Goal: Transaction & Acquisition: Purchase product/service

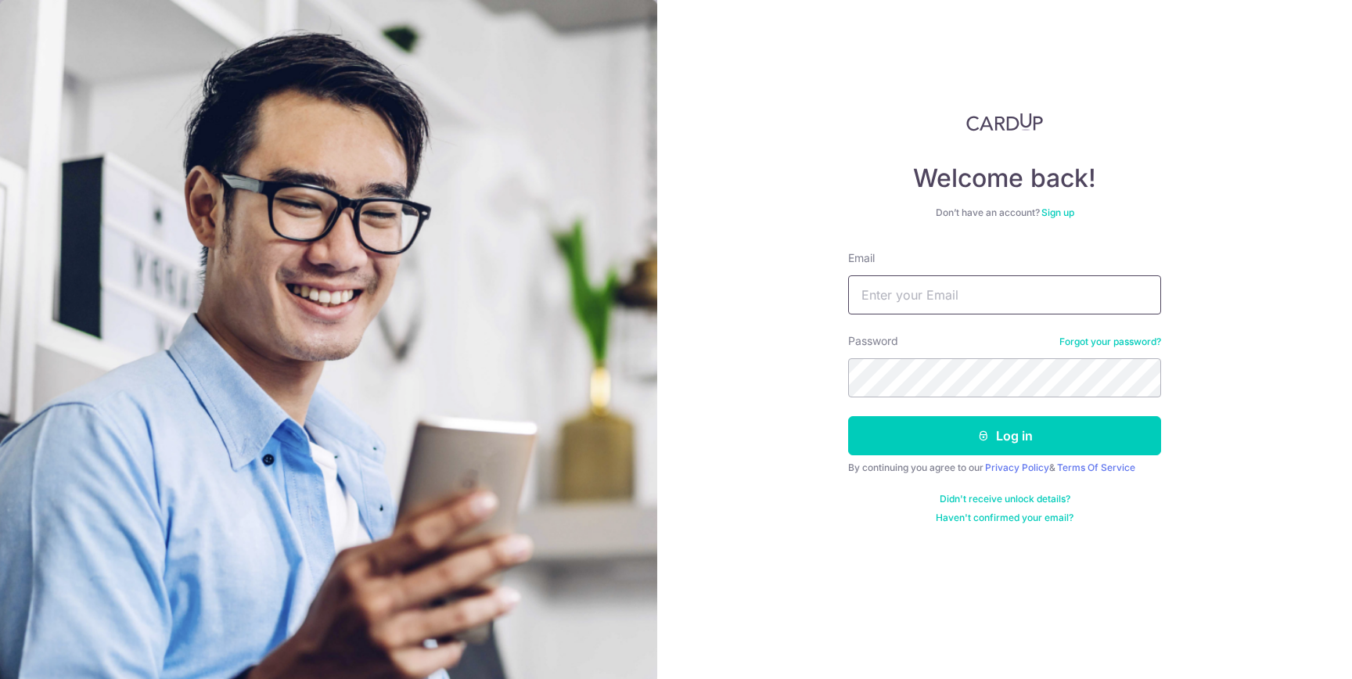
click at [968, 294] on input "Email" at bounding box center [1004, 294] width 313 height 39
type input "jalansheep@gmail.com"
click at [0, 678] on com-1password-button at bounding box center [0, 679] width 0 height 0
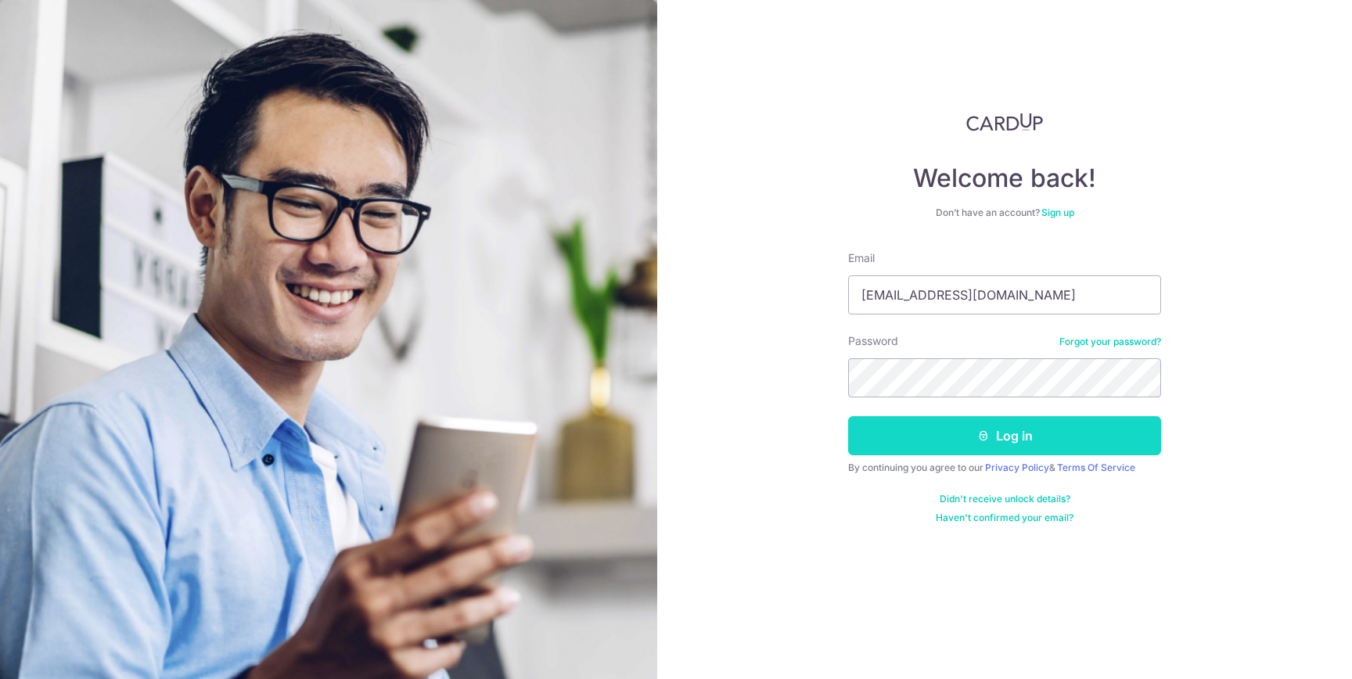
click at [1111, 446] on button "Log in" at bounding box center [1004, 435] width 313 height 39
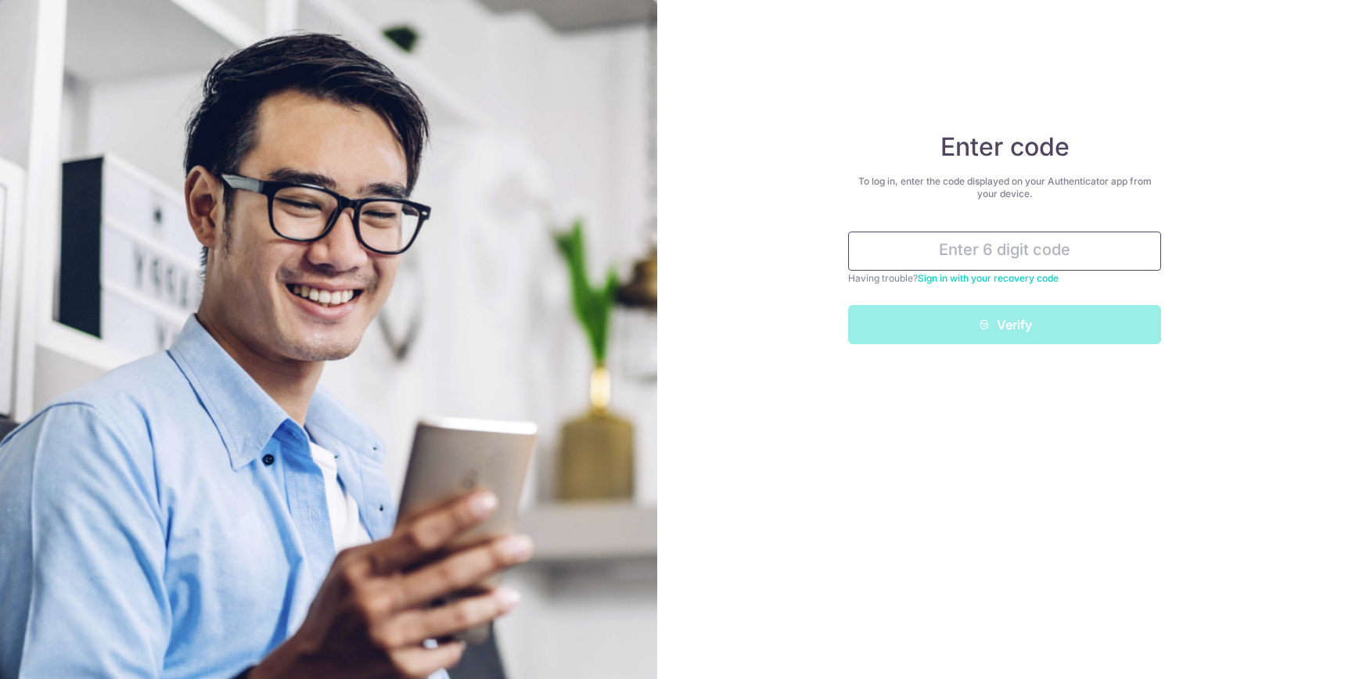
click at [1035, 254] on input "text" at bounding box center [1004, 251] width 313 height 39
paste input "881578"
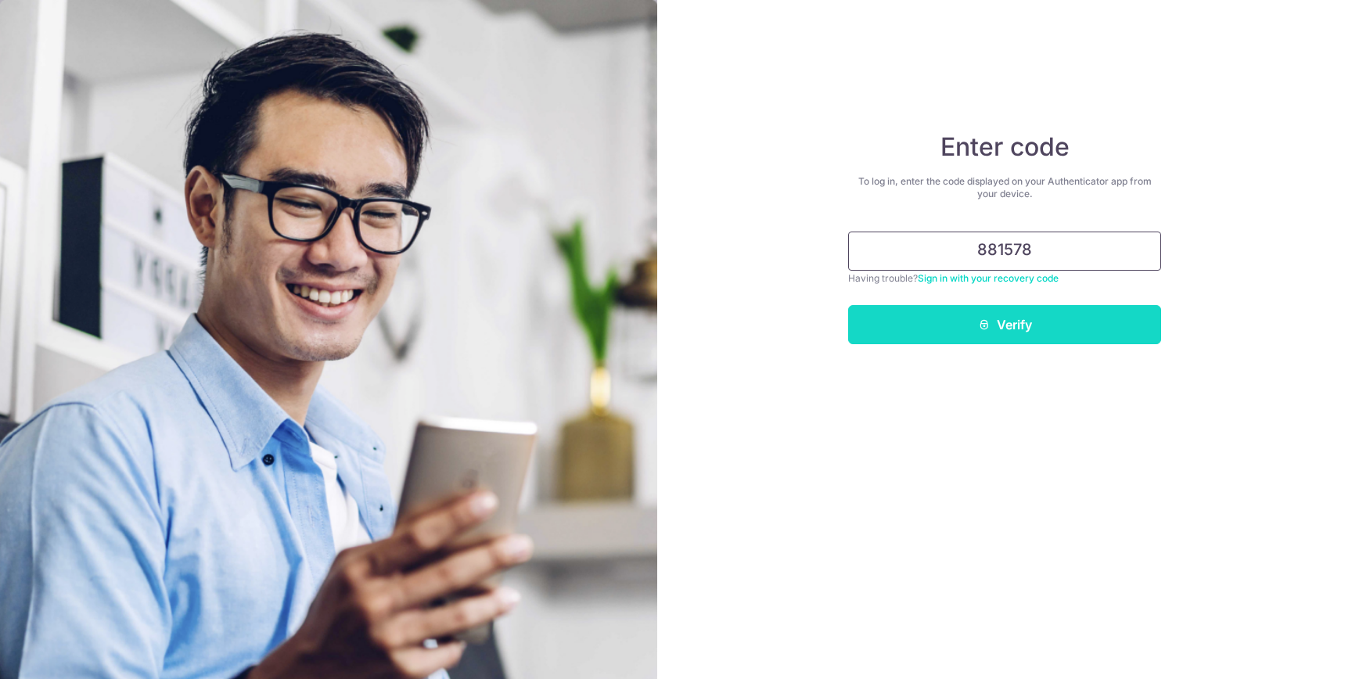
type input "881578"
click at [1033, 320] on button "Verify" at bounding box center [1004, 324] width 313 height 39
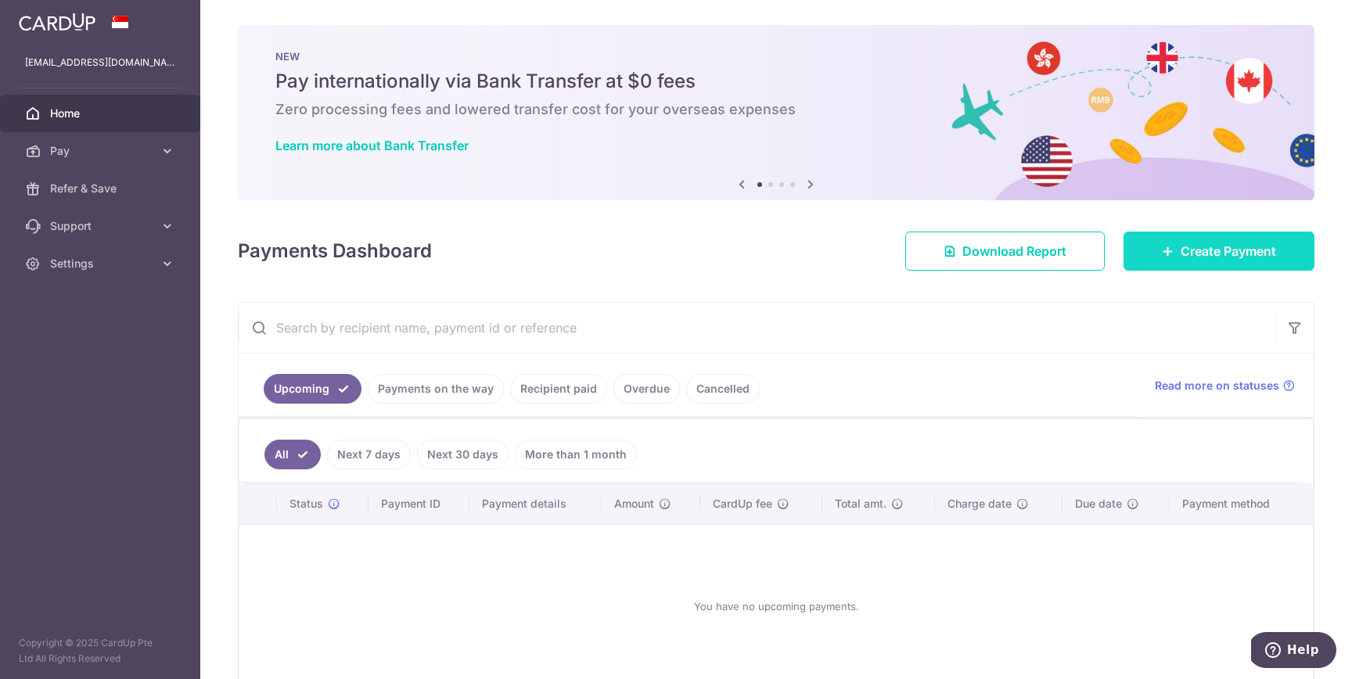
click at [1225, 264] on link "Create Payment" at bounding box center [1218, 251] width 191 height 39
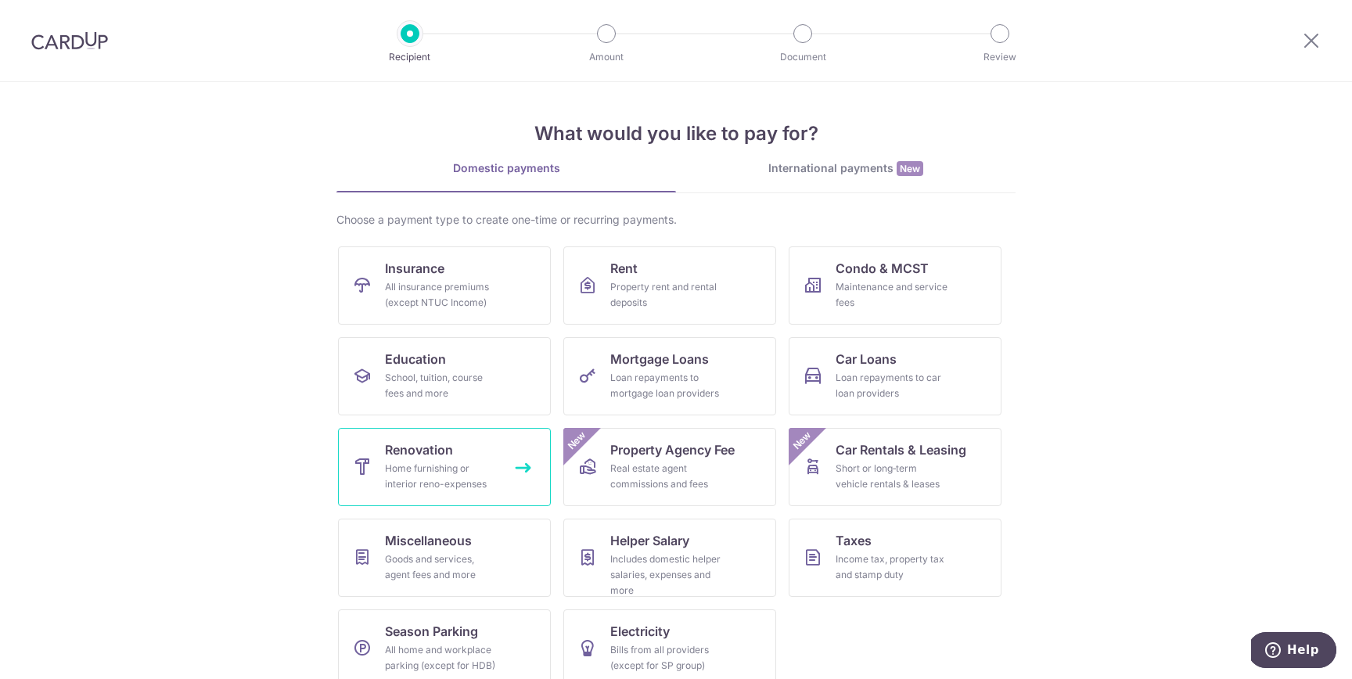
click at [437, 466] on div "Home furnishing or interior reno-expenses" at bounding box center [441, 476] width 113 height 31
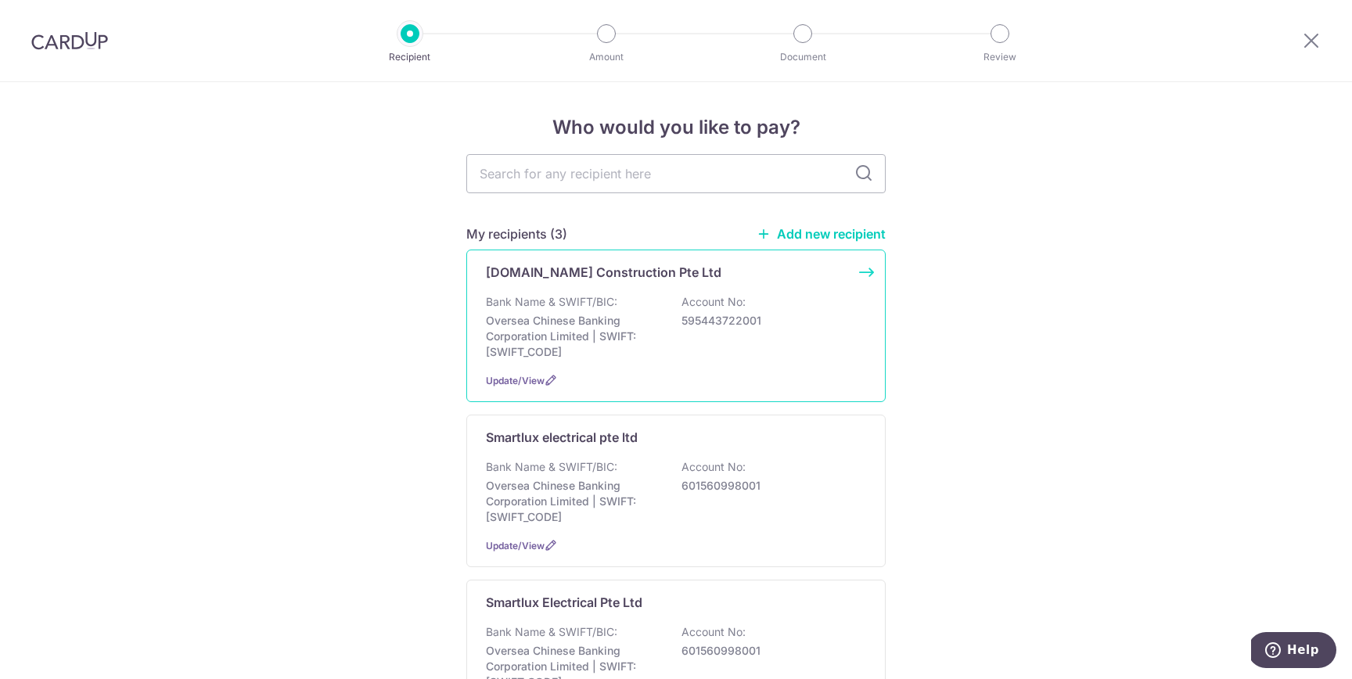
click at [629, 296] on div "Bank Name & SWIFT/BIC: Oversea Chinese Banking Corporation Limited | SWIFT: OCB…" at bounding box center [676, 327] width 380 height 66
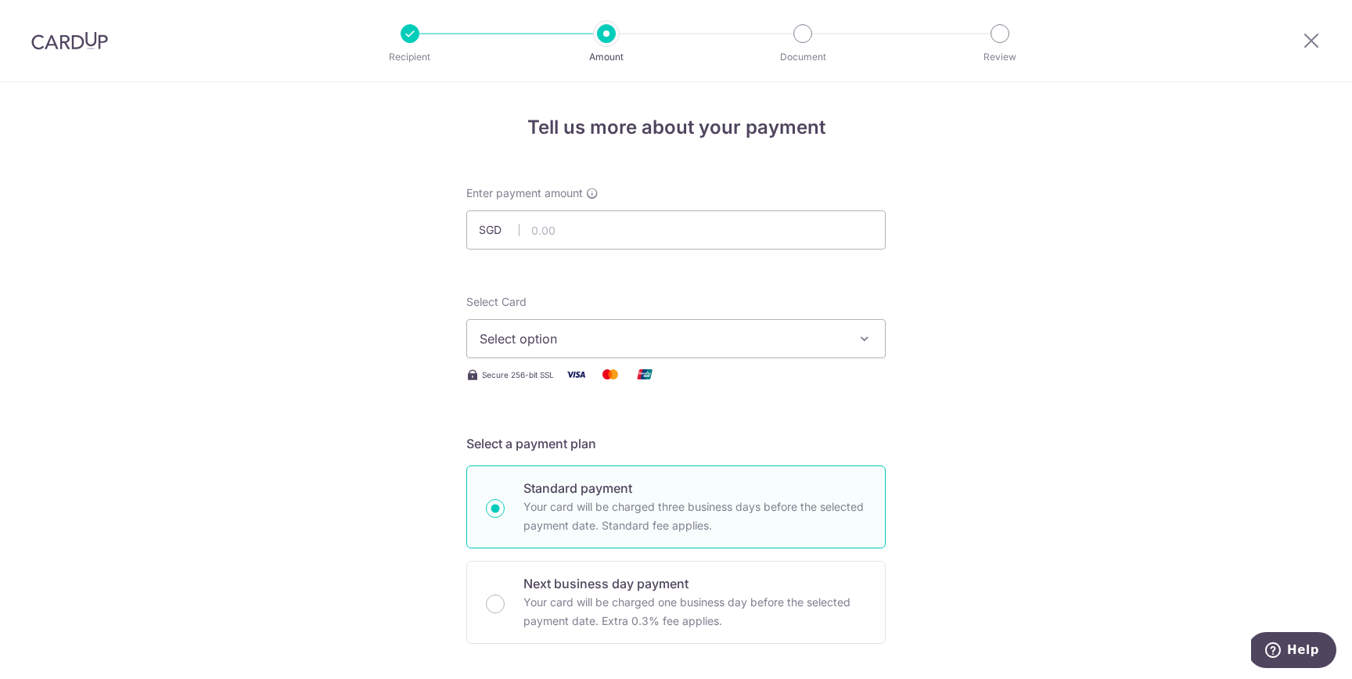
click at [605, 339] on span "Select option" at bounding box center [661, 338] width 365 height 19
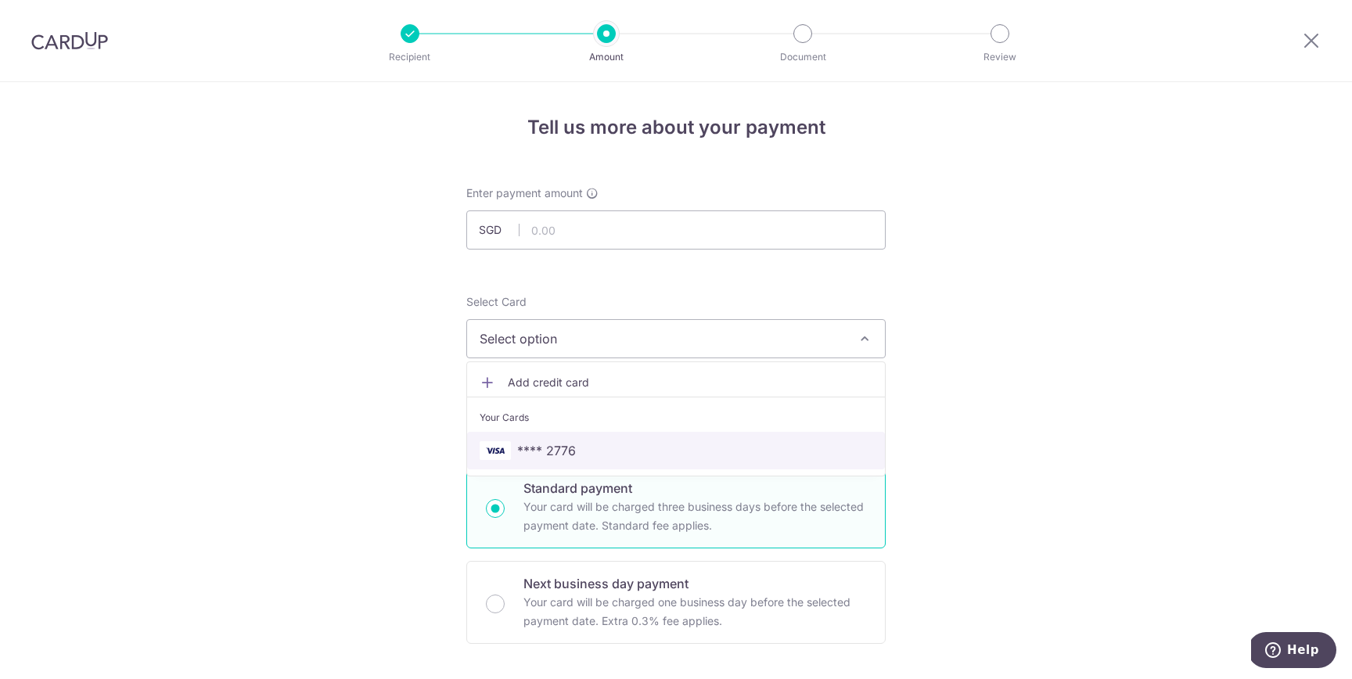
click at [593, 447] on span "**** 2776" at bounding box center [675, 450] width 393 height 19
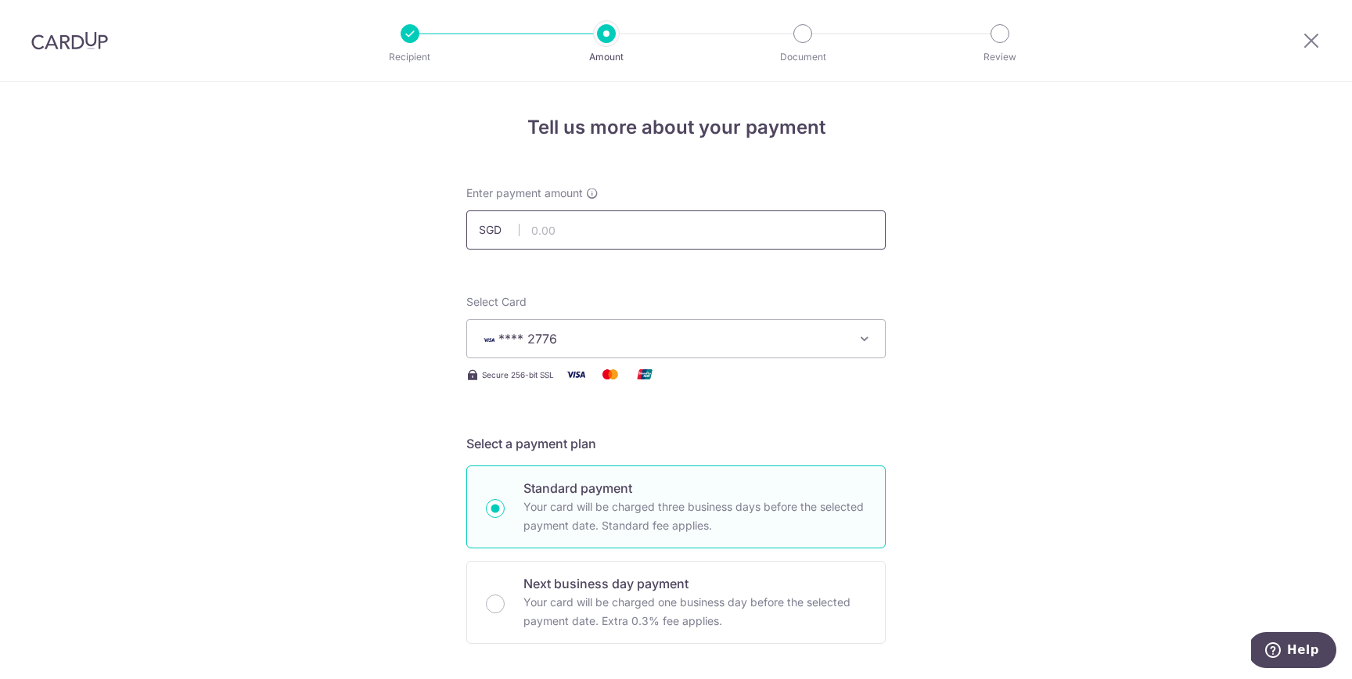
click at [580, 236] on input "text" at bounding box center [675, 229] width 419 height 39
type input "22,905.00"
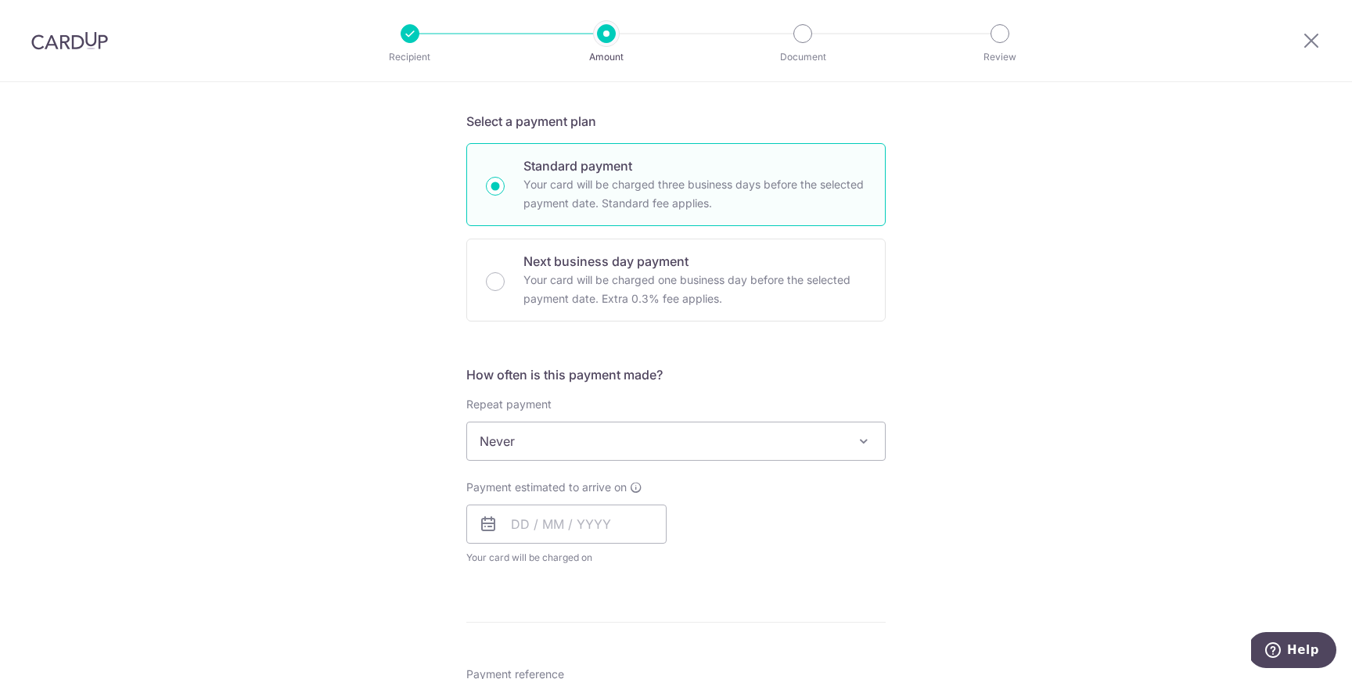
scroll to position [359, 0]
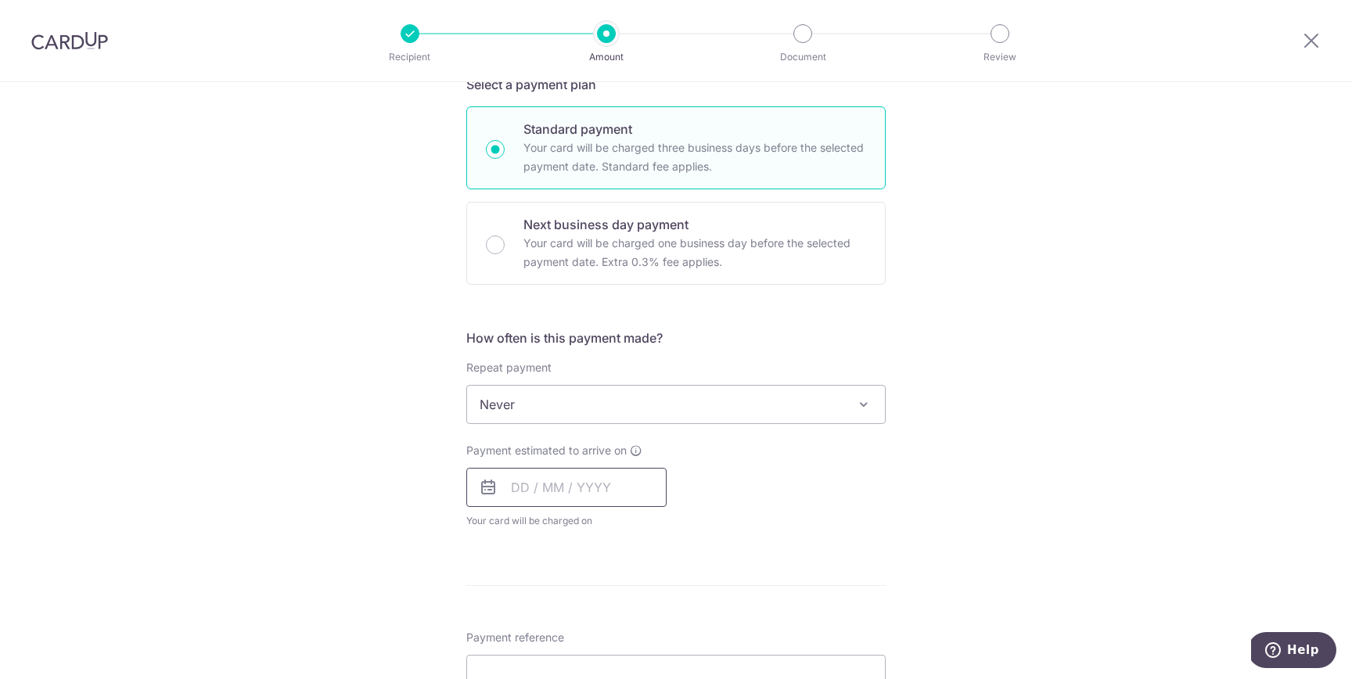
click at [523, 488] on input "text" at bounding box center [566, 487] width 200 height 39
click at [661, 627] on link "12" at bounding box center [654, 629] width 25 height 25
type input "[DATE]"
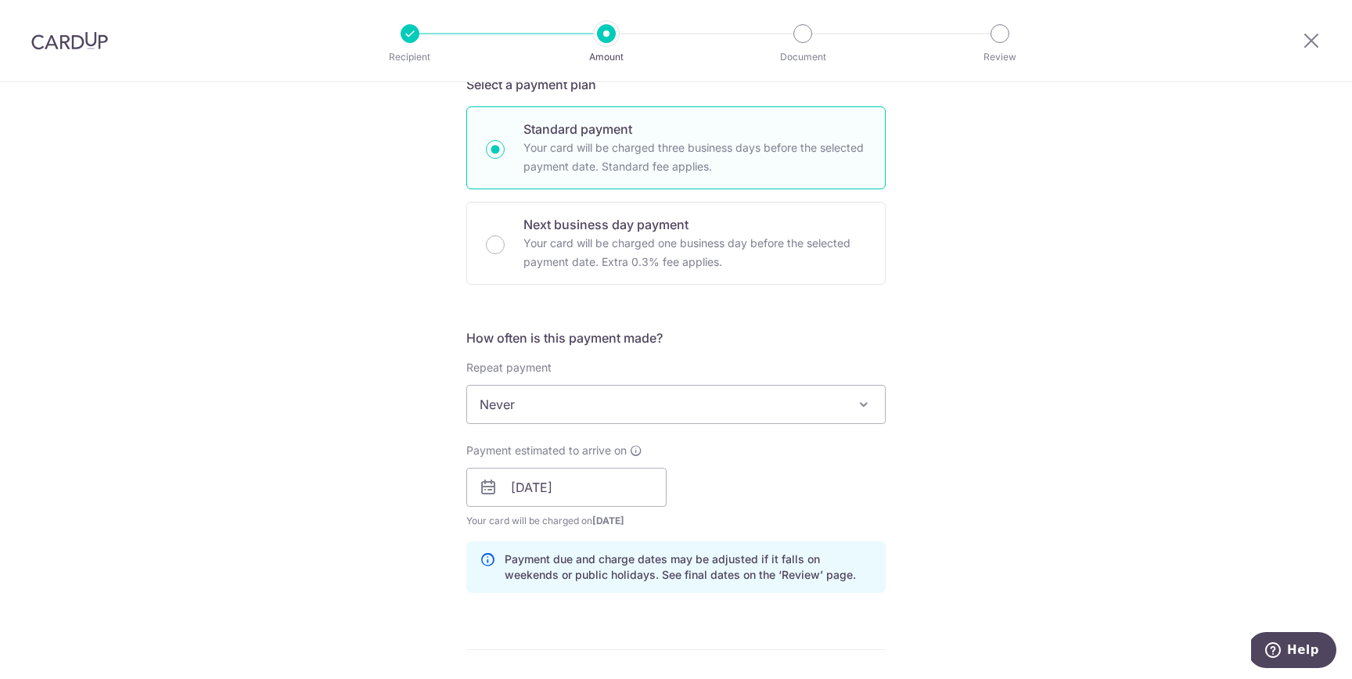
click at [784, 477] on div "Payment estimated to arrive on 12/09/2025 Prev Next Sep Oct Nov Dec 2025 2026 2…" at bounding box center [676, 486] width 438 height 86
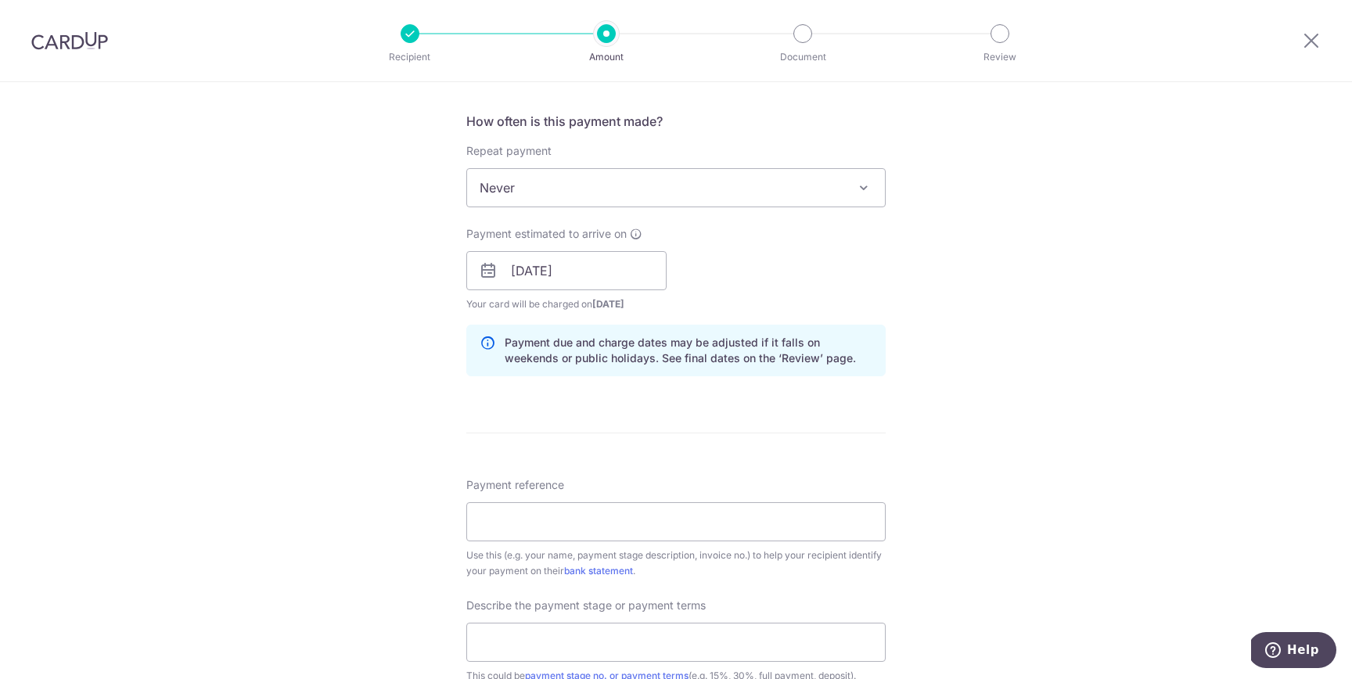
scroll to position [594, 0]
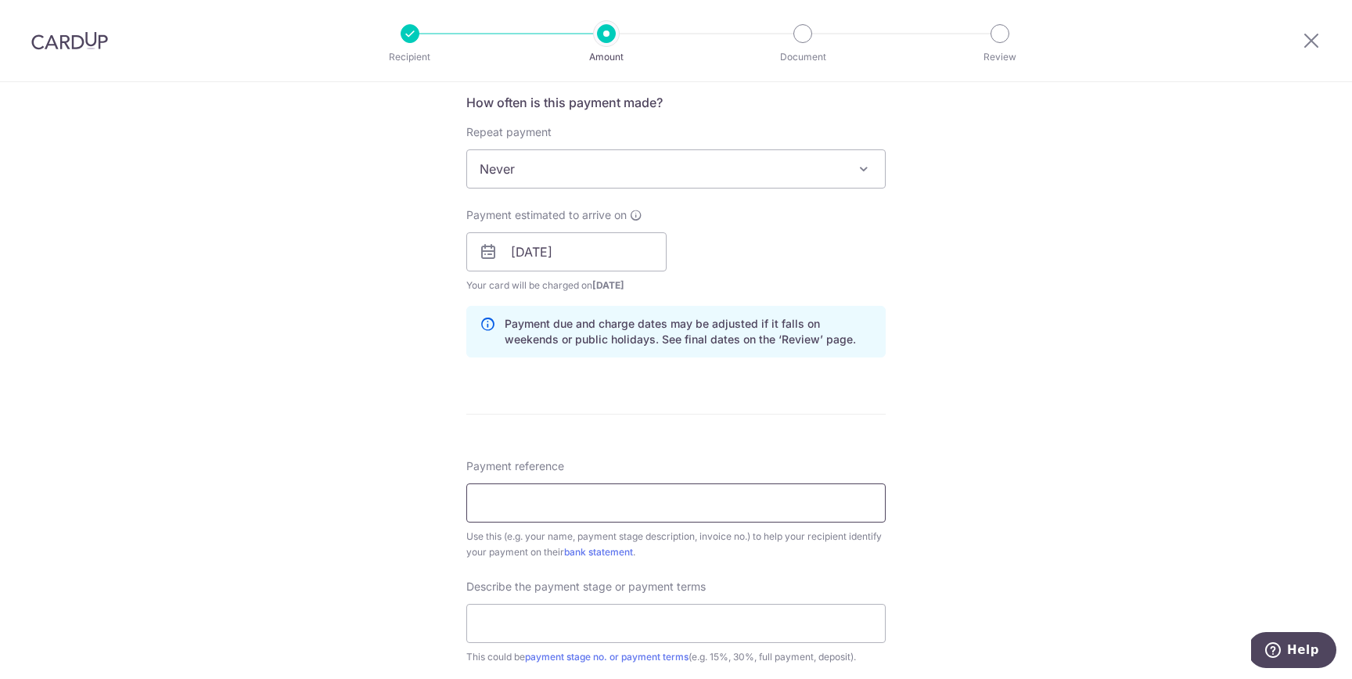
click at [519, 511] on input "Payment reference" at bounding box center [675, 502] width 419 height 39
type input "4th & 5th Payment"
click at [375, 552] on div "Tell us more about your payment Enter payment amount SGD 22,905.00 22905.00 Sel…" at bounding box center [676, 280] width 1352 height 1584
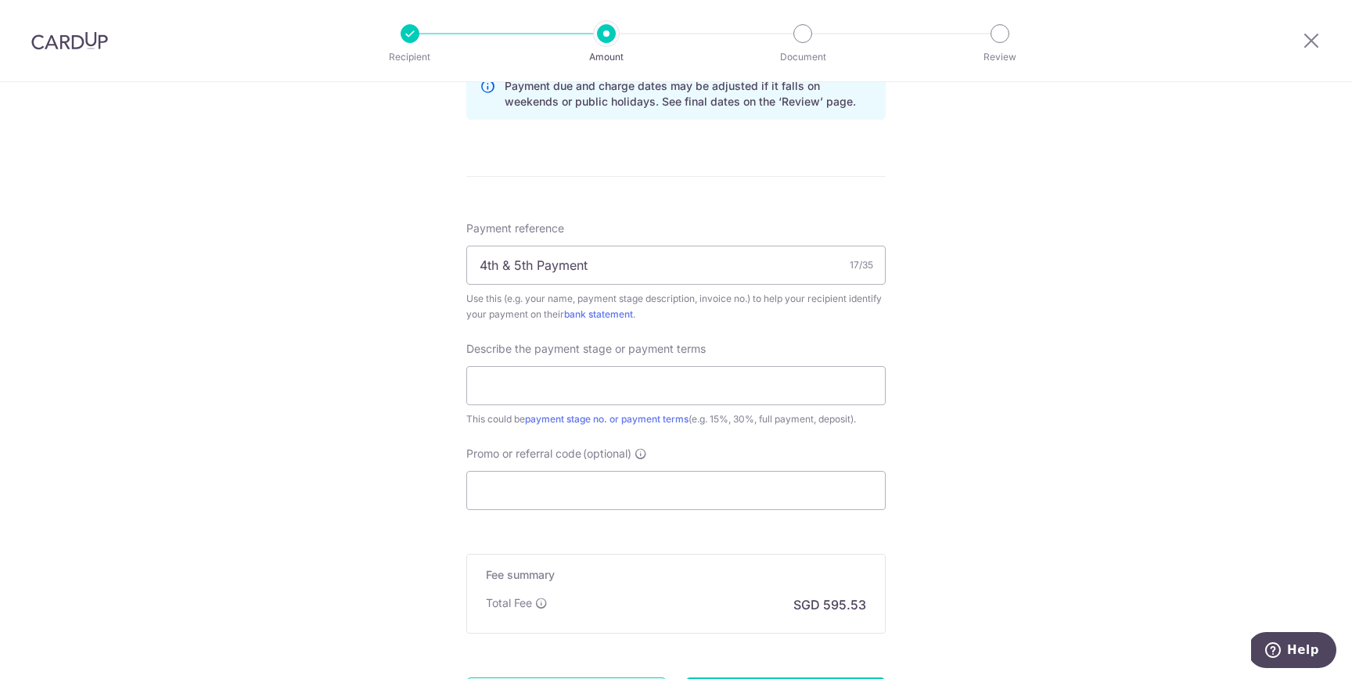
scroll to position [853, 0]
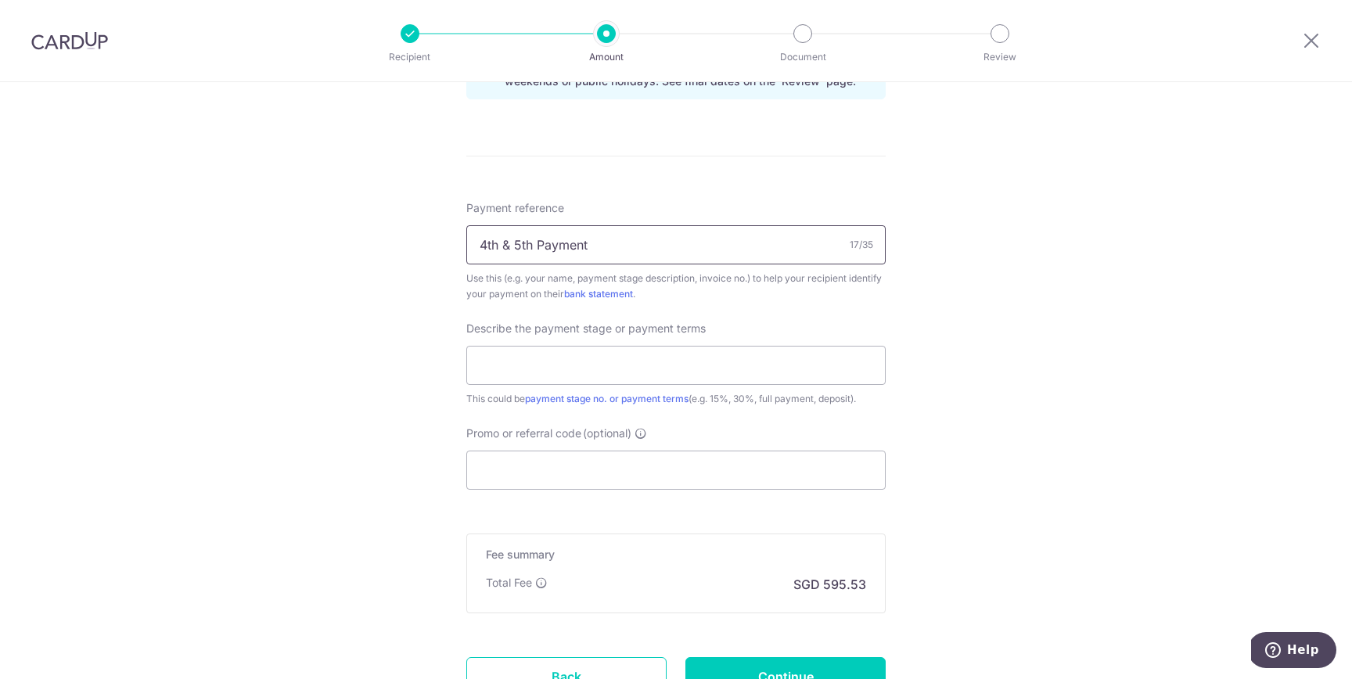
click at [600, 252] on input "4th & 5th Payment" at bounding box center [675, 244] width 419 height 39
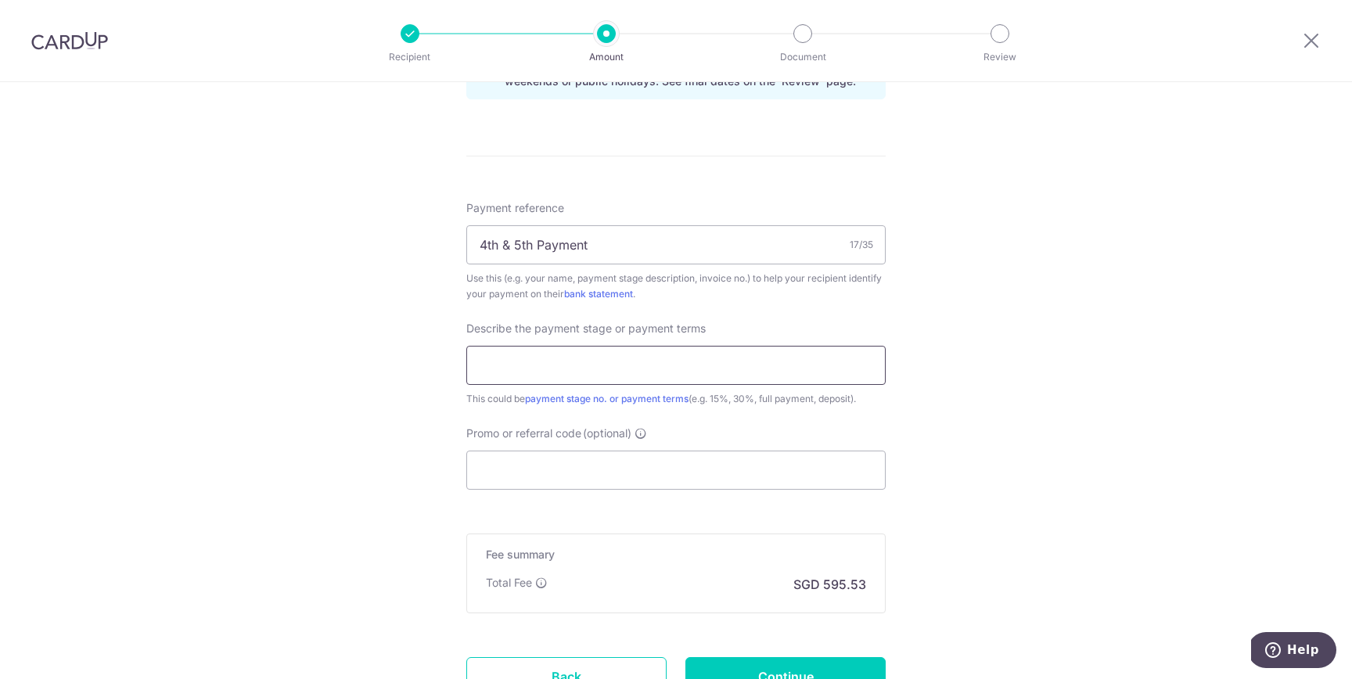
click at [555, 362] on input "text" at bounding box center [675, 365] width 419 height 39
paste input "4th & 5th Payment"
type input "4th & 5th Payment"
click at [424, 408] on div "Tell us more about your payment Enter payment amount SGD 22,905.00 22905.00 Sel…" at bounding box center [676, 22] width 1352 height 1584
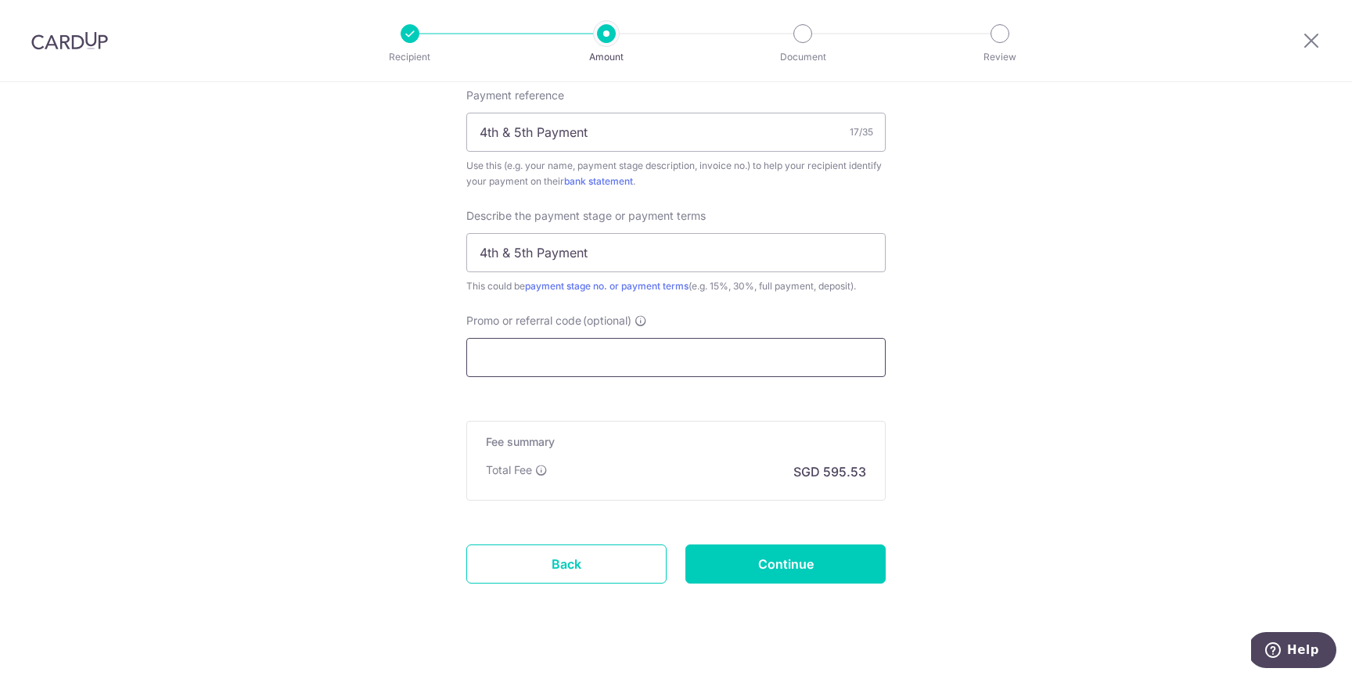
scroll to position [987, 0]
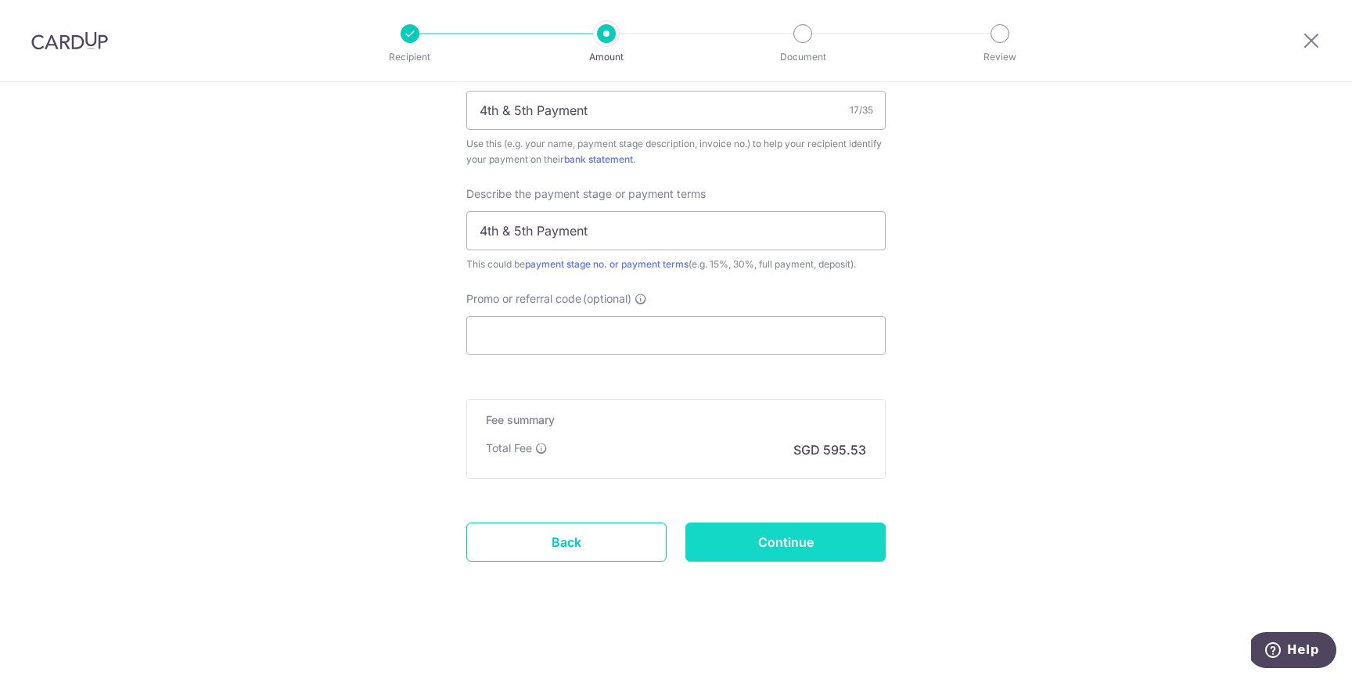
click at [759, 548] on input "Continue" at bounding box center [785, 542] width 200 height 39
type input "Create Schedule"
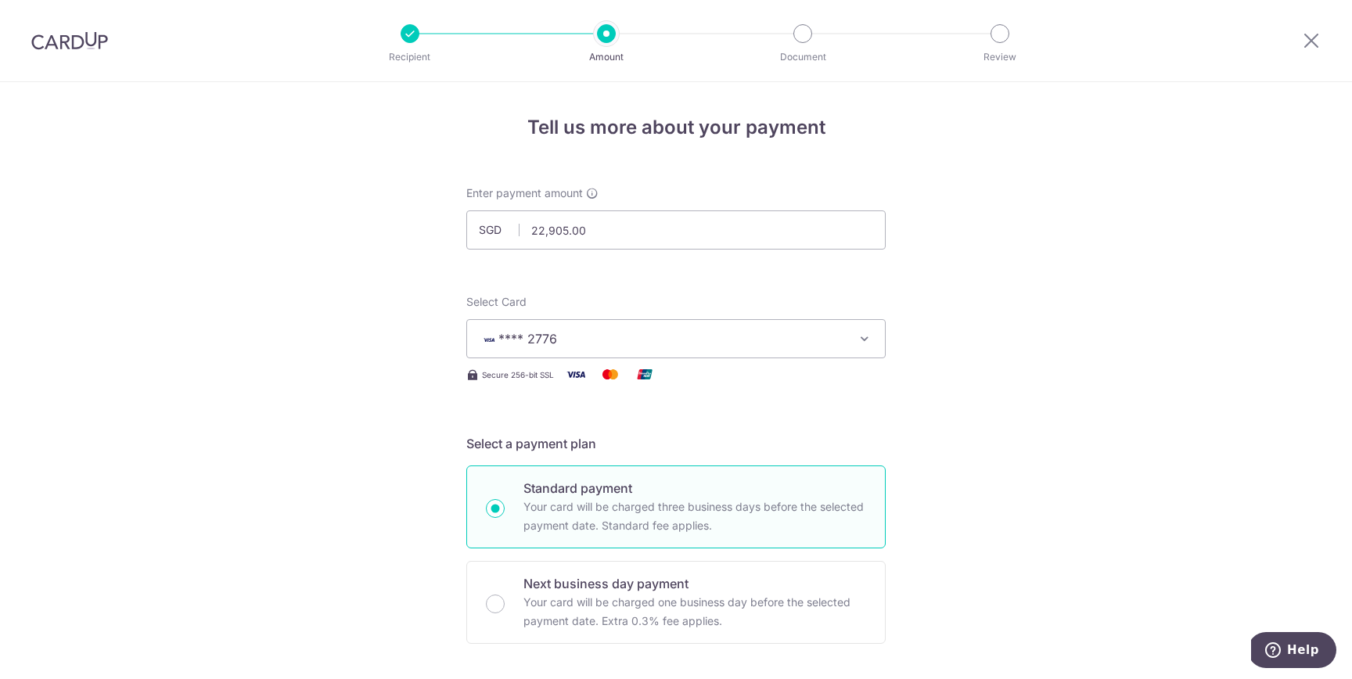
scroll to position [1031, 0]
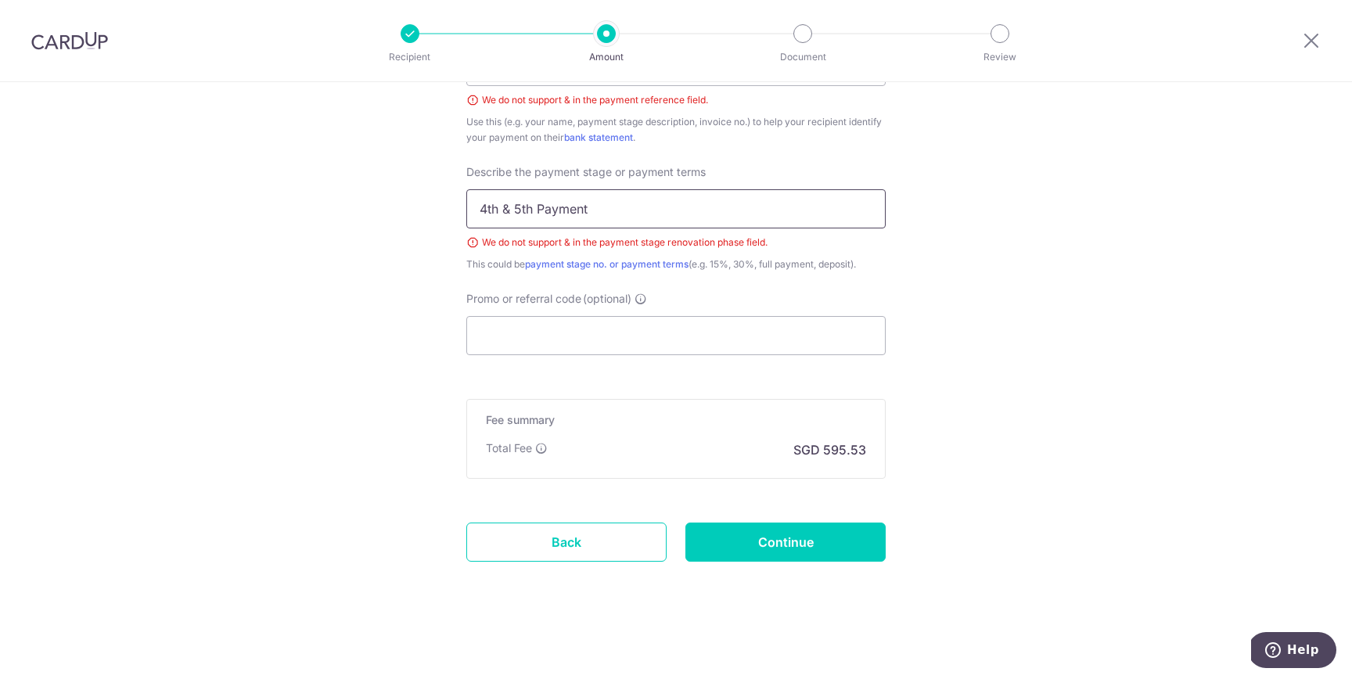
click at [512, 211] on input "4th & 5th Payment" at bounding box center [675, 208] width 419 height 39
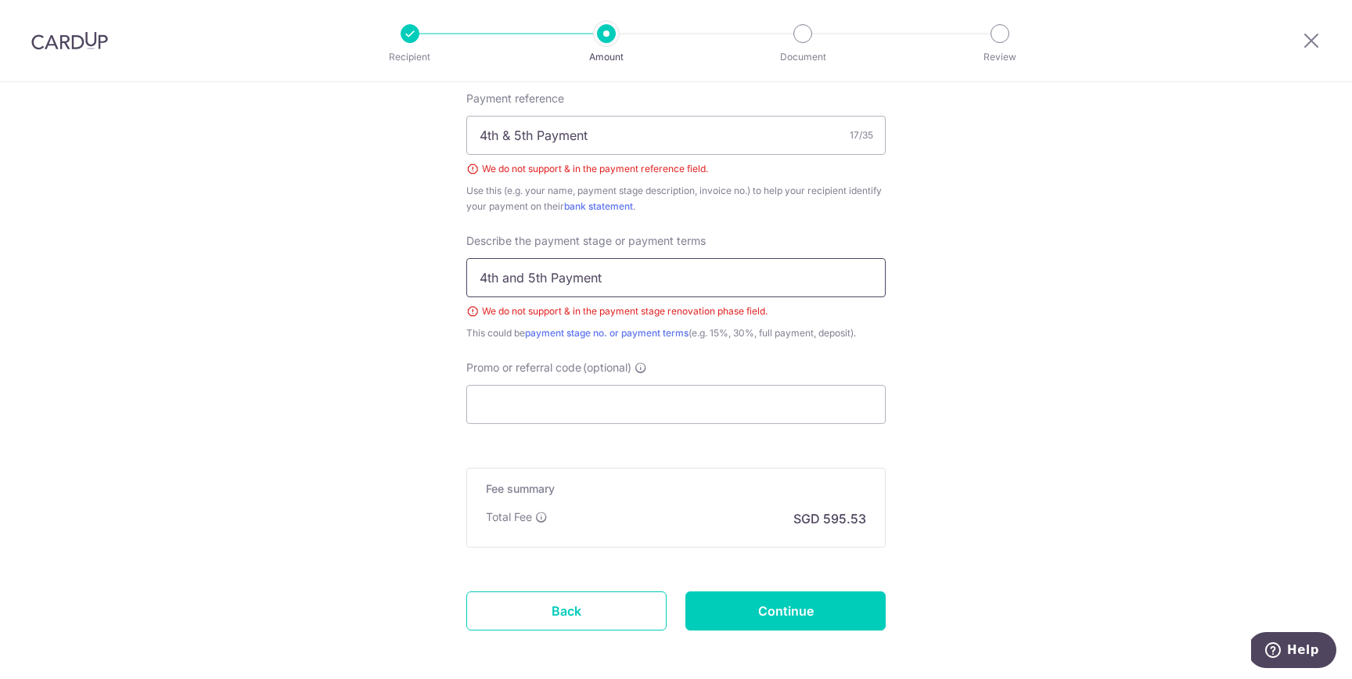
scroll to position [945, 0]
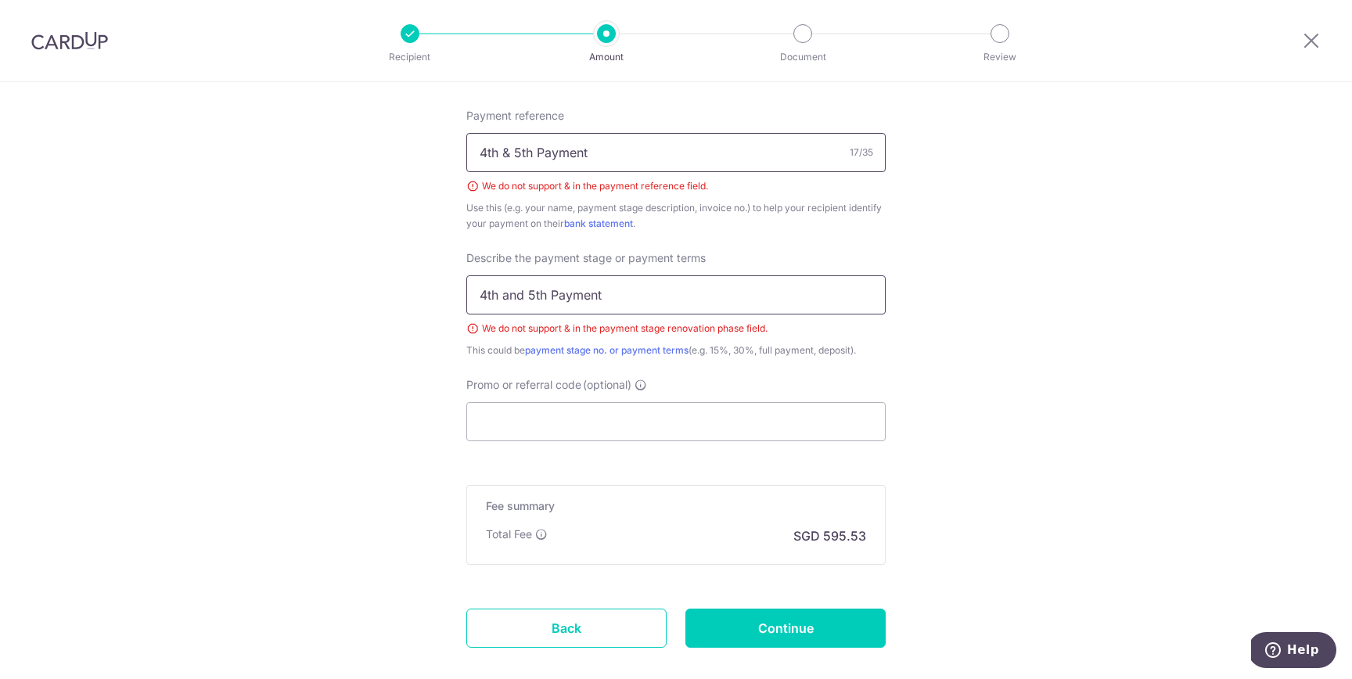
type input "4th and 5th Payment"
click at [516, 155] on input "4th & 5th Payment" at bounding box center [675, 152] width 419 height 39
type input "4th and 5th Payment"
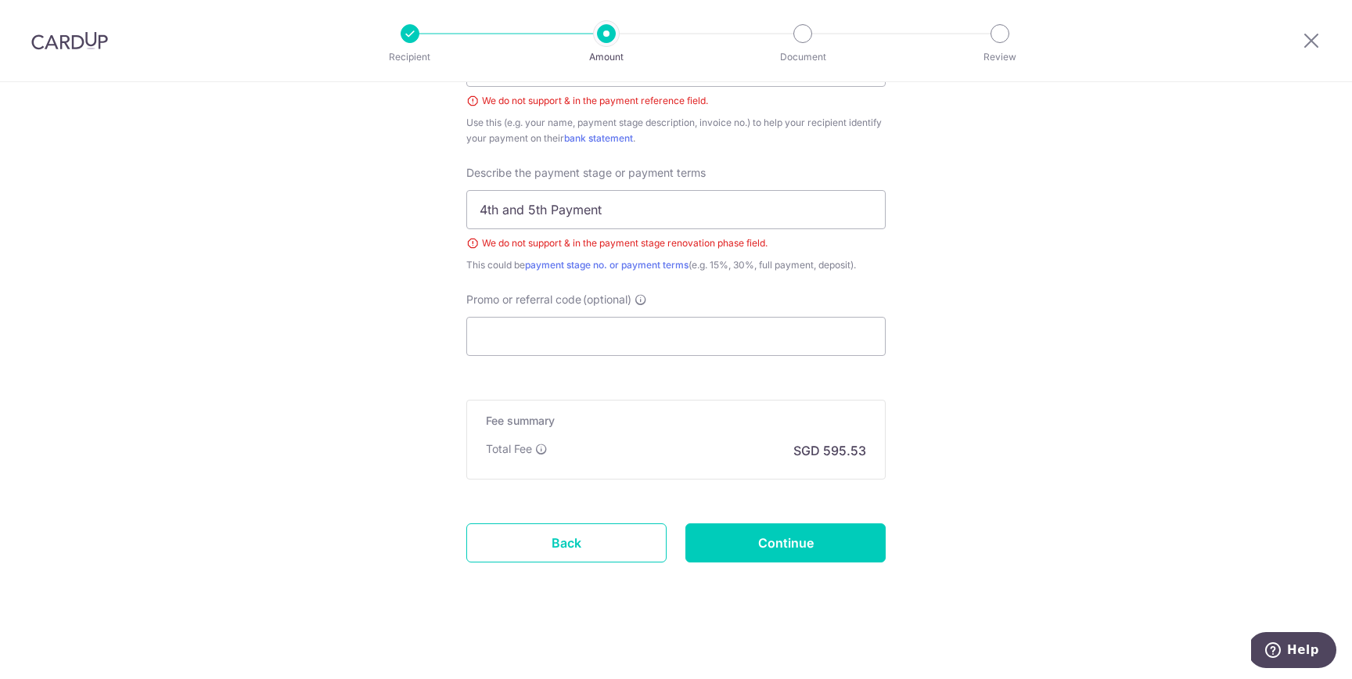
scroll to position [1031, 0]
click at [795, 540] on input "Continue" at bounding box center [785, 542] width 200 height 39
type input "Create Schedule"
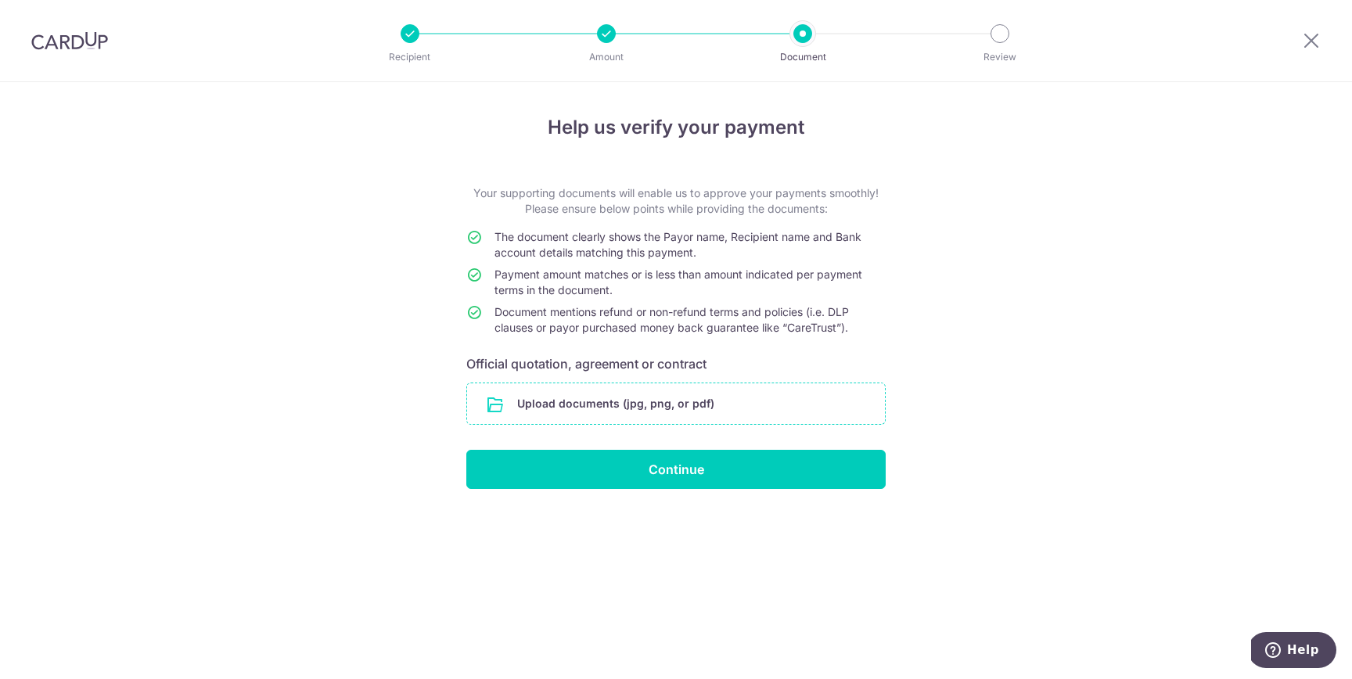
click at [616, 395] on input "file" at bounding box center [676, 403] width 418 height 41
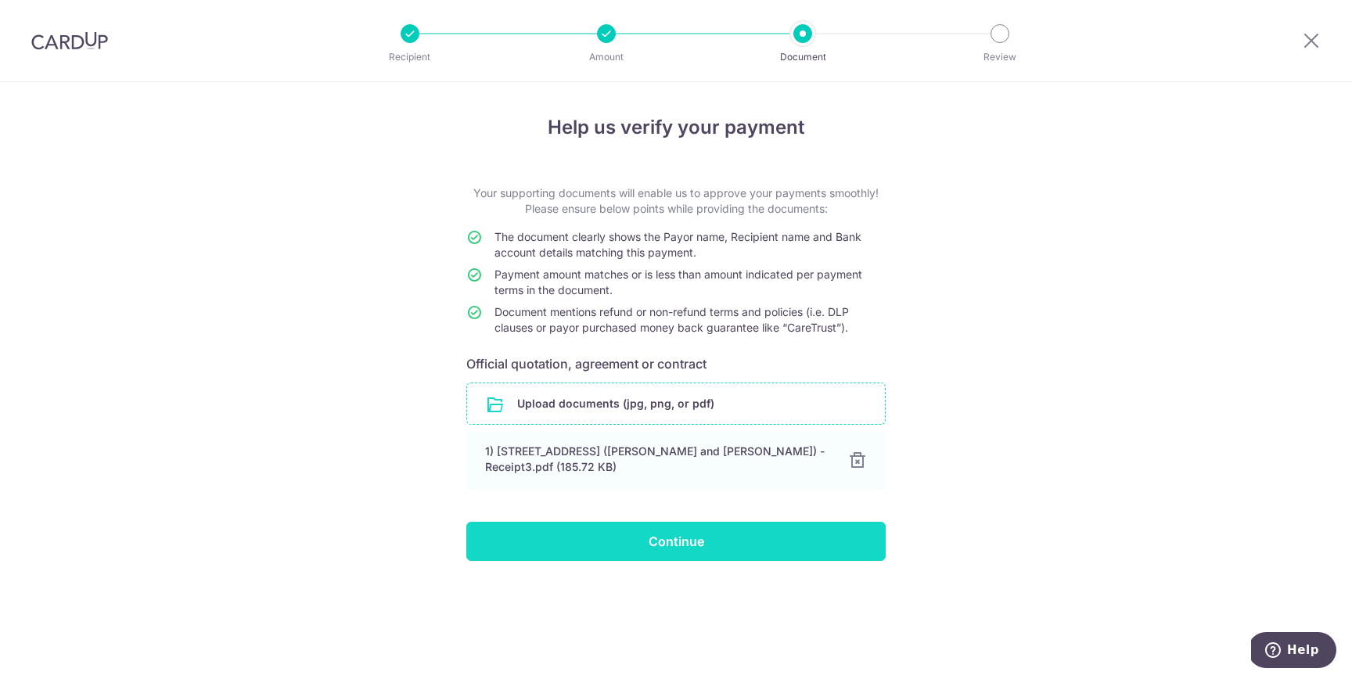
click at [717, 543] on input "Continue" at bounding box center [675, 541] width 419 height 39
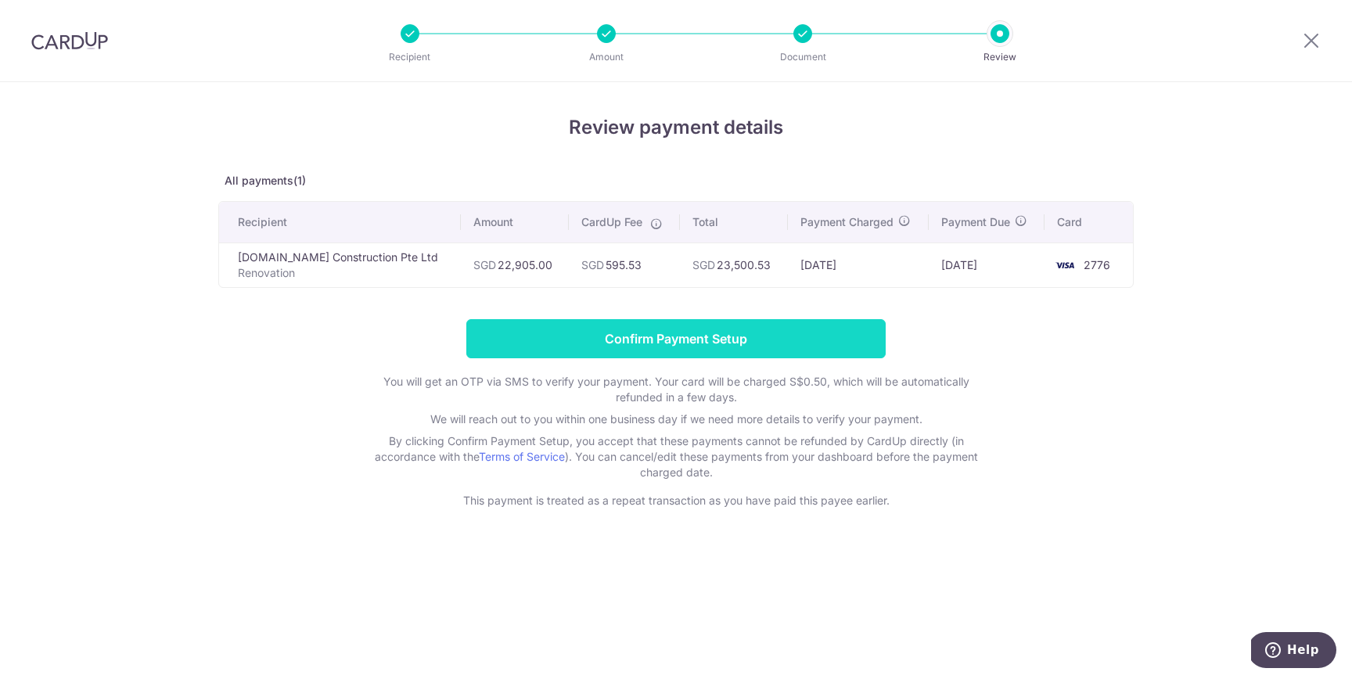
click at [679, 338] on input "Confirm Payment Setup" at bounding box center [675, 338] width 419 height 39
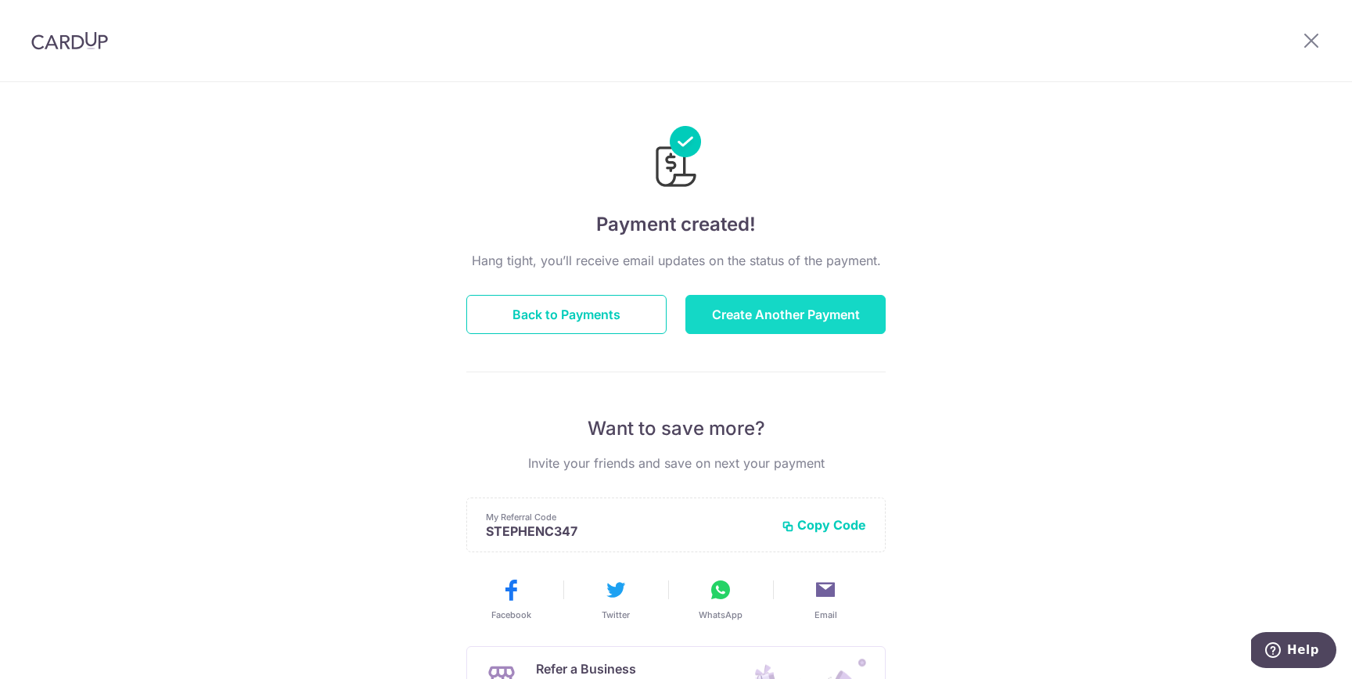
click at [749, 312] on button "Create Another Payment" at bounding box center [785, 314] width 200 height 39
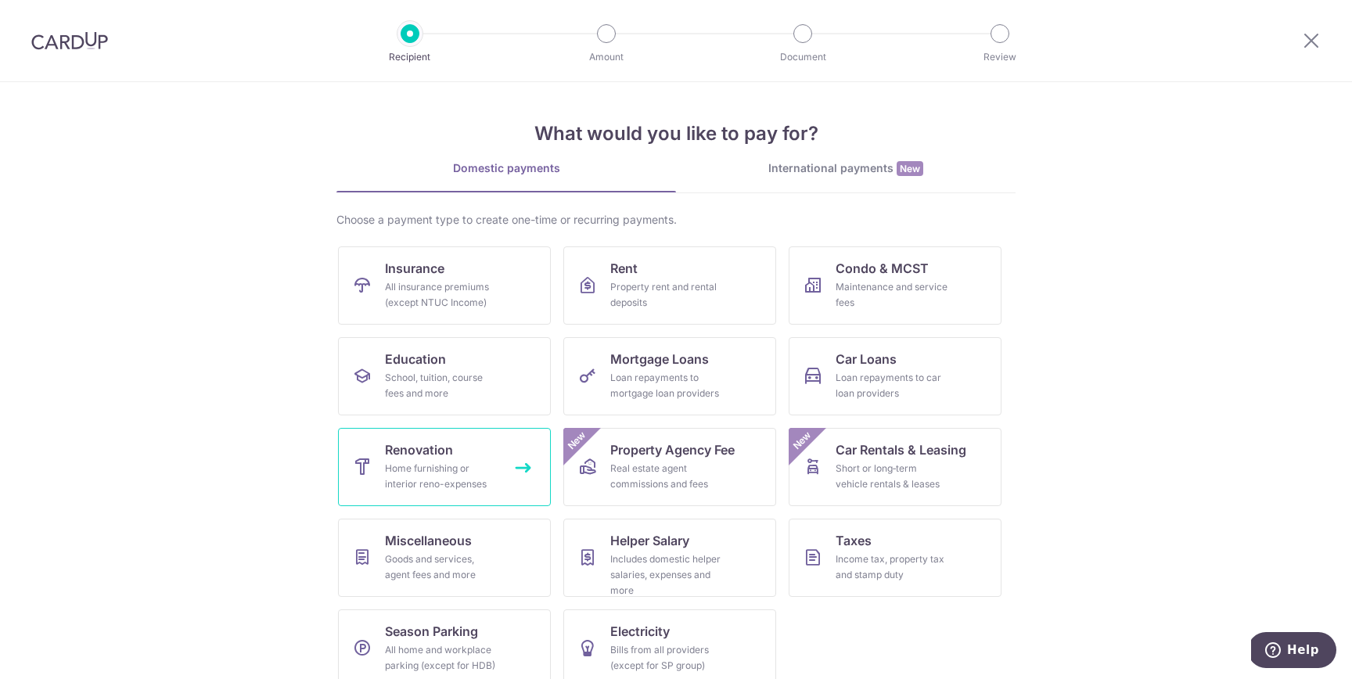
click at [427, 478] on div "Home furnishing or interior reno-expenses" at bounding box center [441, 476] width 113 height 31
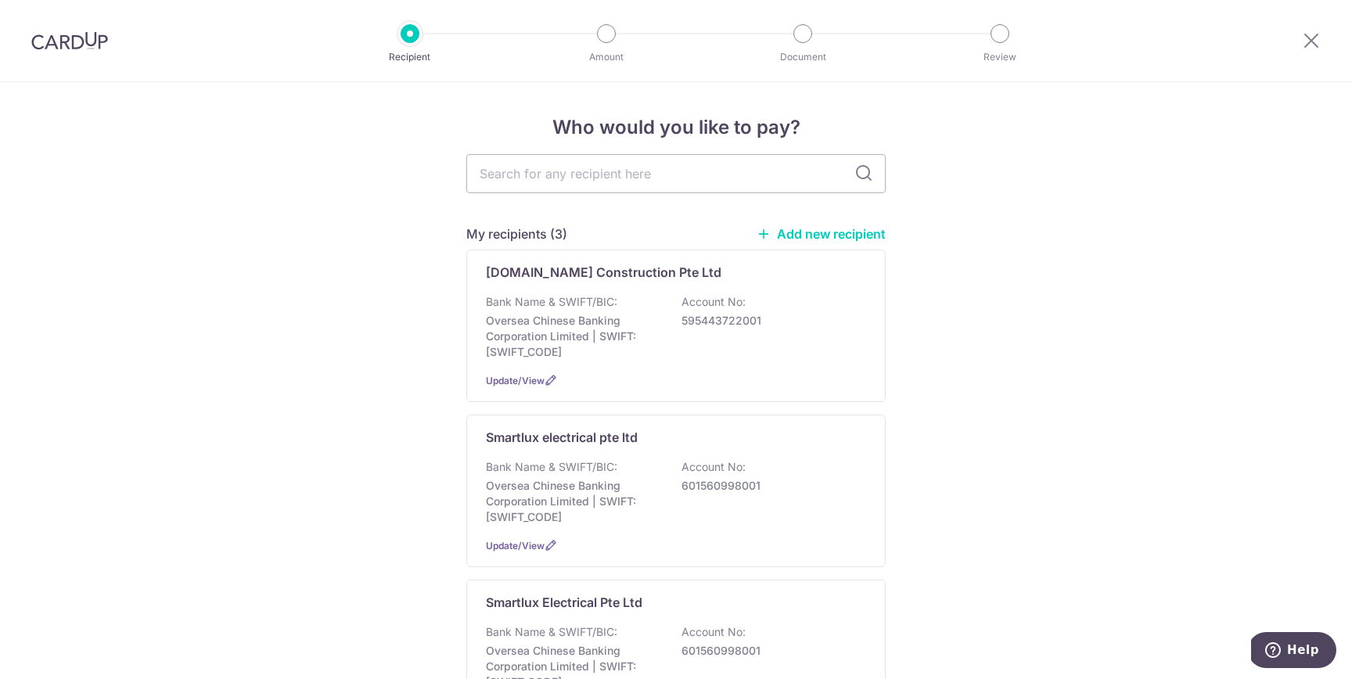
click at [70, 38] on img at bounding box center [69, 40] width 77 height 19
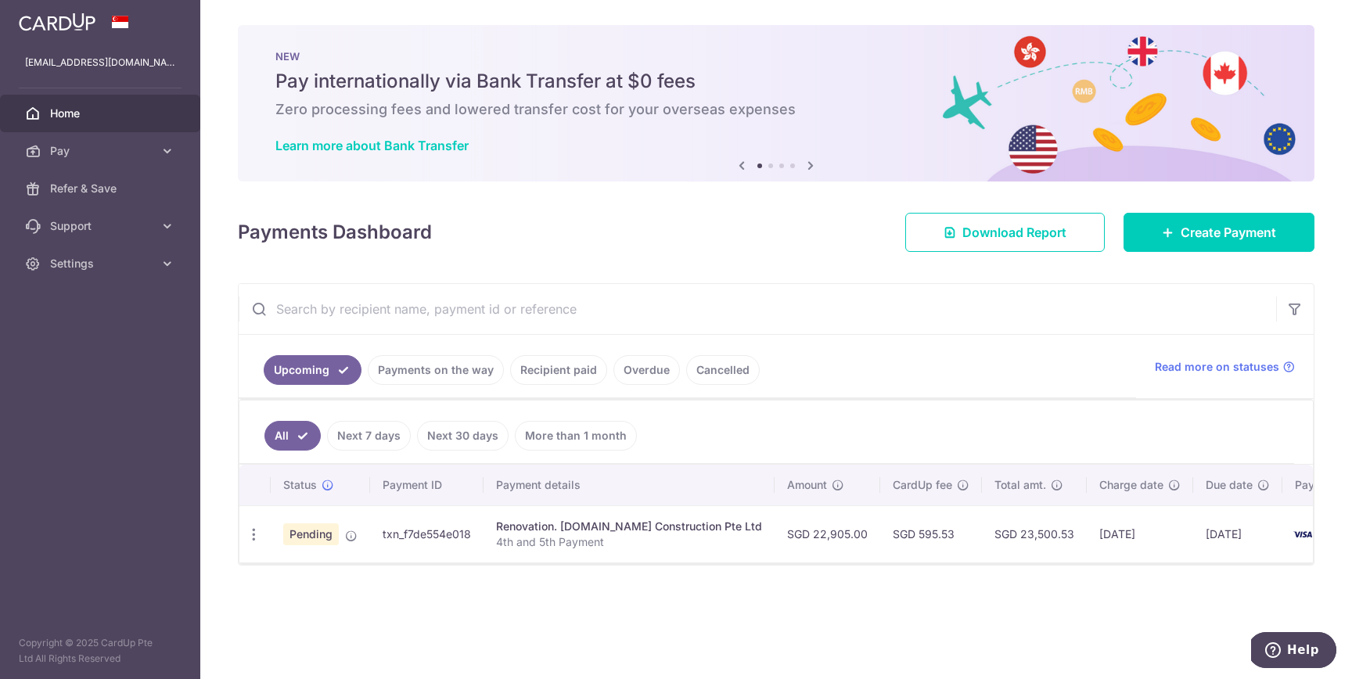
click at [566, 507] on td "Renovation. A.Design Construction Pte Ltd 4th and 5th Payment" at bounding box center [628, 533] width 291 height 57
click at [566, 519] on div "Renovation. A.Design Construction Pte Ltd" at bounding box center [629, 527] width 266 height 16
click at [313, 536] on span "Pending" at bounding box center [311, 534] width 56 height 22
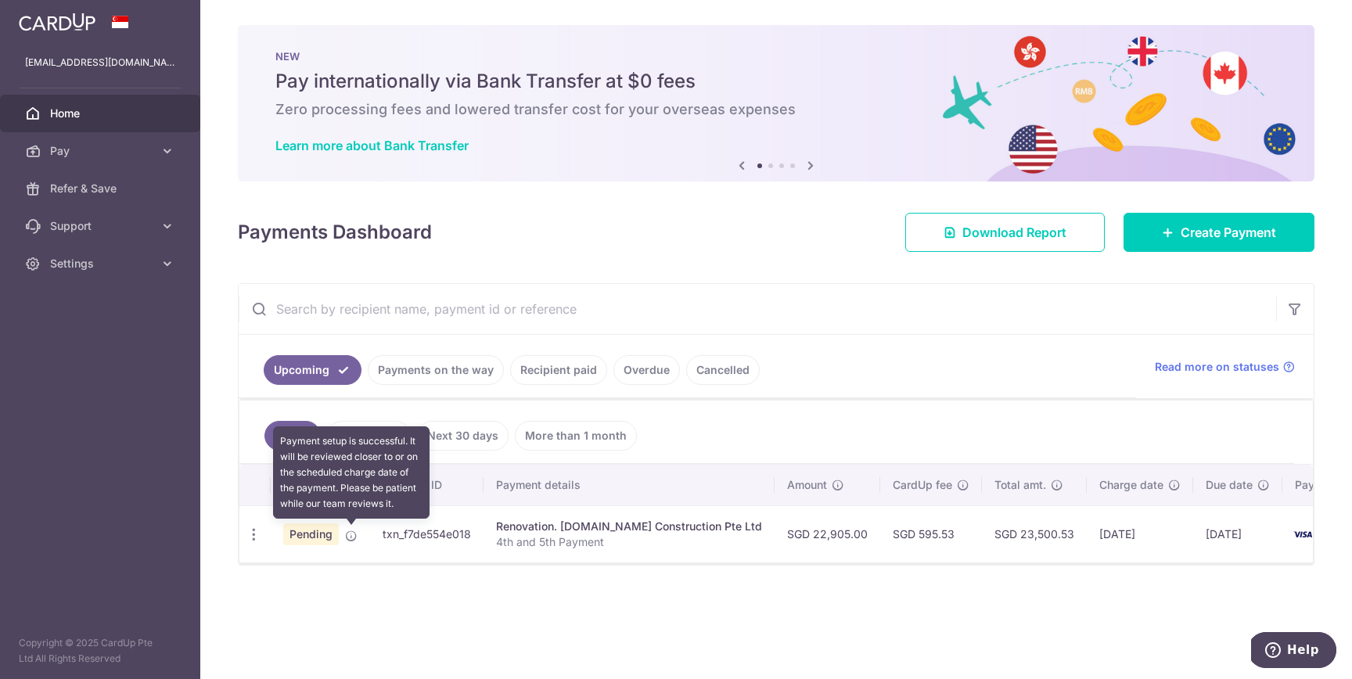
click at [354, 538] on icon at bounding box center [351, 536] width 13 height 13
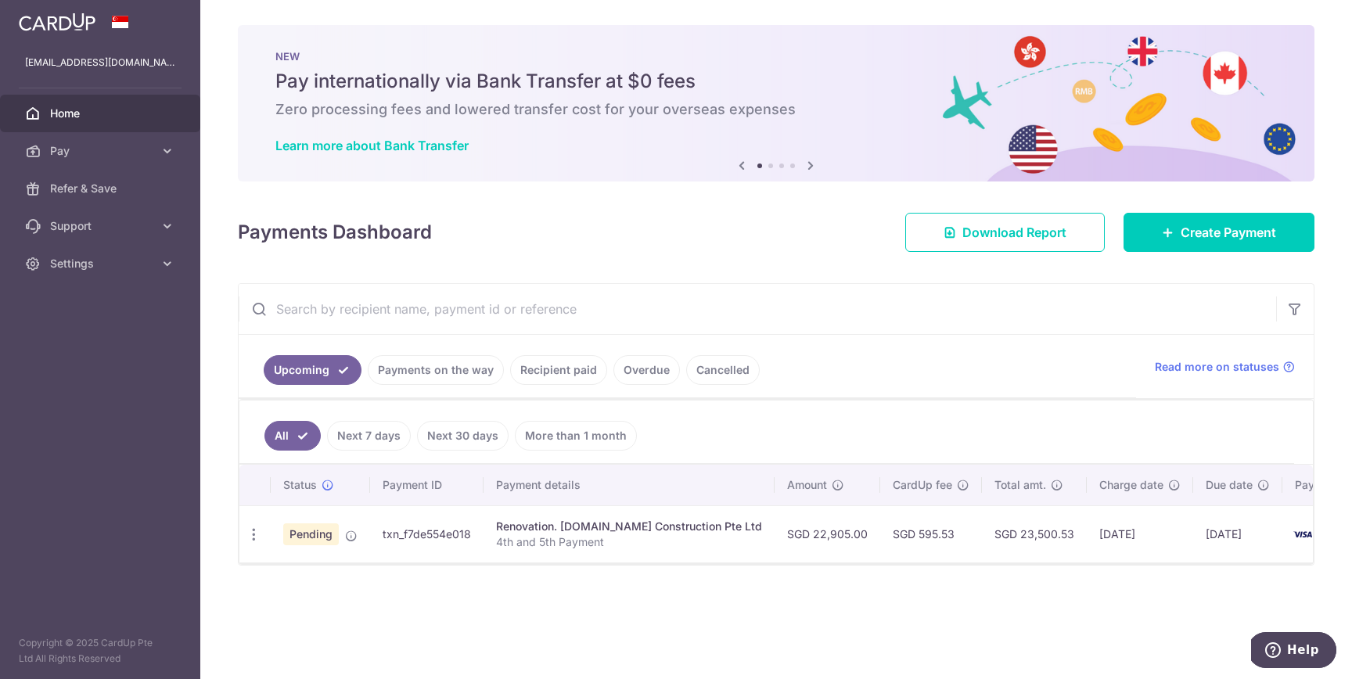
click at [408, 615] on div "× Pause Schedule Pause all future payments in this series Pause just this one p…" at bounding box center [775, 339] width 1151 height 679
click at [160, 152] on icon at bounding box center [168, 151] width 16 height 16
click at [122, 189] on span "Payments" at bounding box center [101, 189] width 103 height 16
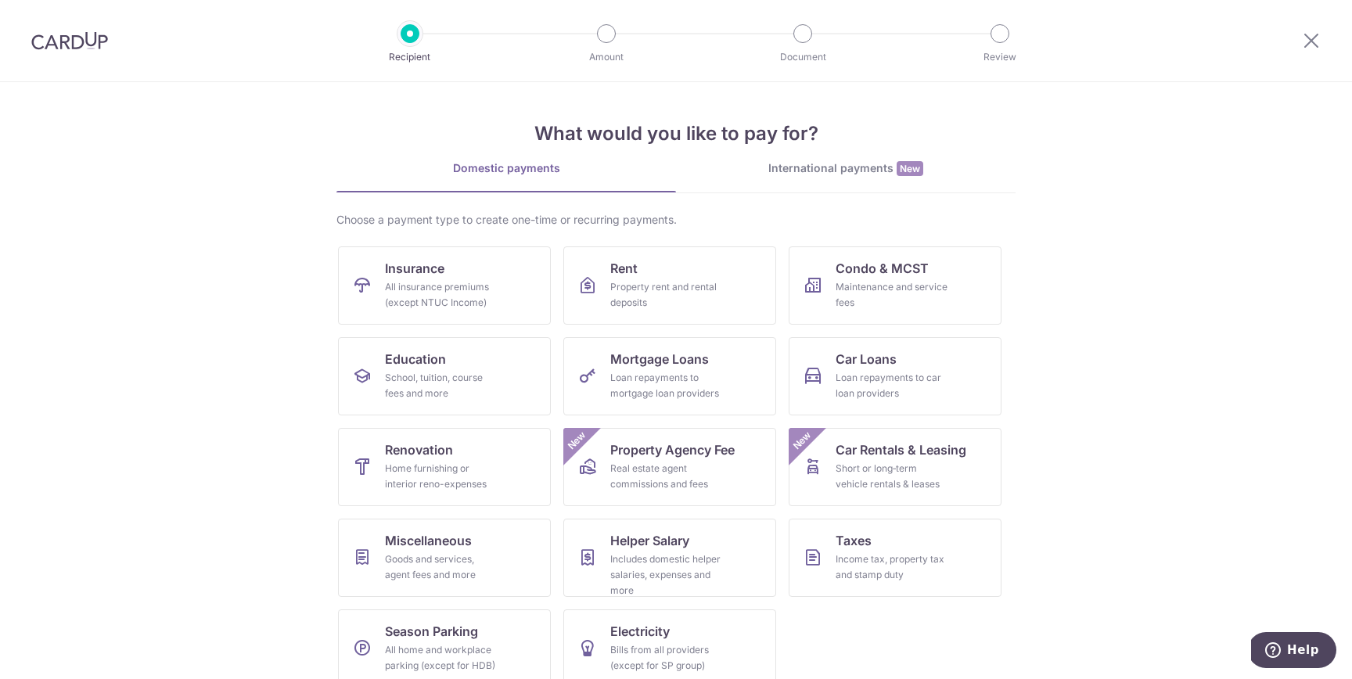
click at [93, 41] on img at bounding box center [69, 40] width 77 height 19
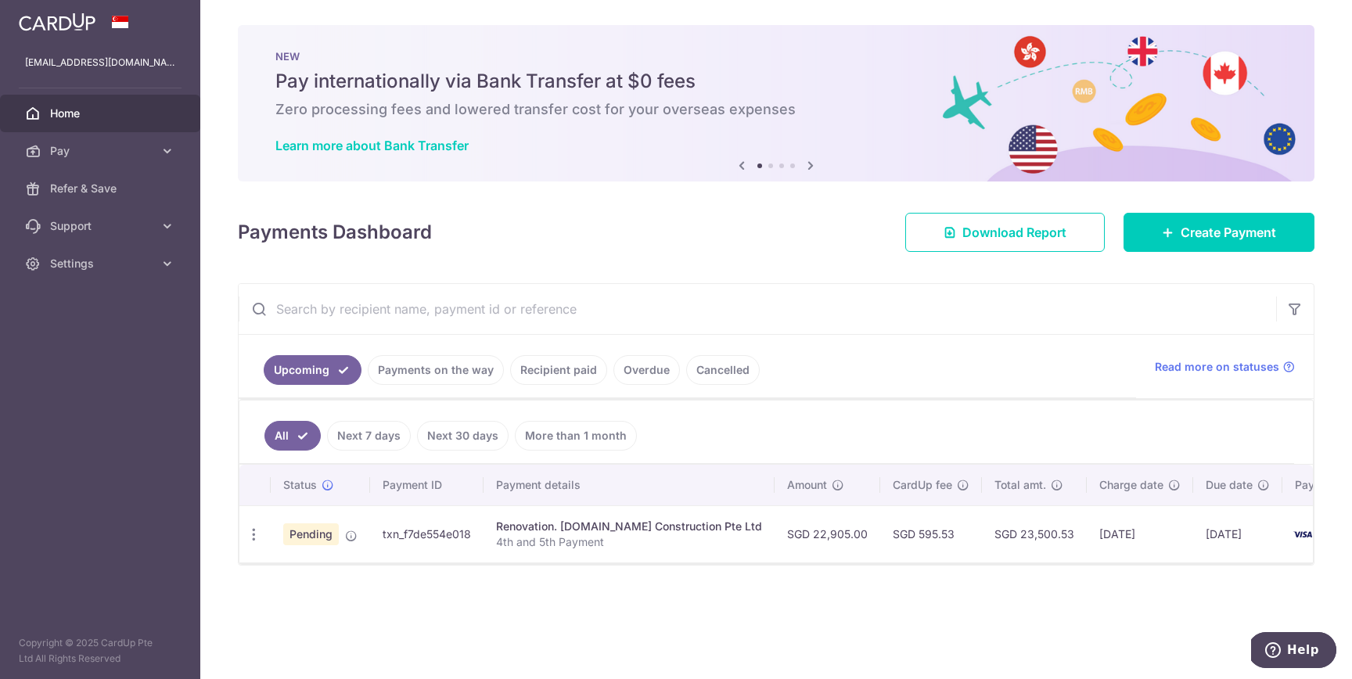
click at [720, 637] on div "× Pause Schedule Pause all future payments in this series Pause just this one p…" at bounding box center [775, 339] width 1151 height 679
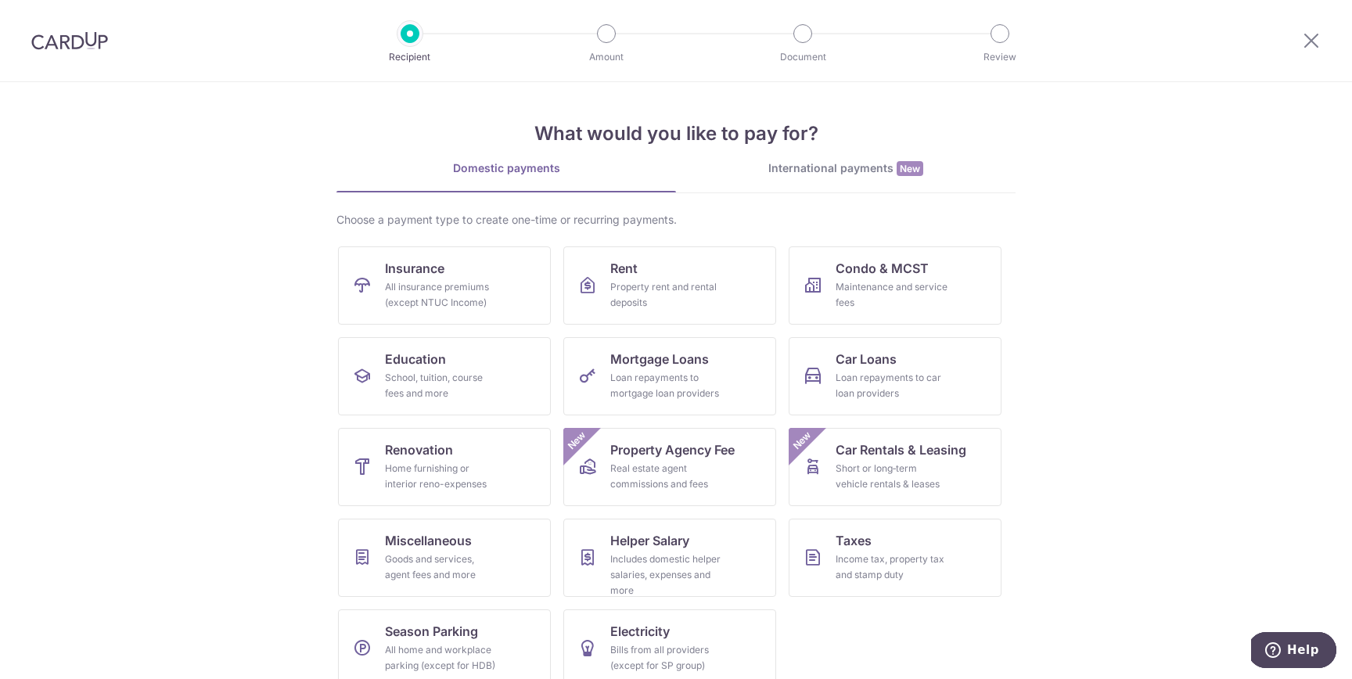
click at [63, 41] on img at bounding box center [69, 40] width 77 height 19
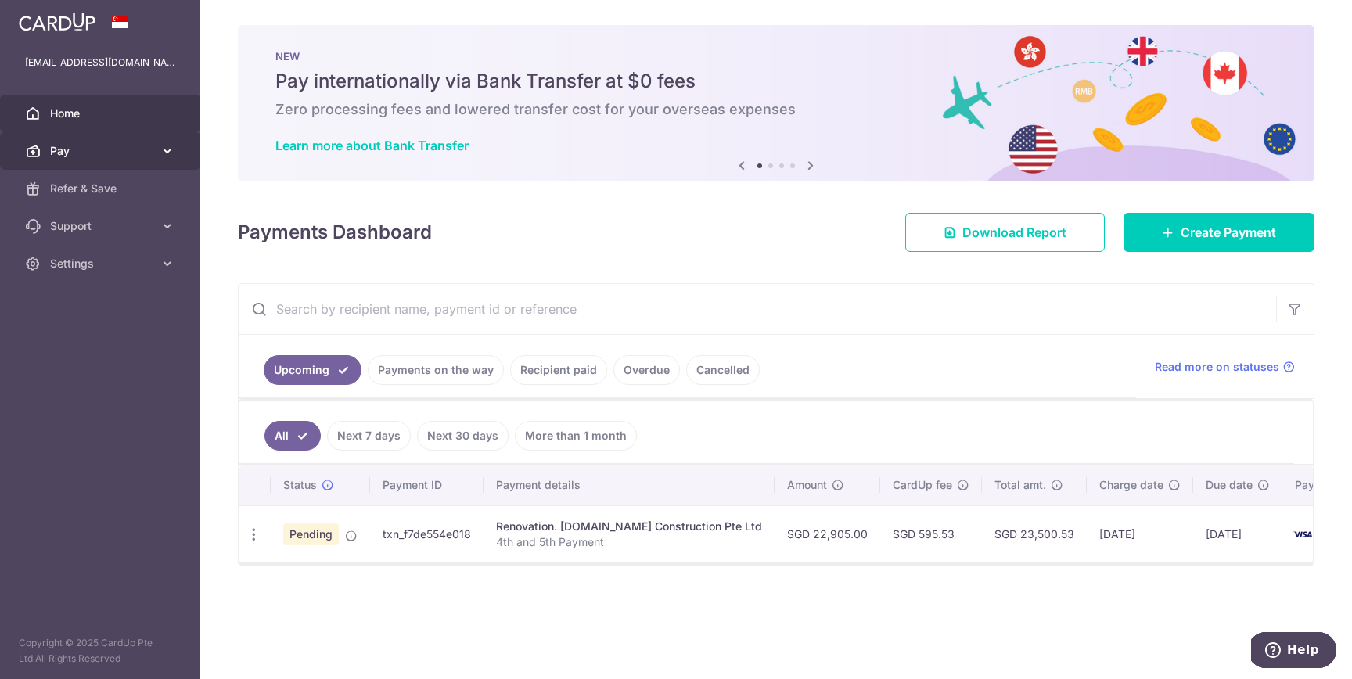
click at [169, 149] on icon at bounding box center [168, 151] width 16 height 16
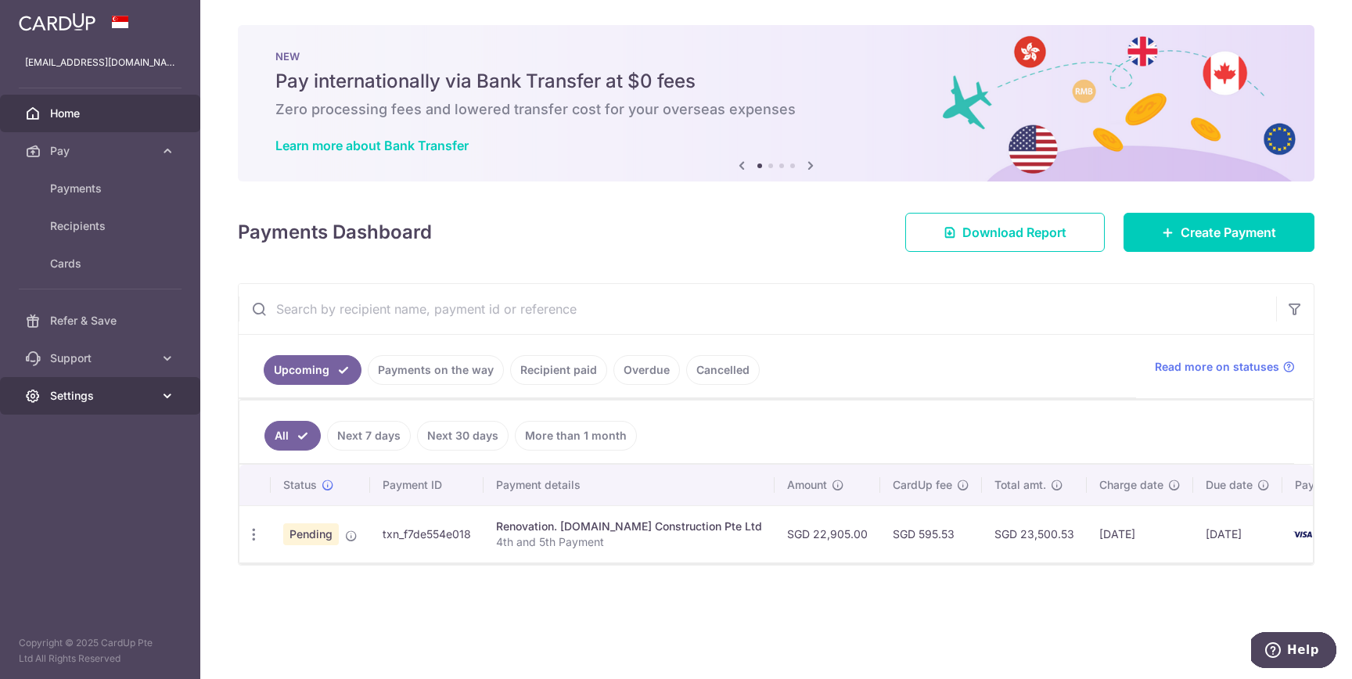
click at [171, 390] on icon at bounding box center [168, 396] width 16 height 16
click at [170, 393] on icon at bounding box center [168, 396] width 16 height 16
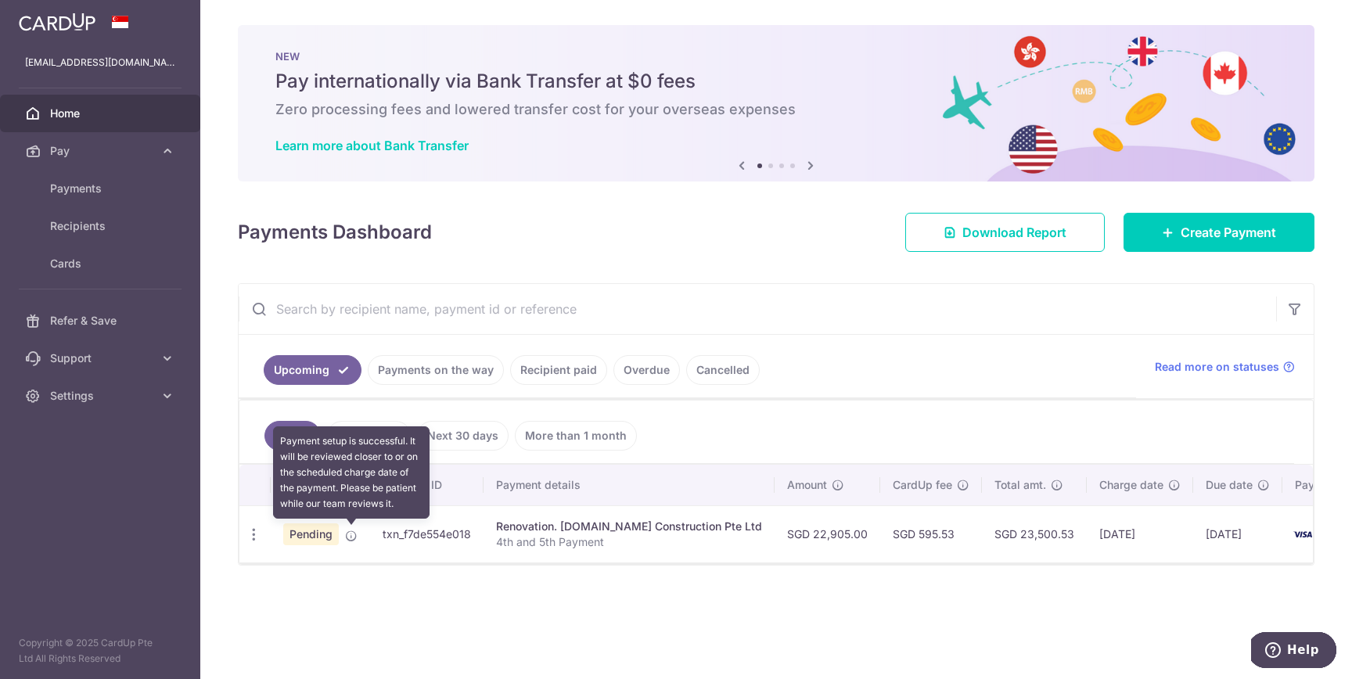
click at [351, 534] on icon at bounding box center [351, 536] width 13 height 13
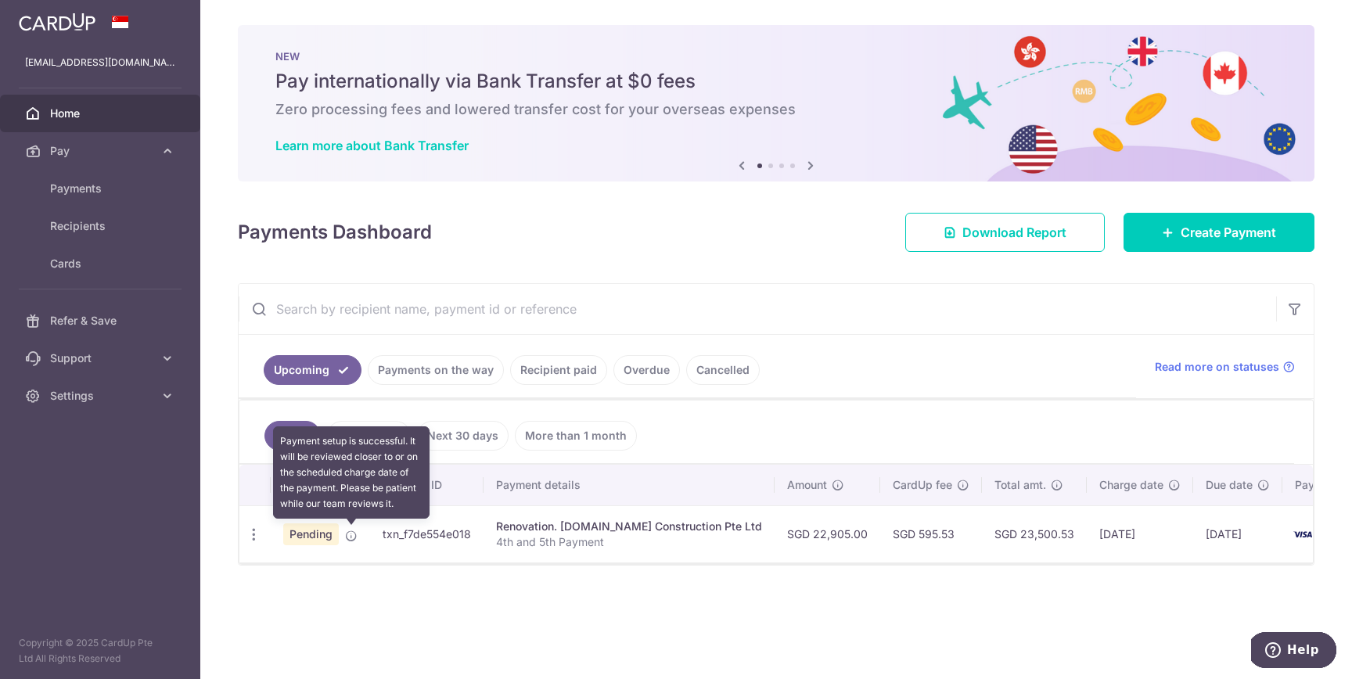
click at [351, 528] on span at bounding box center [351, 532] width 13 height 13
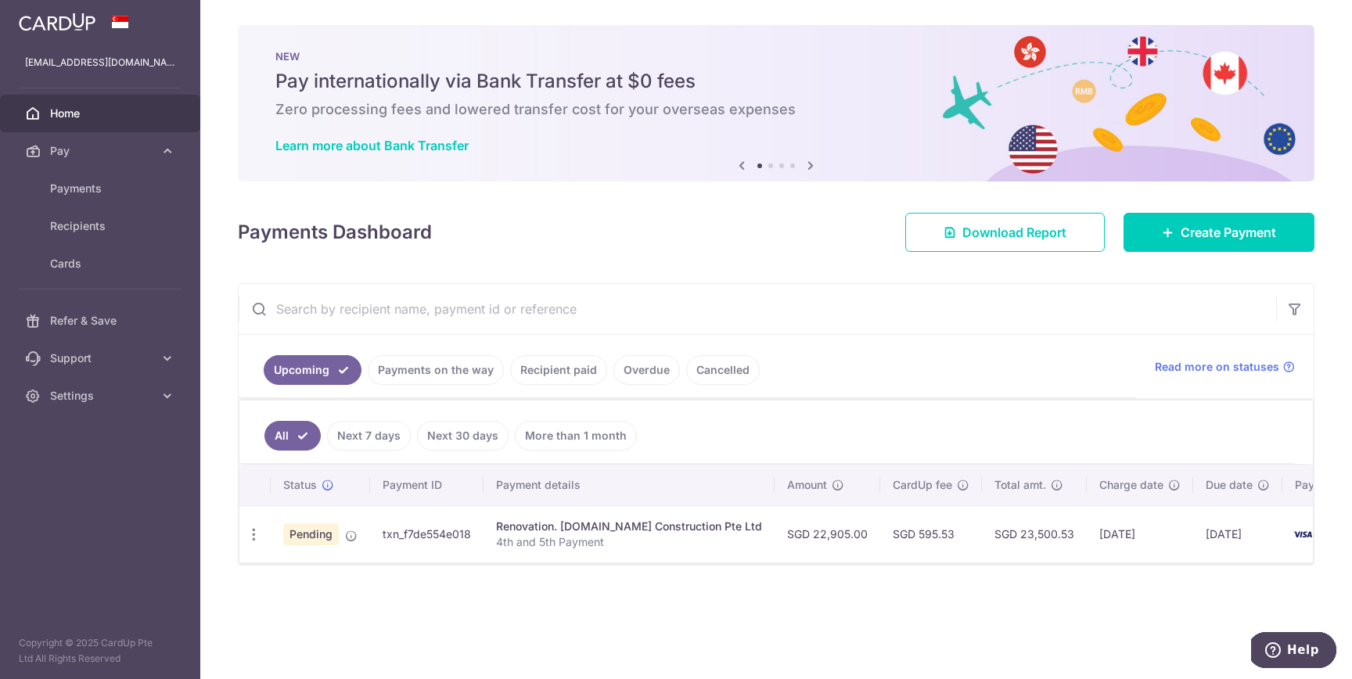
scroll to position [0, 36]
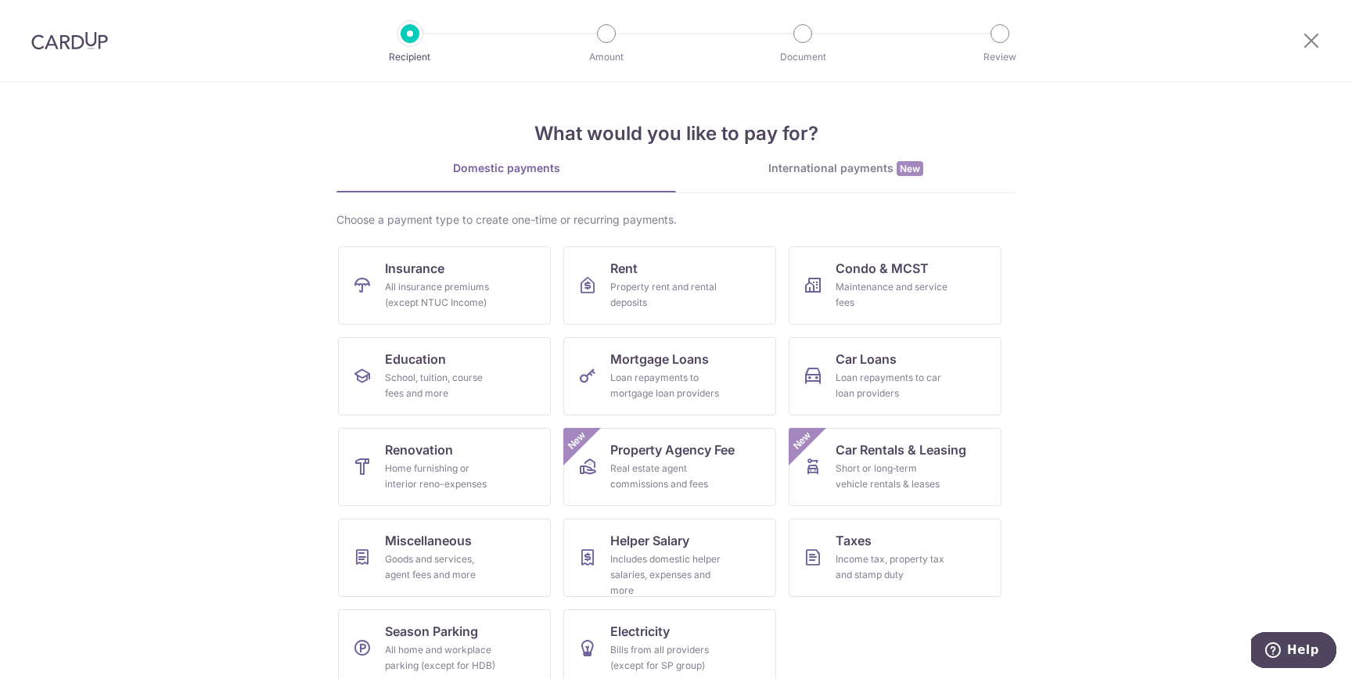
click at [77, 47] on img at bounding box center [69, 40] width 77 height 19
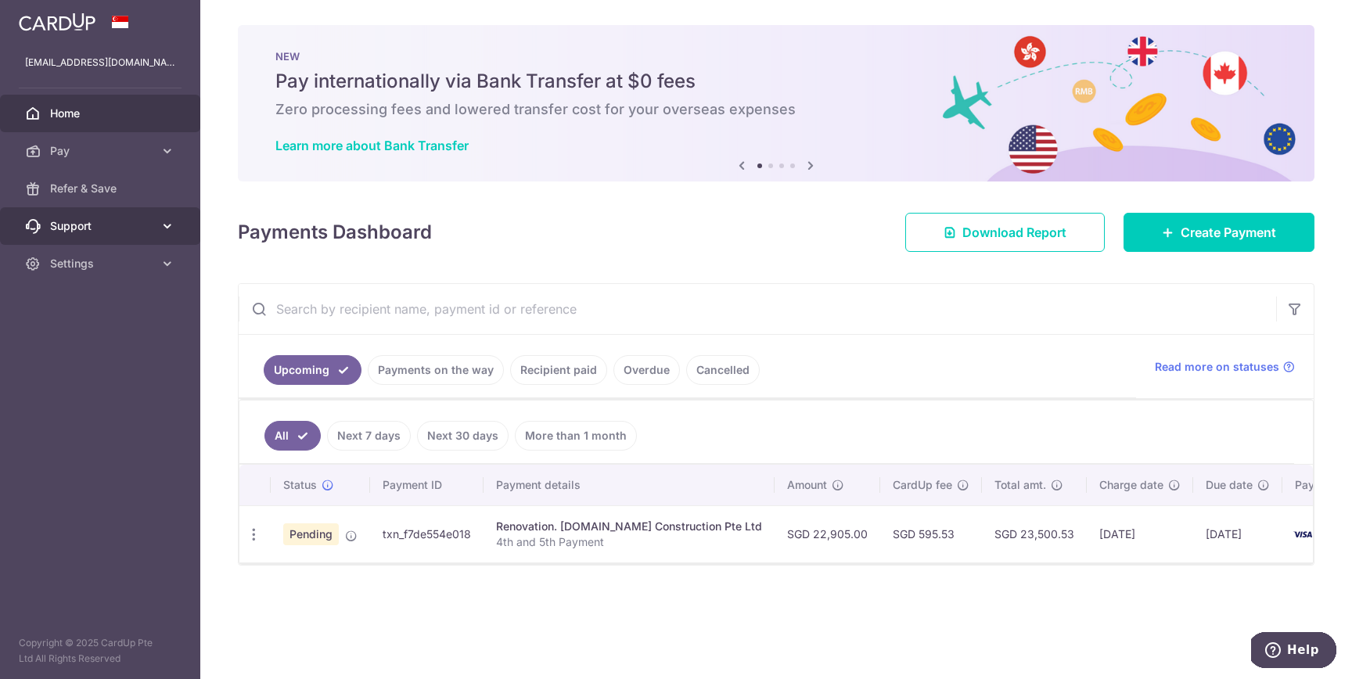
click at [158, 233] on link "Support" at bounding box center [100, 226] width 200 height 38
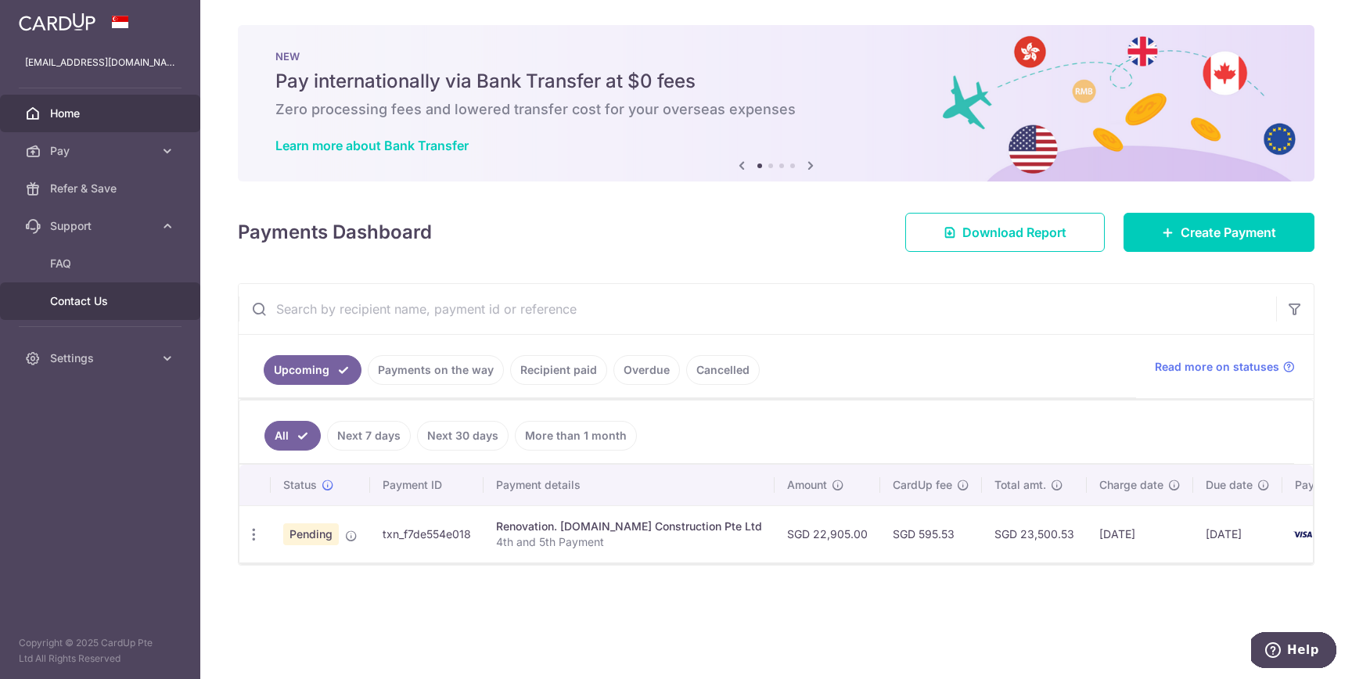
click at [116, 304] on span "Contact Us" at bounding box center [101, 301] width 103 height 16
click at [784, 535] on td "SGD 22,905.00" at bounding box center [827, 533] width 106 height 57
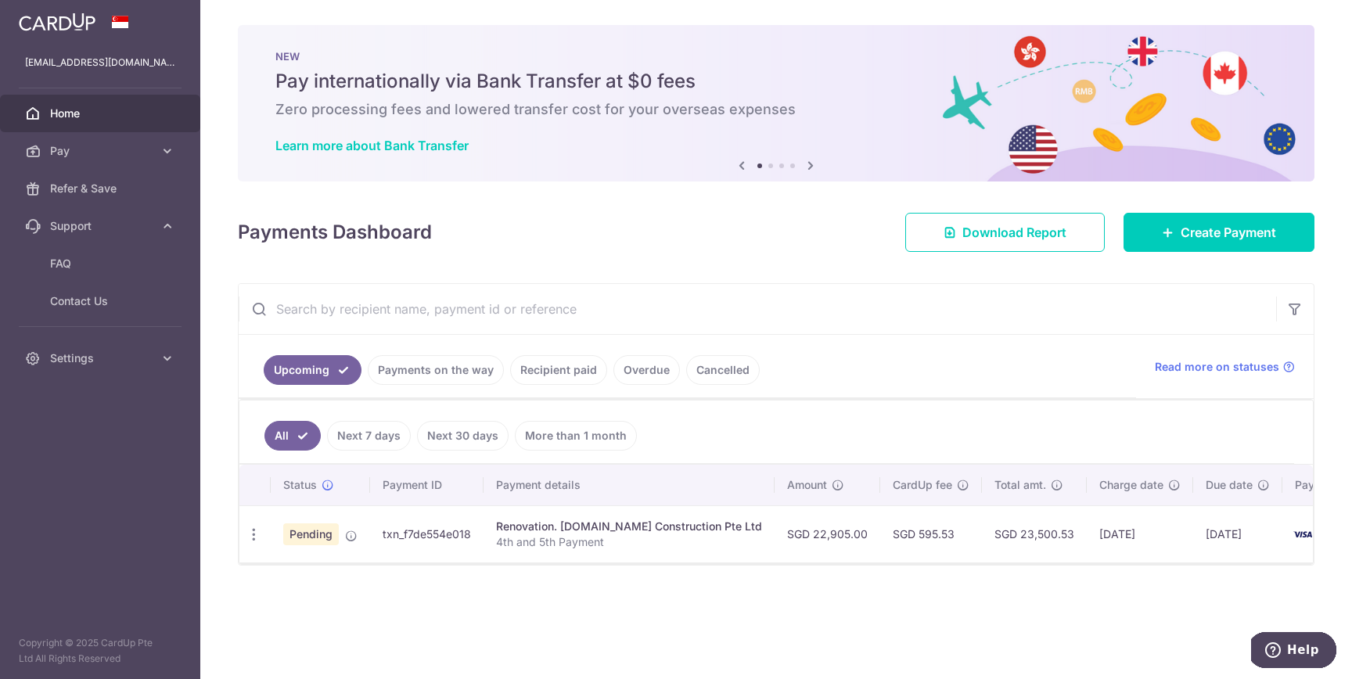
click at [784, 535] on td "SGD 22,905.00" at bounding box center [827, 533] width 106 height 57
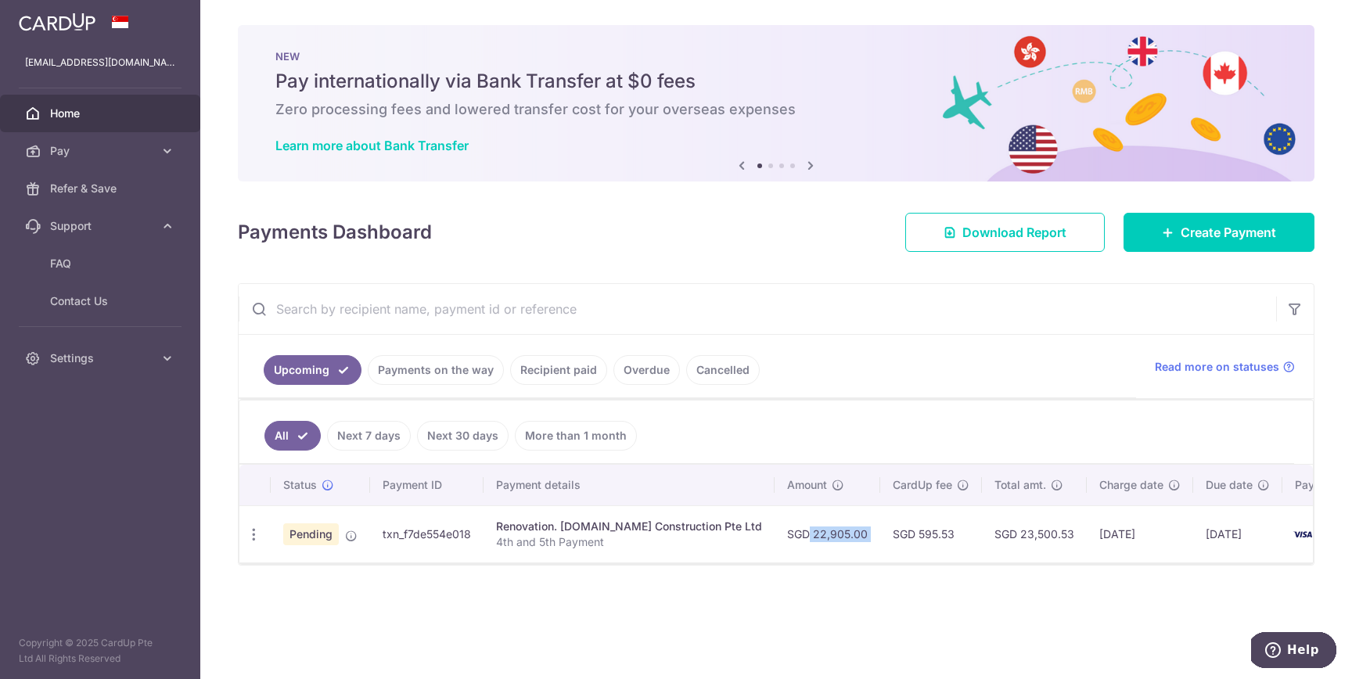
click at [784, 535] on td "SGD 22,905.00" at bounding box center [827, 533] width 106 height 57
click at [719, 371] on link "Cancelled" at bounding box center [723, 370] width 74 height 30
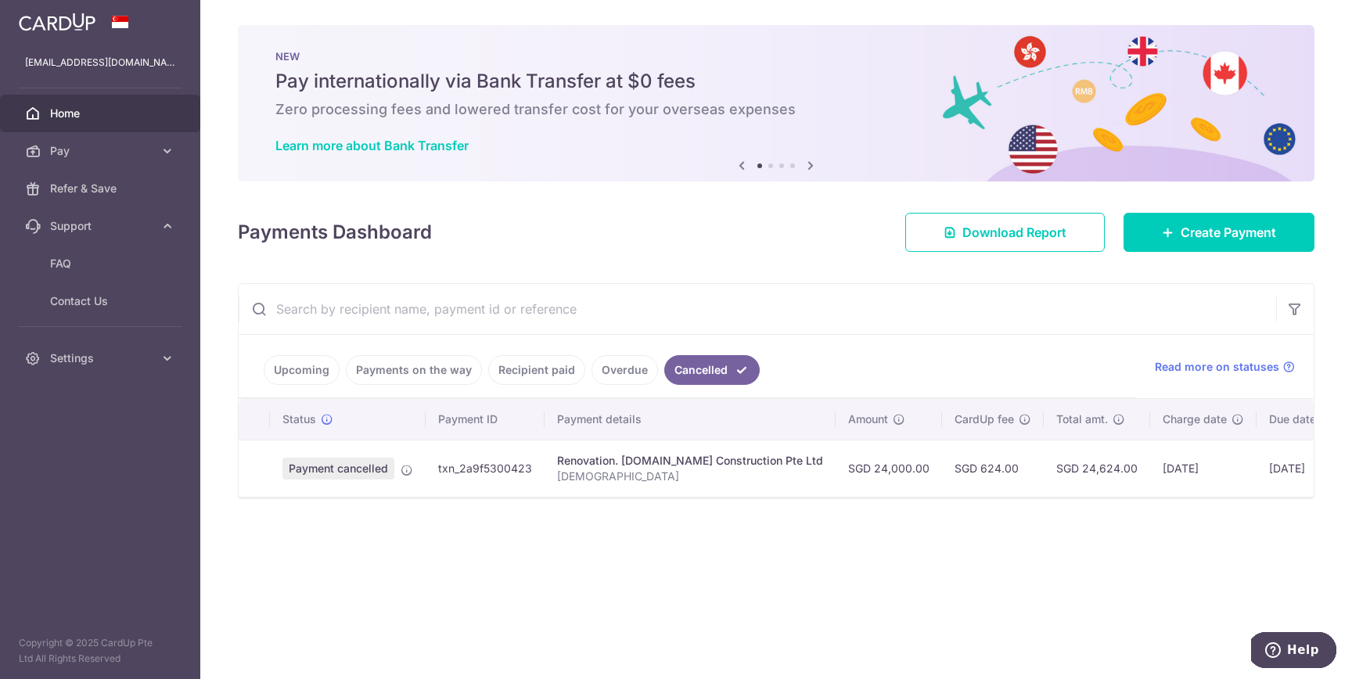
click at [311, 368] on link "Upcoming" at bounding box center [302, 370] width 76 height 30
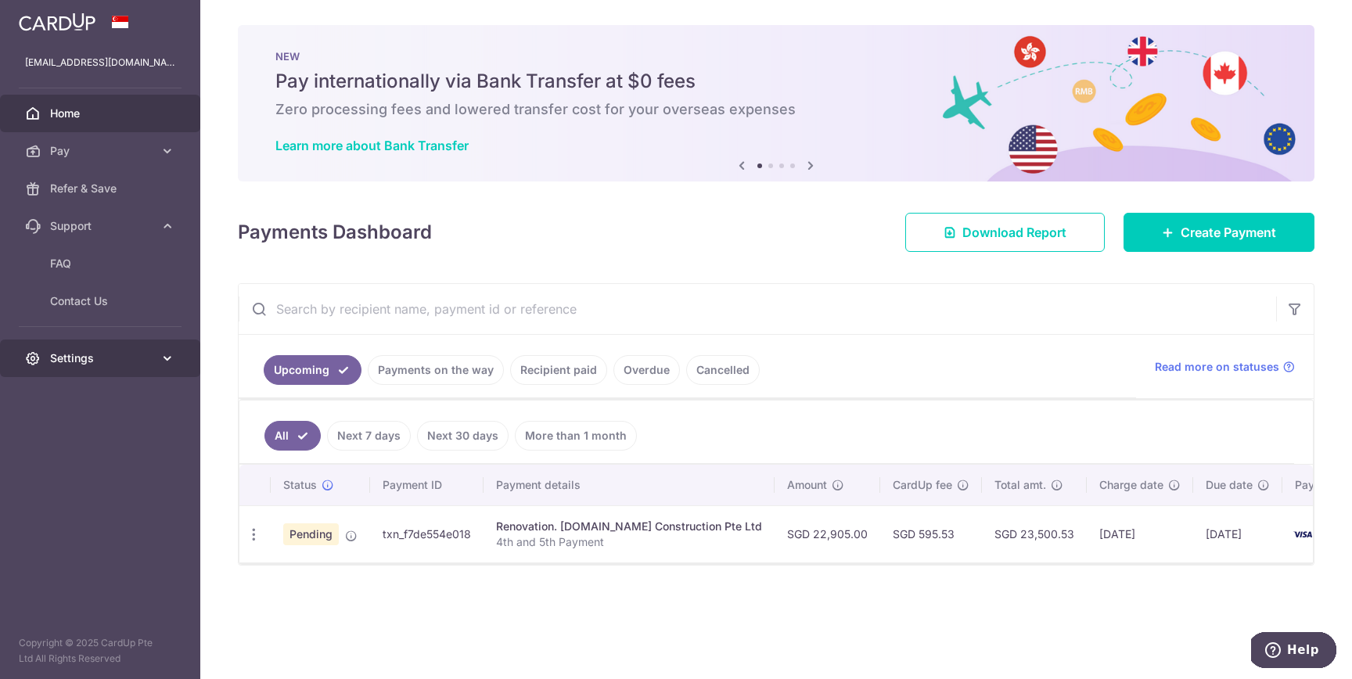
click at [100, 361] on span "Settings" at bounding box center [101, 358] width 103 height 16
click at [247, 540] on icon "button" at bounding box center [254, 534] width 16 height 16
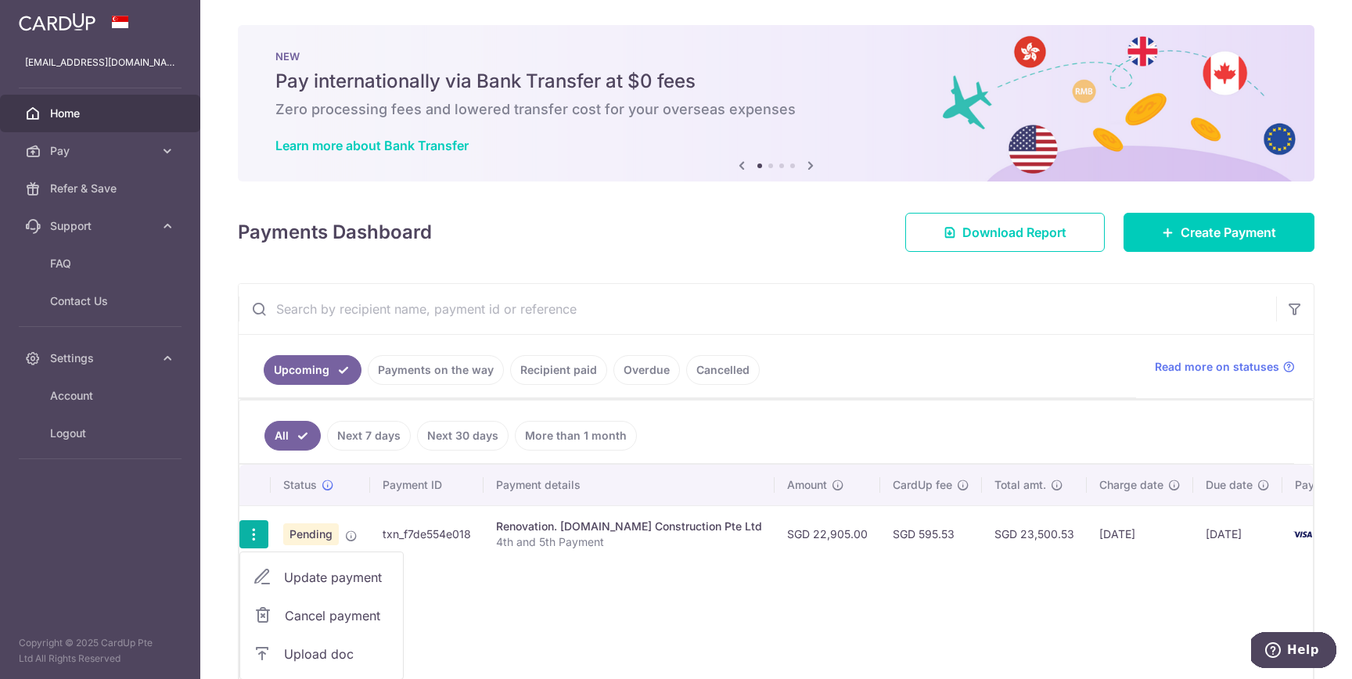
click at [303, 613] on span "Cancel payment" at bounding box center [337, 615] width 105 height 19
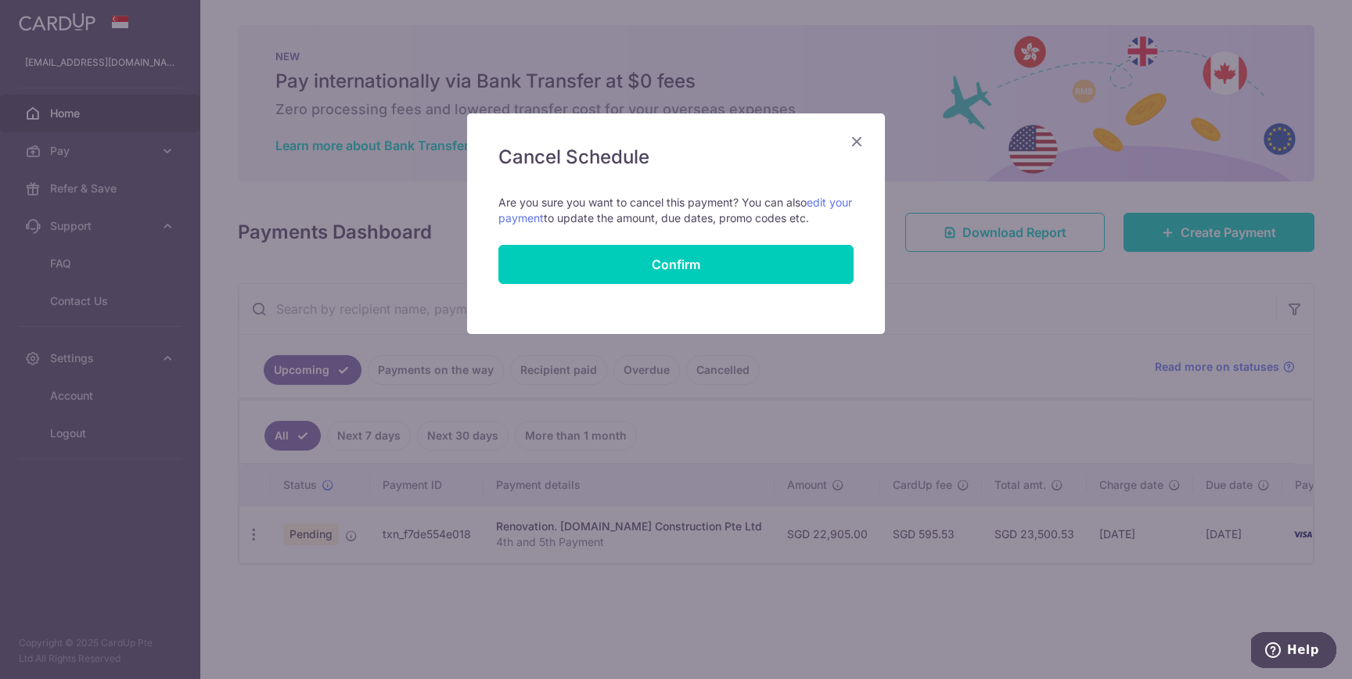
click at [854, 141] on icon "Close" at bounding box center [856, 141] width 19 height 20
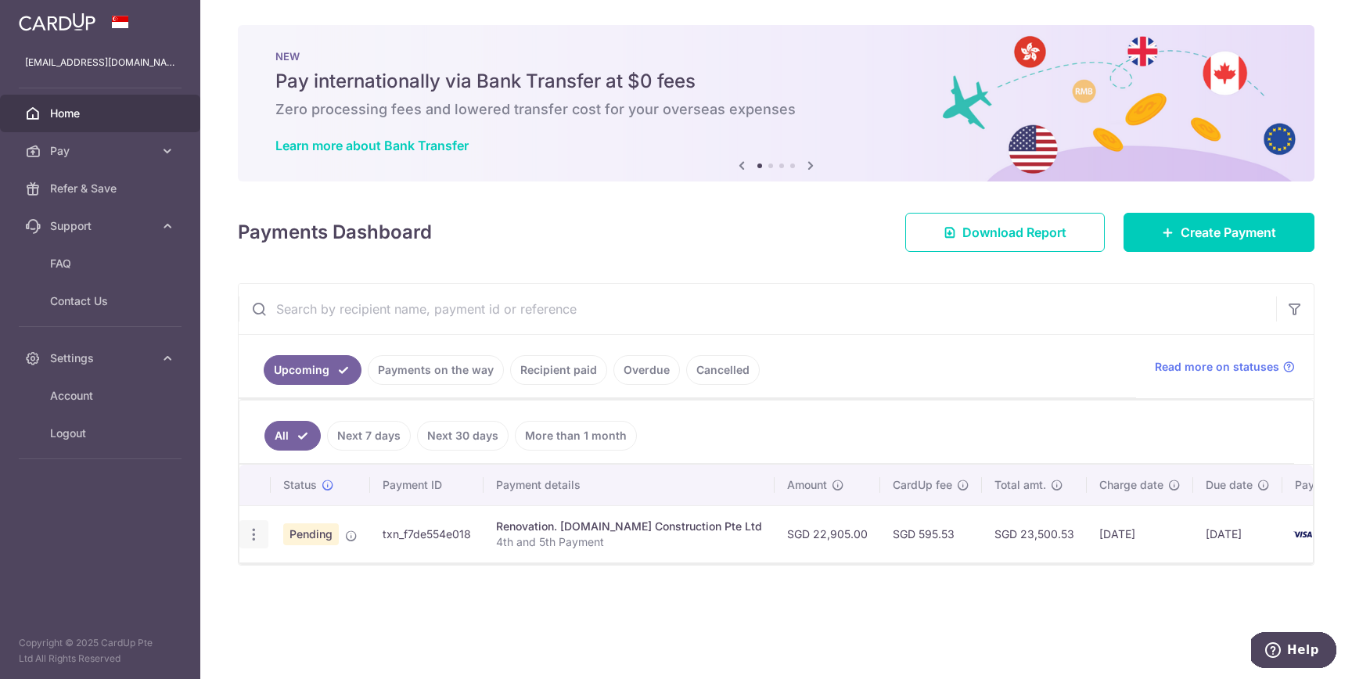
click at [254, 524] on div "Update payment Cancel payment Upload doc" at bounding box center [253, 534] width 29 height 29
click at [254, 537] on icon "button" at bounding box center [254, 534] width 16 height 16
click at [329, 577] on span "Update payment" at bounding box center [337, 577] width 106 height 19
radio input "true"
type input "22,905.00"
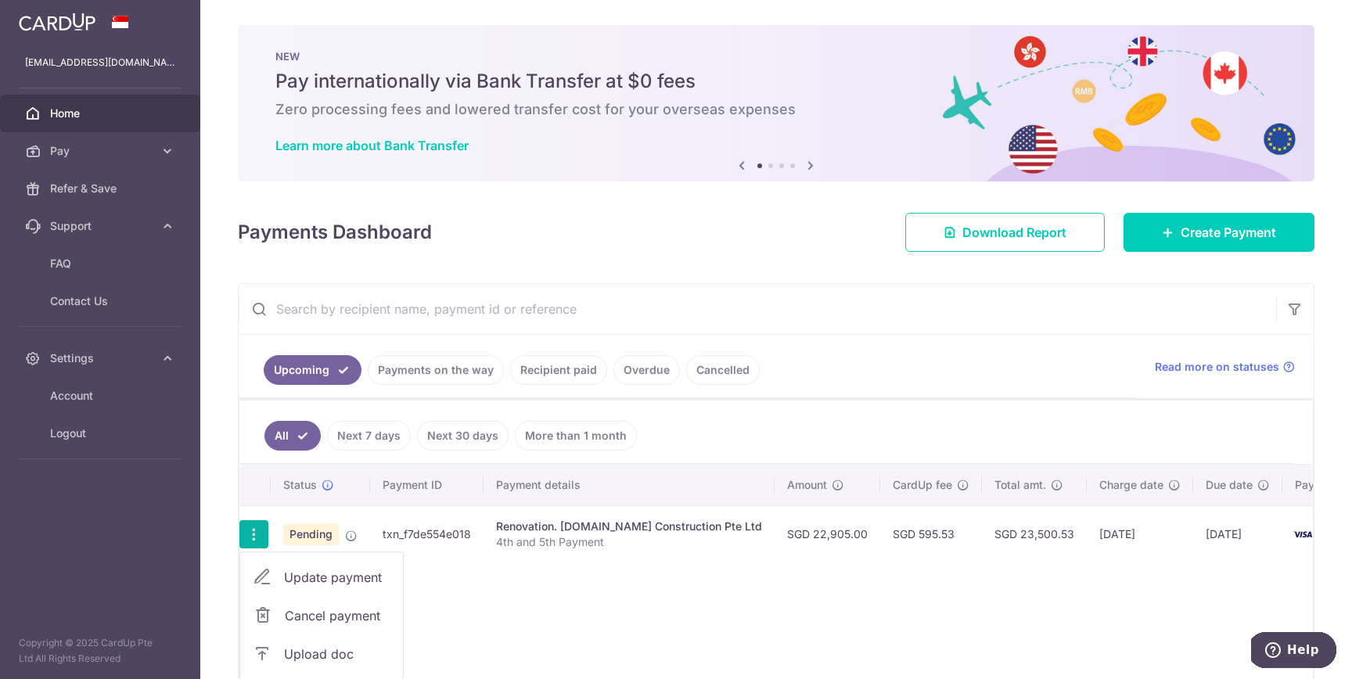
radio input "true"
type input "[DATE]"
type input "4th and 5th Payment"
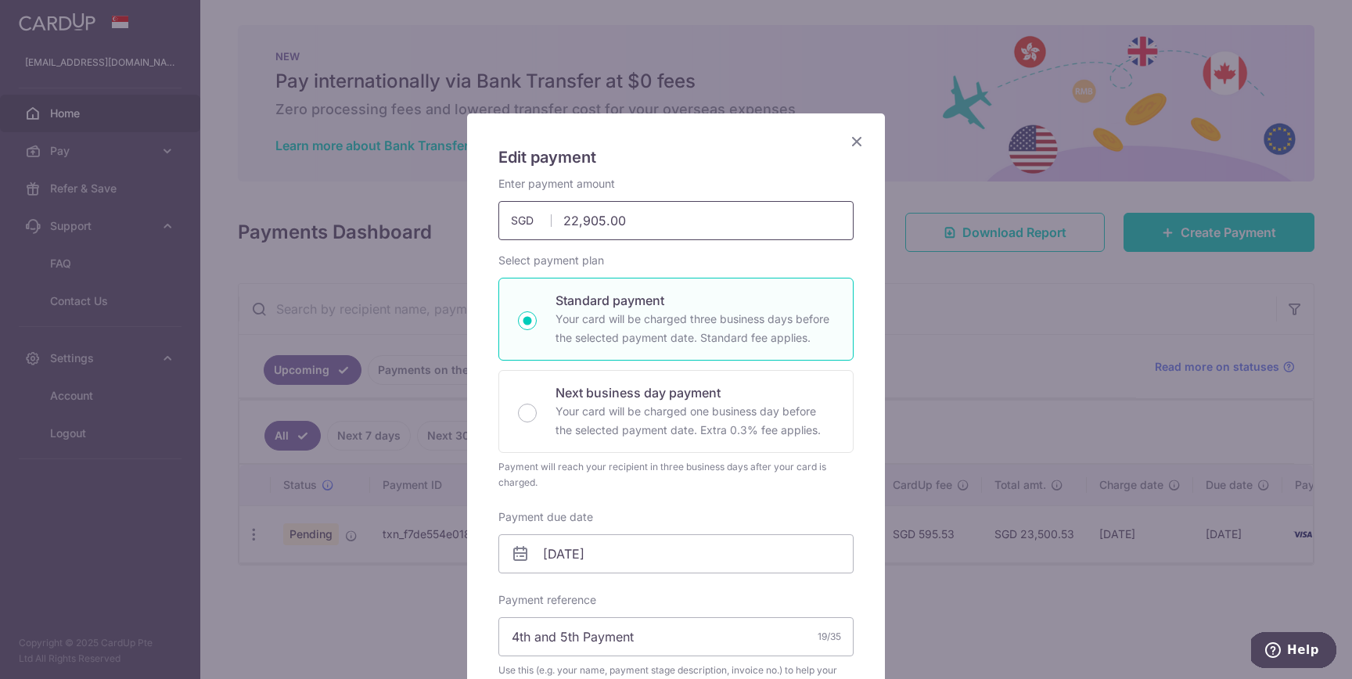
click at [594, 216] on input "22,905.00" at bounding box center [675, 220] width 355 height 39
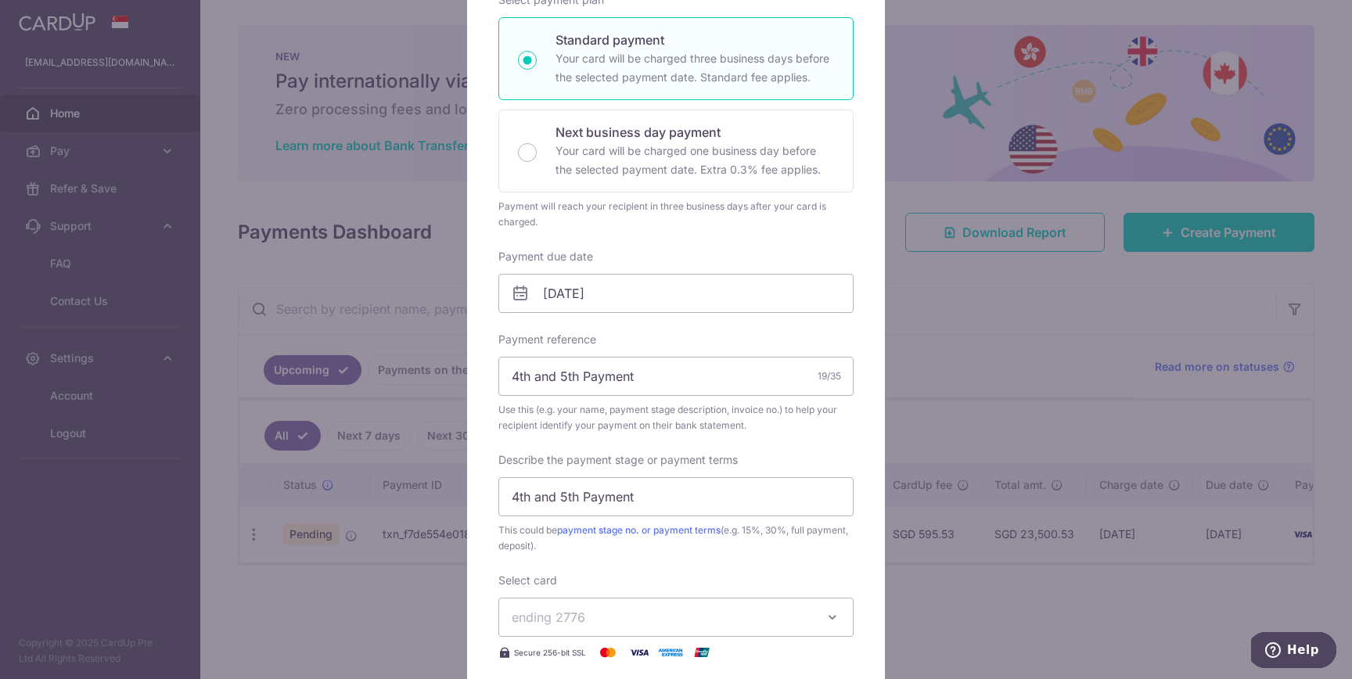
scroll to position [261, 0]
type input "16,409.75"
click at [555, 286] on input "[DATE]" at bounding box center [675, 292] width 355 height 39
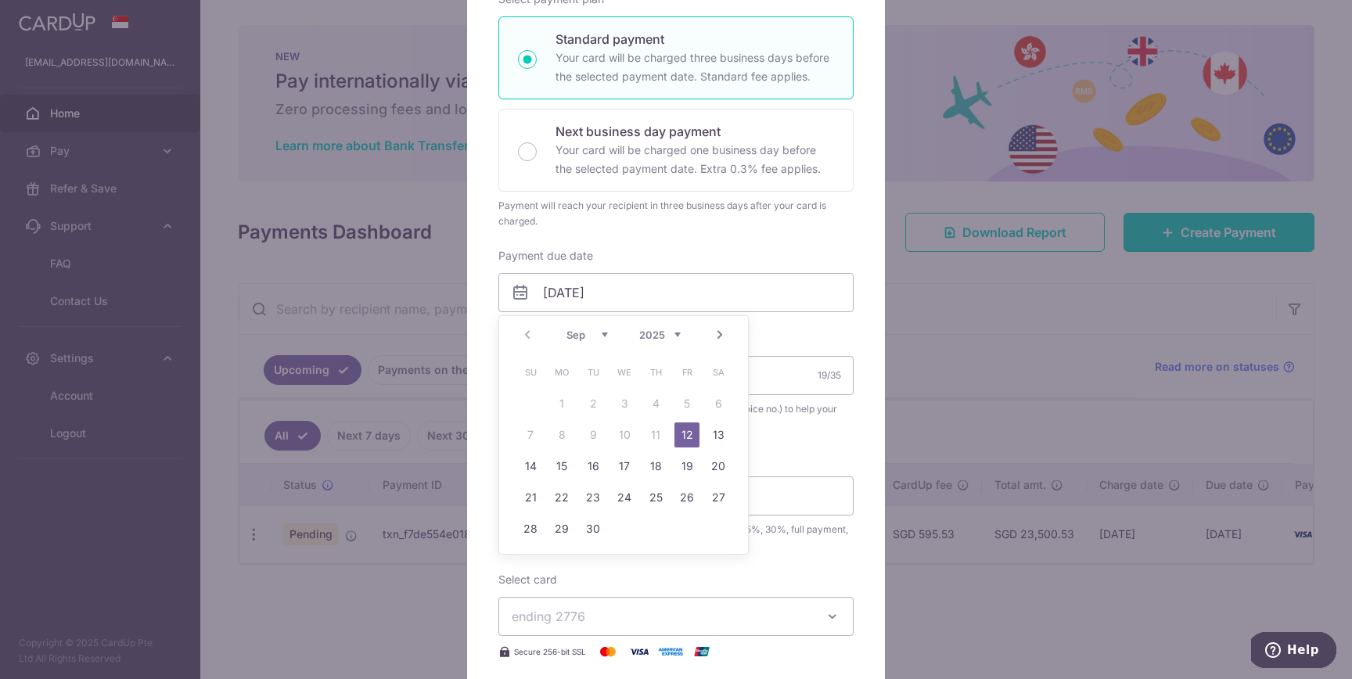
click at [659, 439] on table "Su Mo Tu We Th Fr Sa 1 2 3 4 5 6 7 8 9 10 11 12 13 14 15 16 17 18 19 20 21 22 2…" at bounding box center [624, 451] width 219 height 188
click at [677, 439] on link "12" at bounding box center [686, 434] width 25 height 25
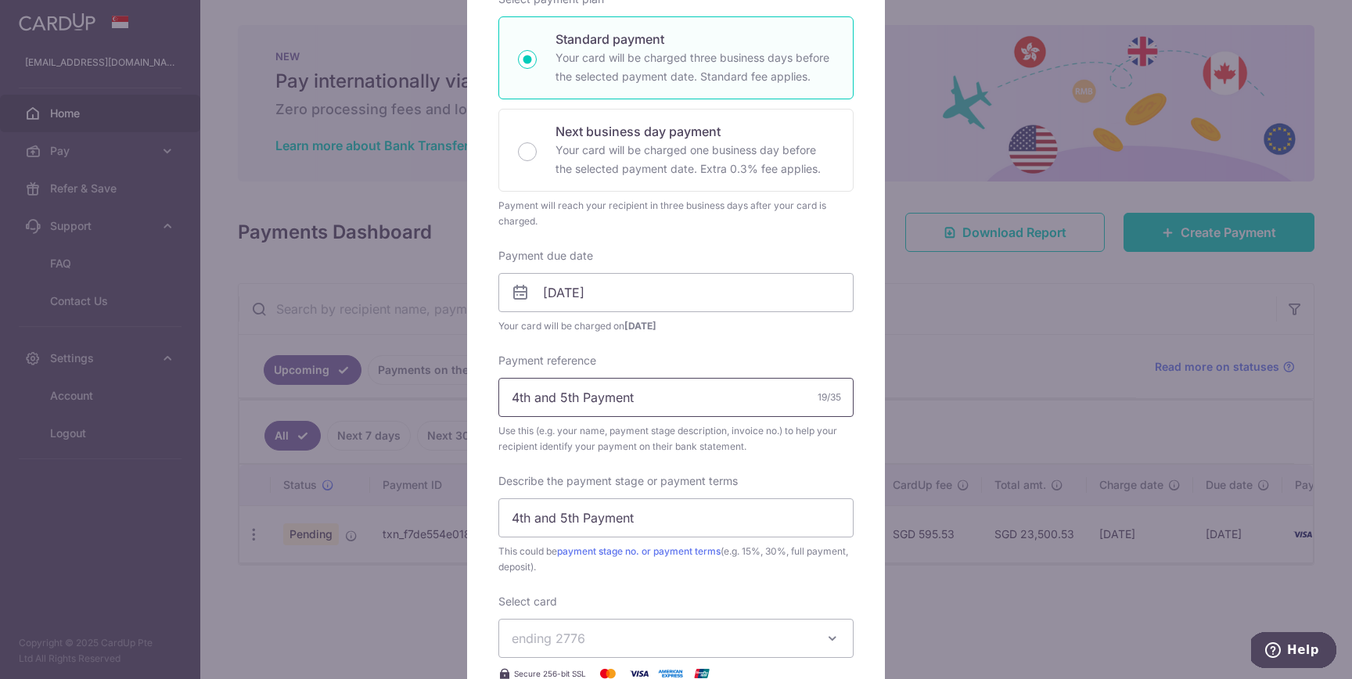
click at [573, 399] on input "4th and 5th Payment" at bounding box center [675, 397] width 355 height 39
type input "4th Payment"
drag, startPoint x: 579, startPoint y: 522, endPoint x: 540, endPoint y: 520, distance: 39.1
click at [539, 520] on input "4th and 5th Payment" at bounding box center [675, 517] width 355 height 39
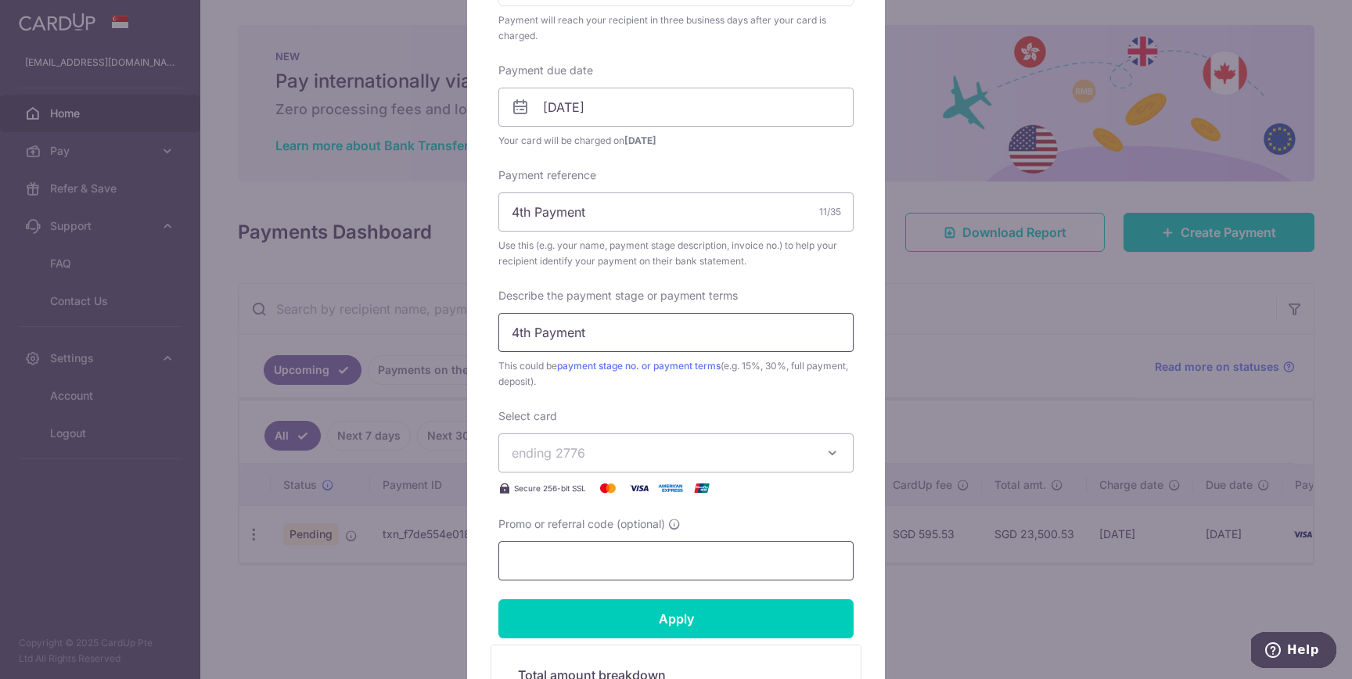
scroll to position [488, 0]
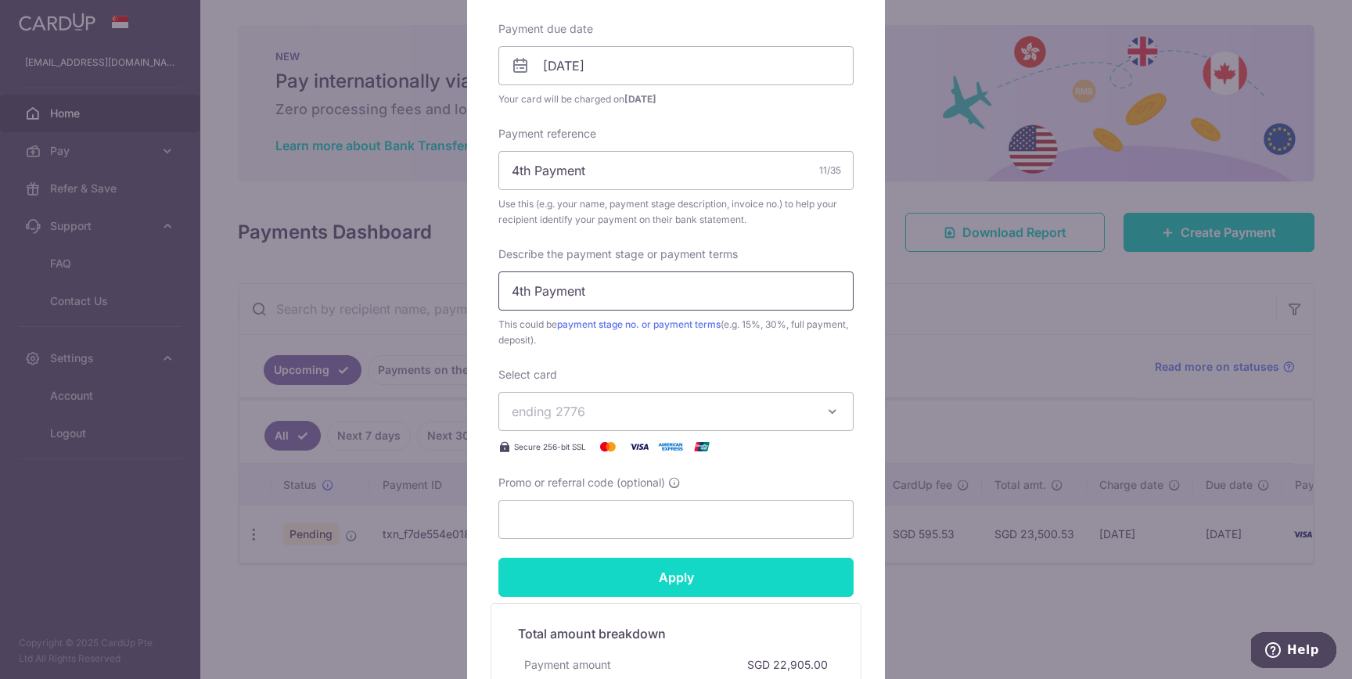
type input "4th Payment"
click at [653, 569] on input "Apply" at bounding box center [675, 577] width 355 height 39
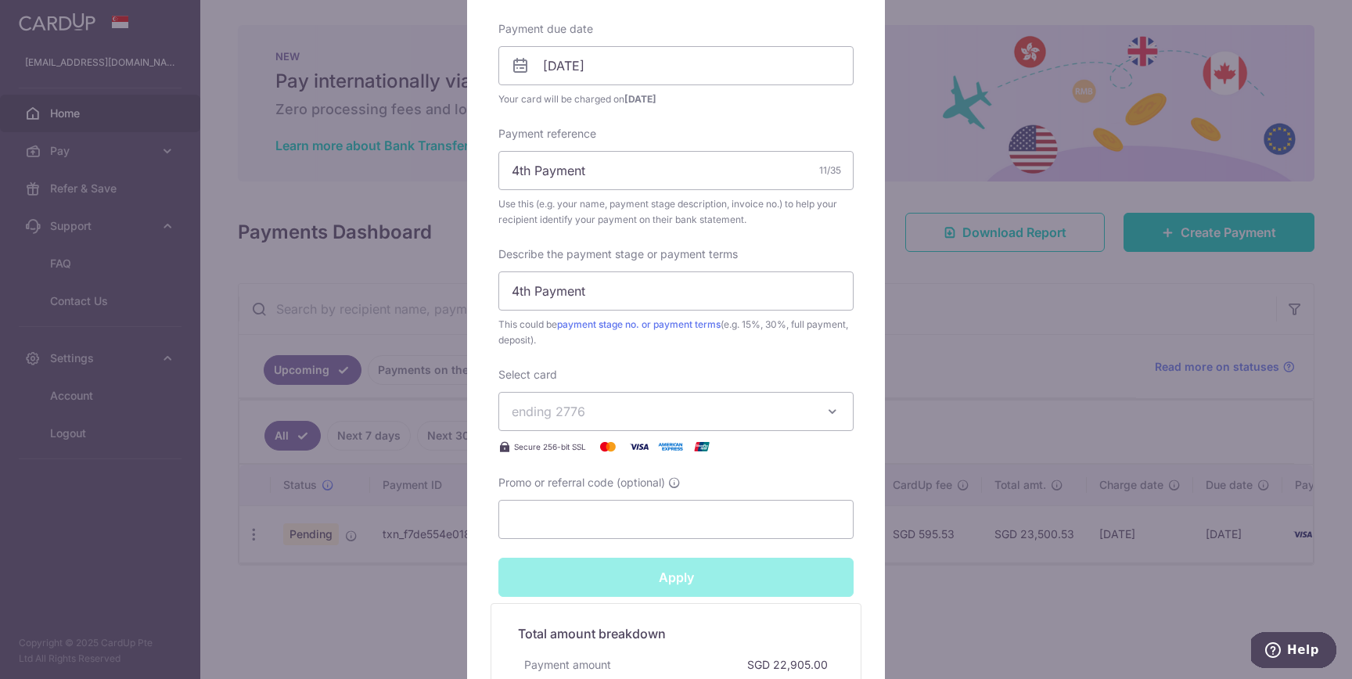
type input "Successfully Applied"
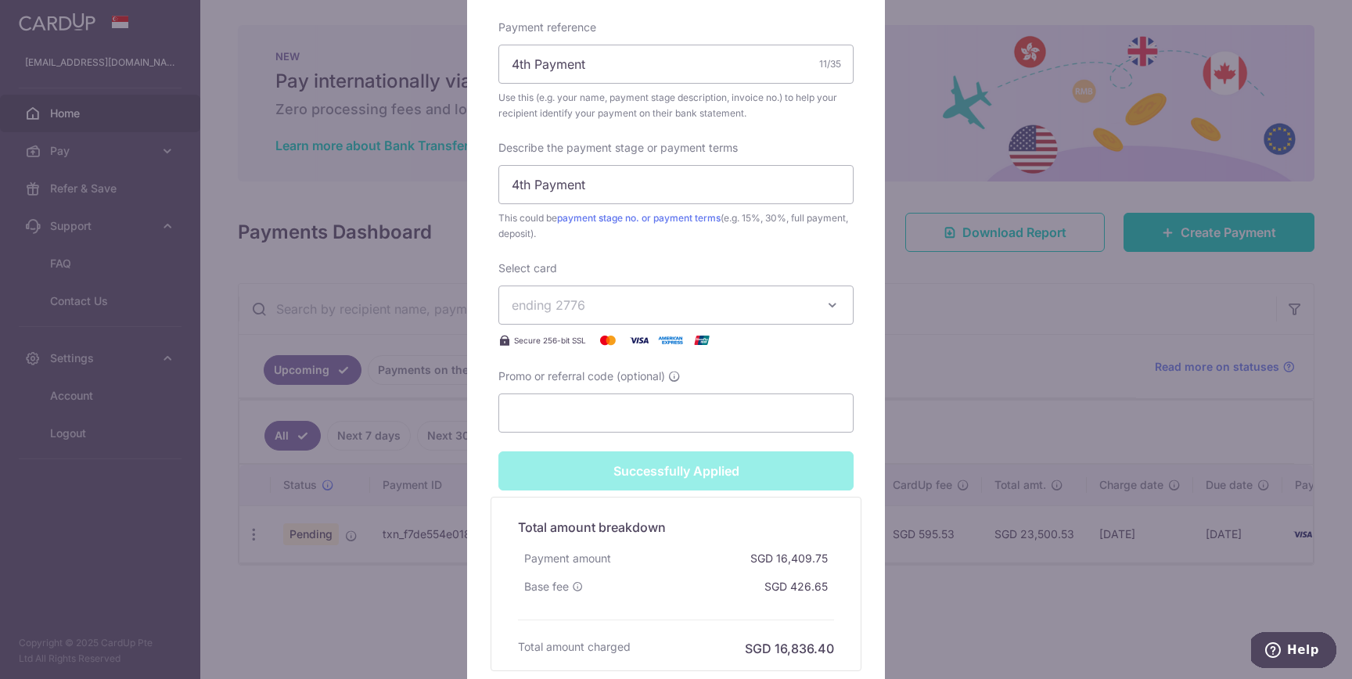
scroll to position [786, 0]
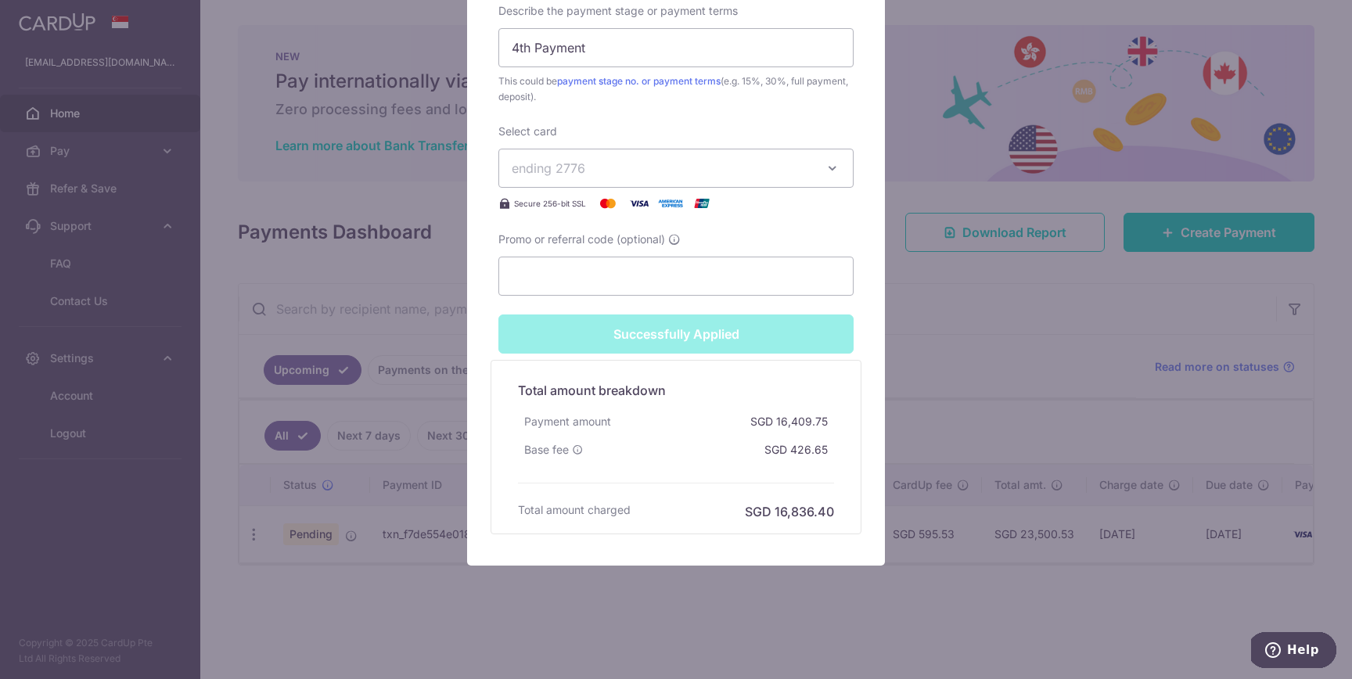
click at [948, 407] on div "Edit payment By clicking apply, you will make changes to all payments to A.Desi…" at bounding box center [676, 339] width 1352 height 679
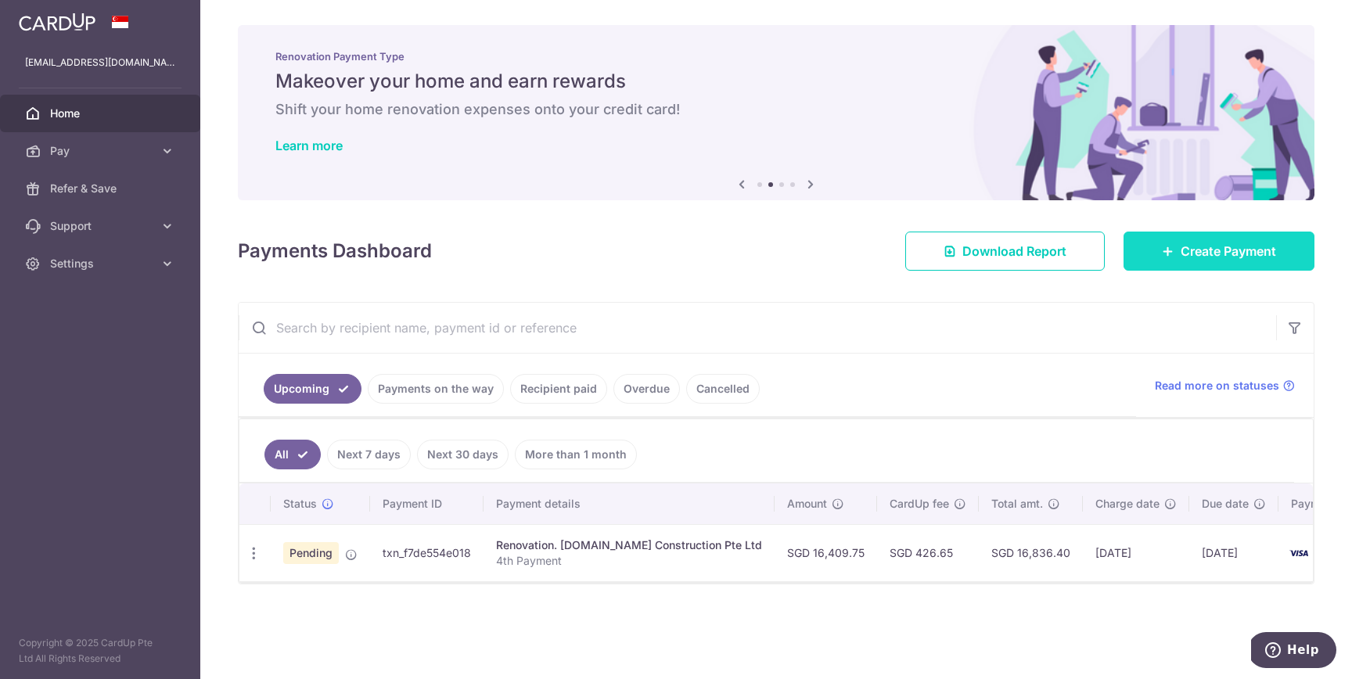
click at [1179, 260] on link "Create Payment" at bounding box center [1218, 251] width 191 height 39
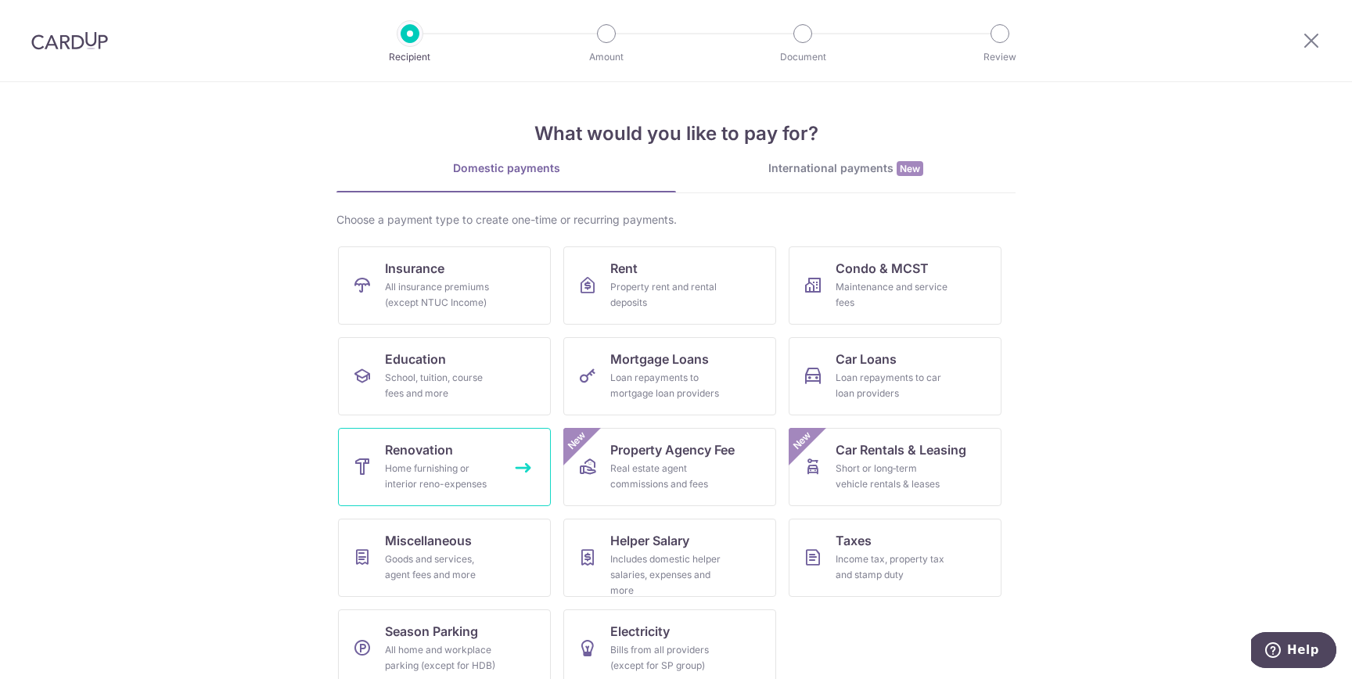
click at [449, 458] on span "Renovation" at bounding box center [419, 449] width 68 height 19
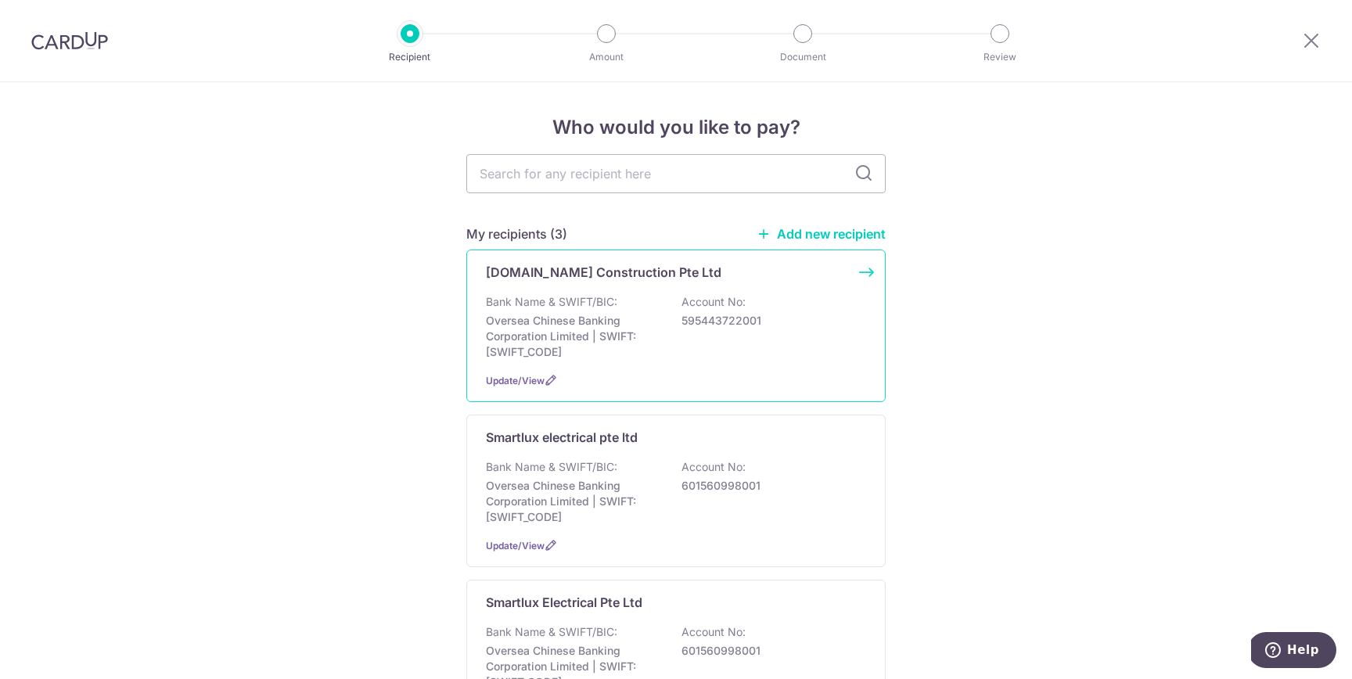
click at [598, 297] on p "Bank Name & SWIFT/BIC:" at bounding box center [551, 302] width 131 height 16
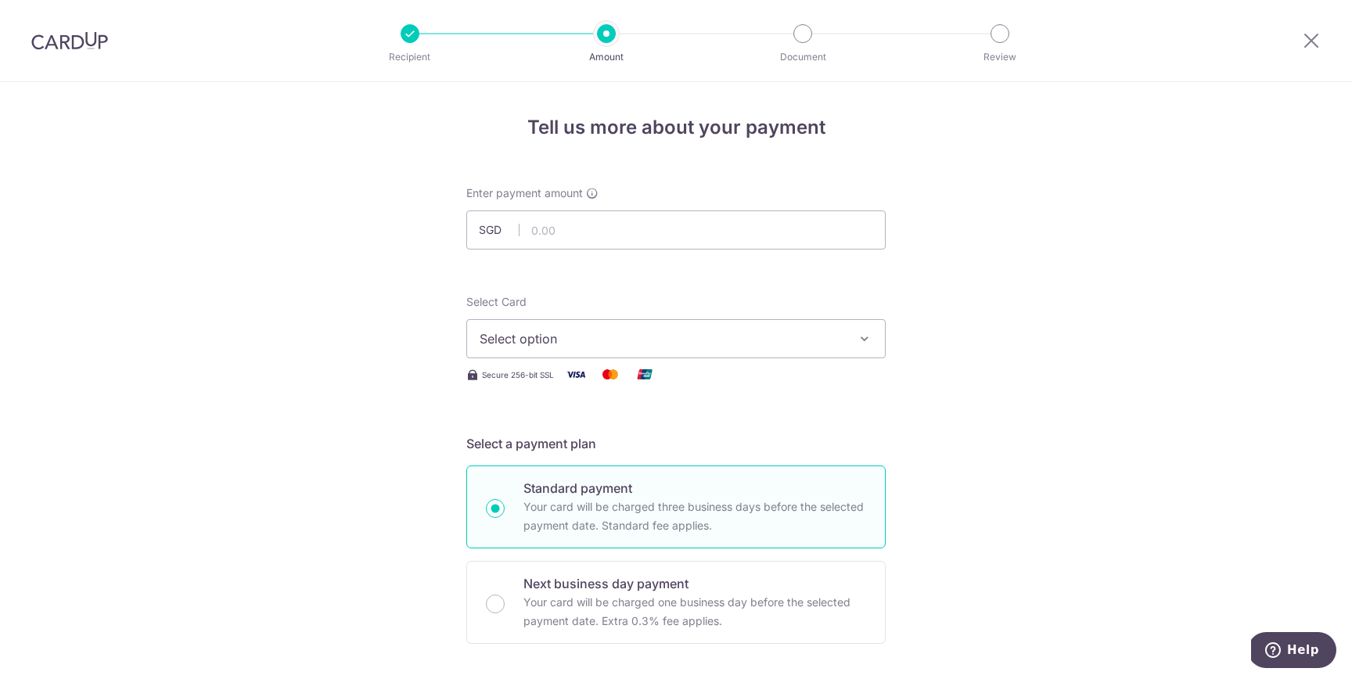
click at [565, 344] on span "Select option" at bounding box center [661, 338] width 365 height 19
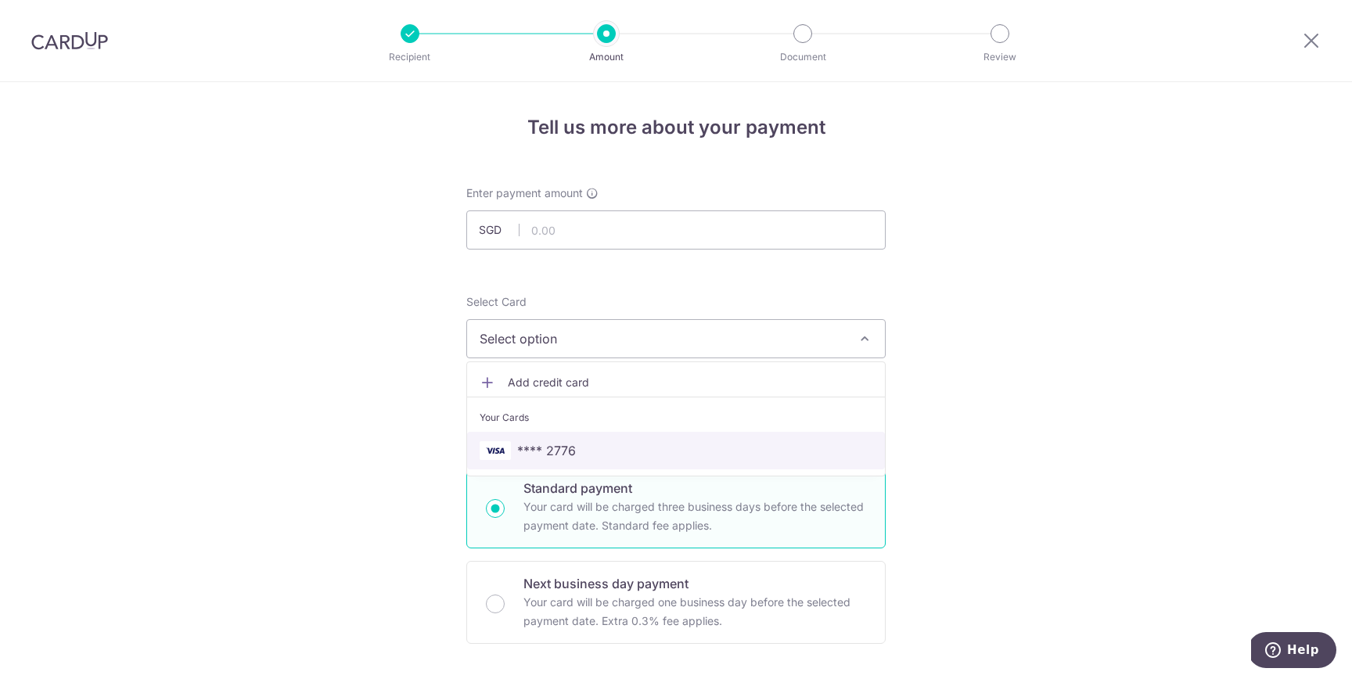
click at [546, 446] on span "**** 2776" at bounding box center [546, 450] width 59 height 19
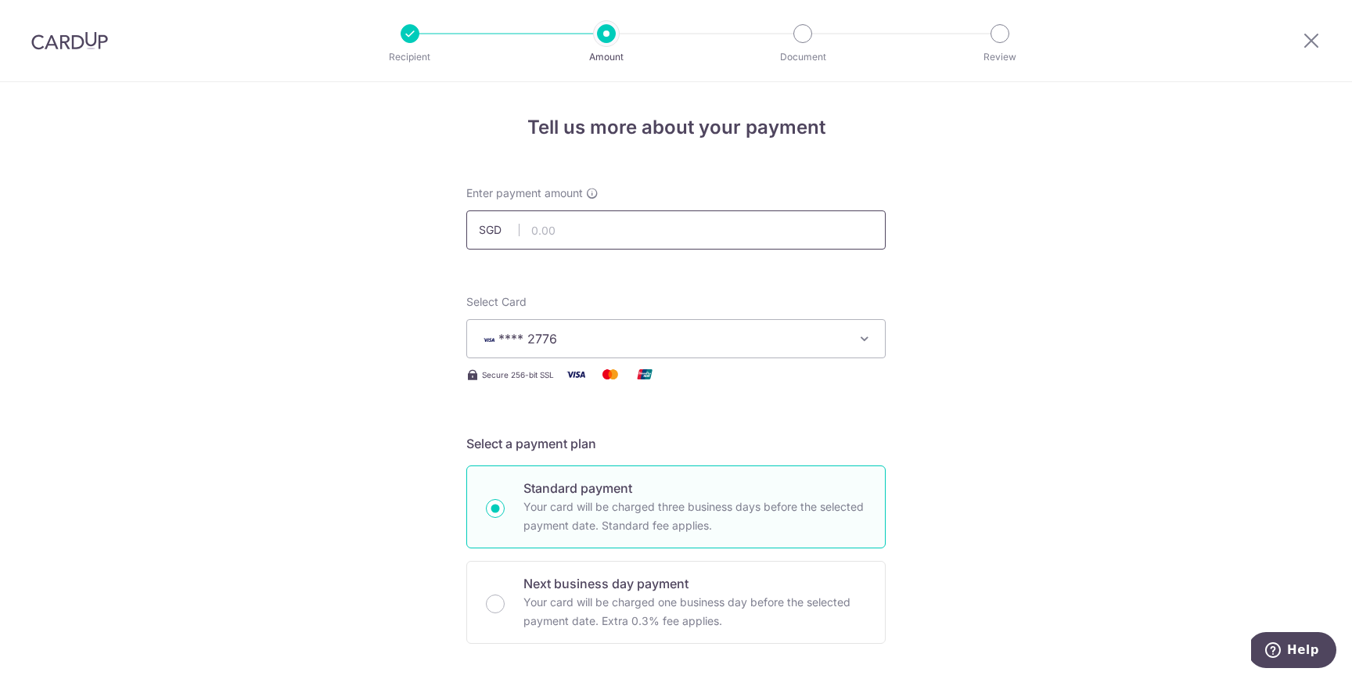
click at [555, 237] on input "text" at bounding box center [675, 229] width 419 height 39
type input "10,870.00"
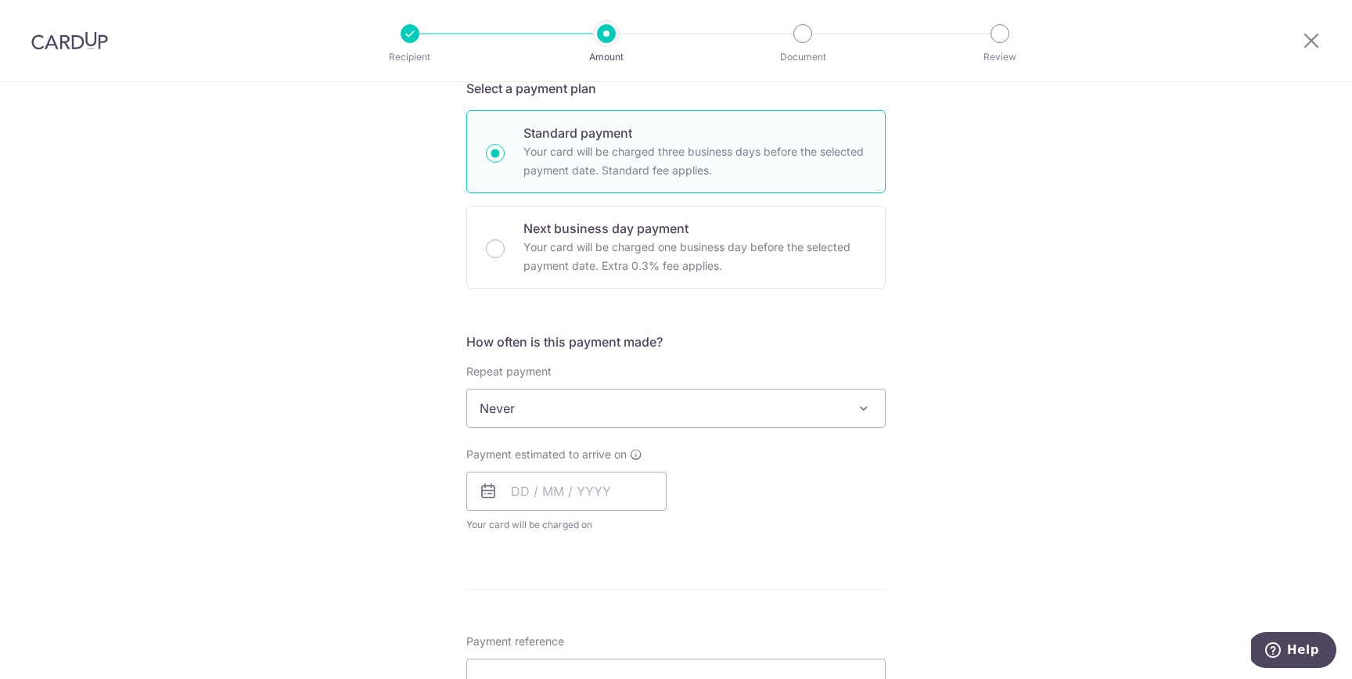
scroll to position [369, 0]
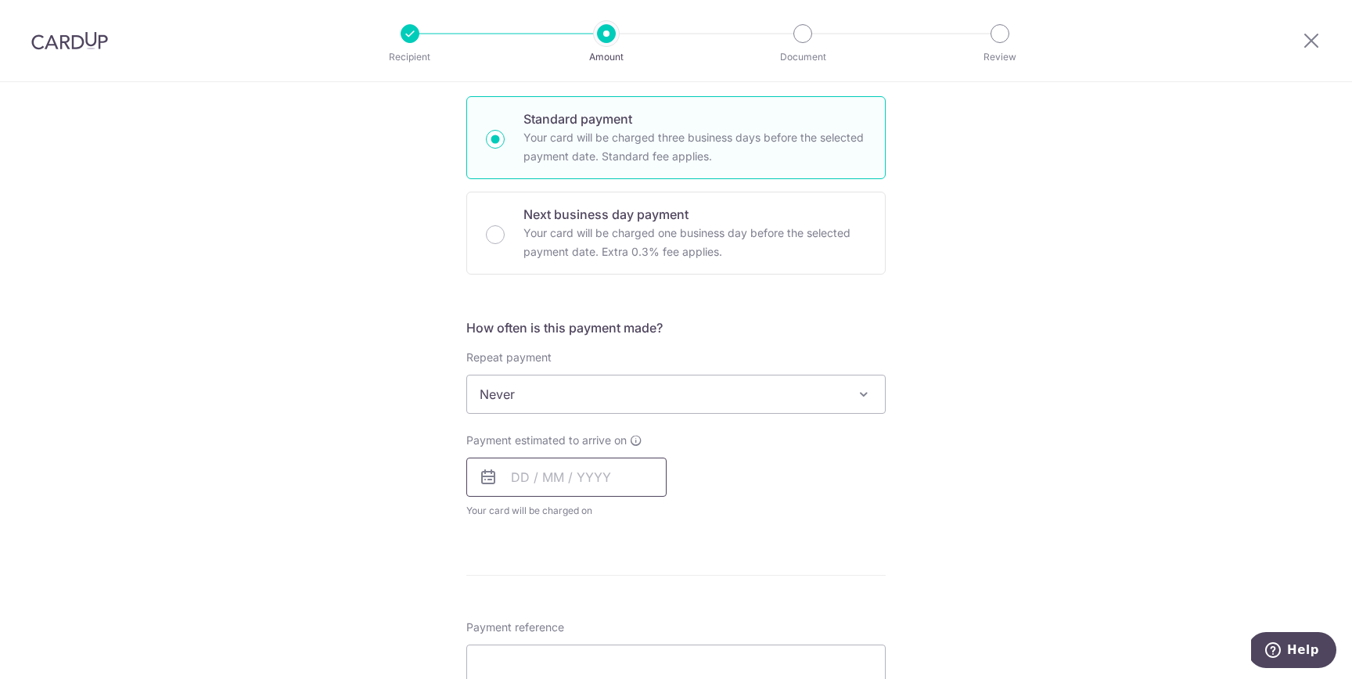
click at [524, 485] on input "text" at bounding box center [566, 477] width 200 height 39
click at [661, 625] on link "12" at bounding box center [654, 619] width 25 height 25
type input "12/09/2025"
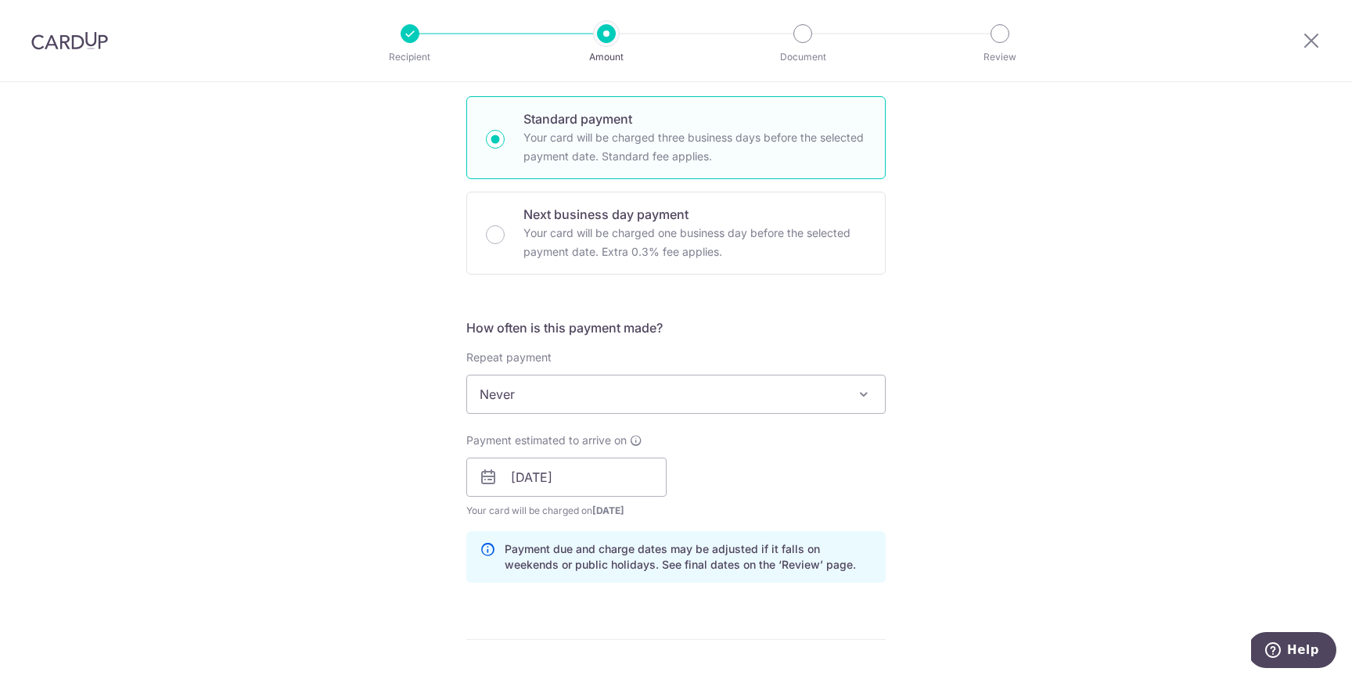
click at [377, 555] on div "Tell us more about your payment Enter payment amount SGD 10,870.00 10870.00 Sel…" at bounding box center [676, 505] width 1352 height 1584
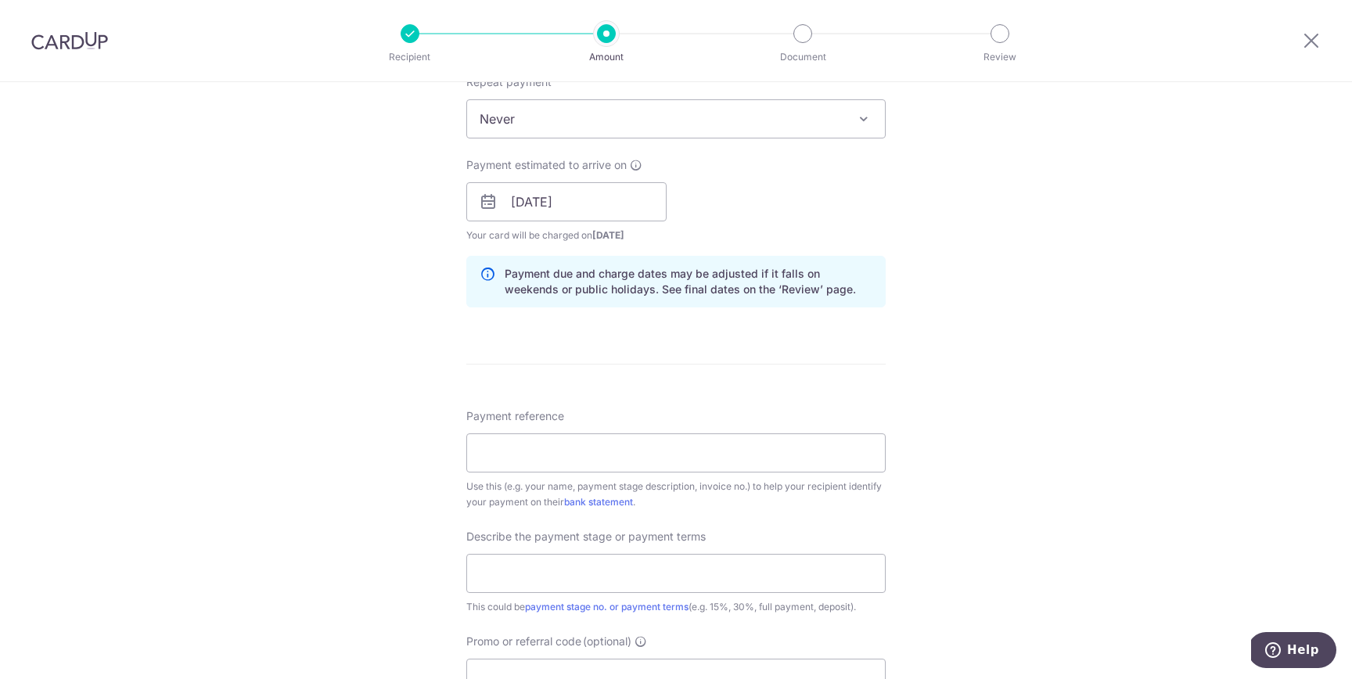
scroll to position [702, 0]
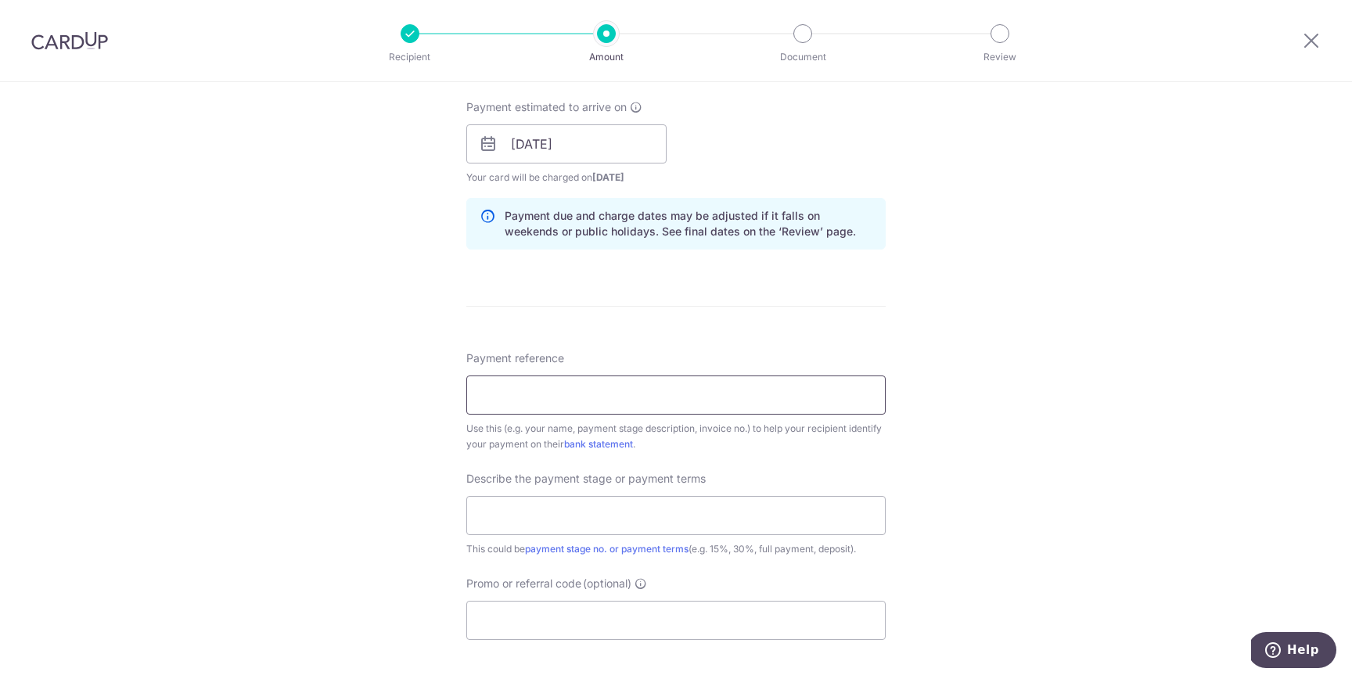
click at [512, 403] on input "Payment reference" at bounding box center [675, 394] width 419 height 39
click at [526, 401] on input "Final Gentle Payment" at bounding box center [675, 394] width 419 height 39
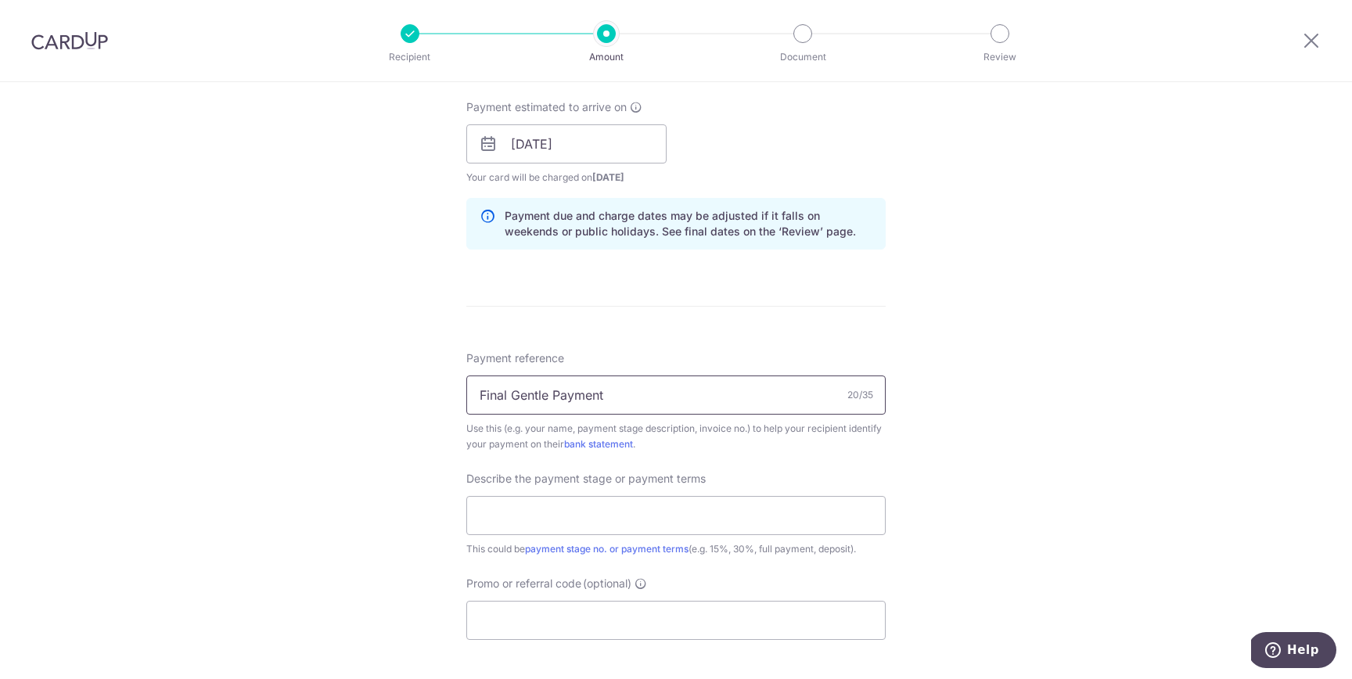
click at [526, 401] on input "Final Gentle Payment" at bounding box center [675, 394] width 419 height 39
click at [537, 395] on input "Gentle Final Payment" at bounding box center [675, 394] width 419 height 39
click at [559, 393] on input "Gentle Final Payment" at bounding box center [675, 394] width 419 height 39
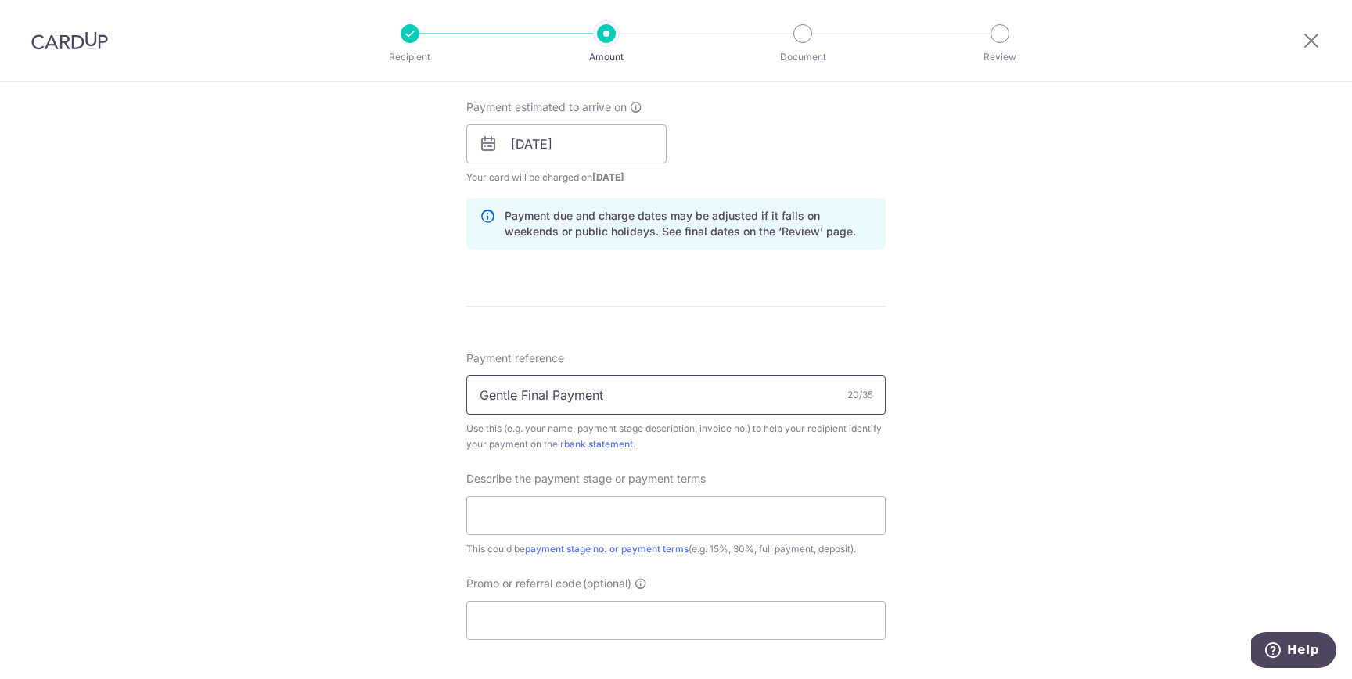
click at [559, 393] on input "Gentle Final Payment" at bounding box center [675, 394] width 419 height 39
type input "Gentle Final Payment"
click at [544, 501] on input "text" at bounding box center [675, 515] width 419 height 39
paste input "Gentle Final Payment"
type input "Gentle Final Payment"
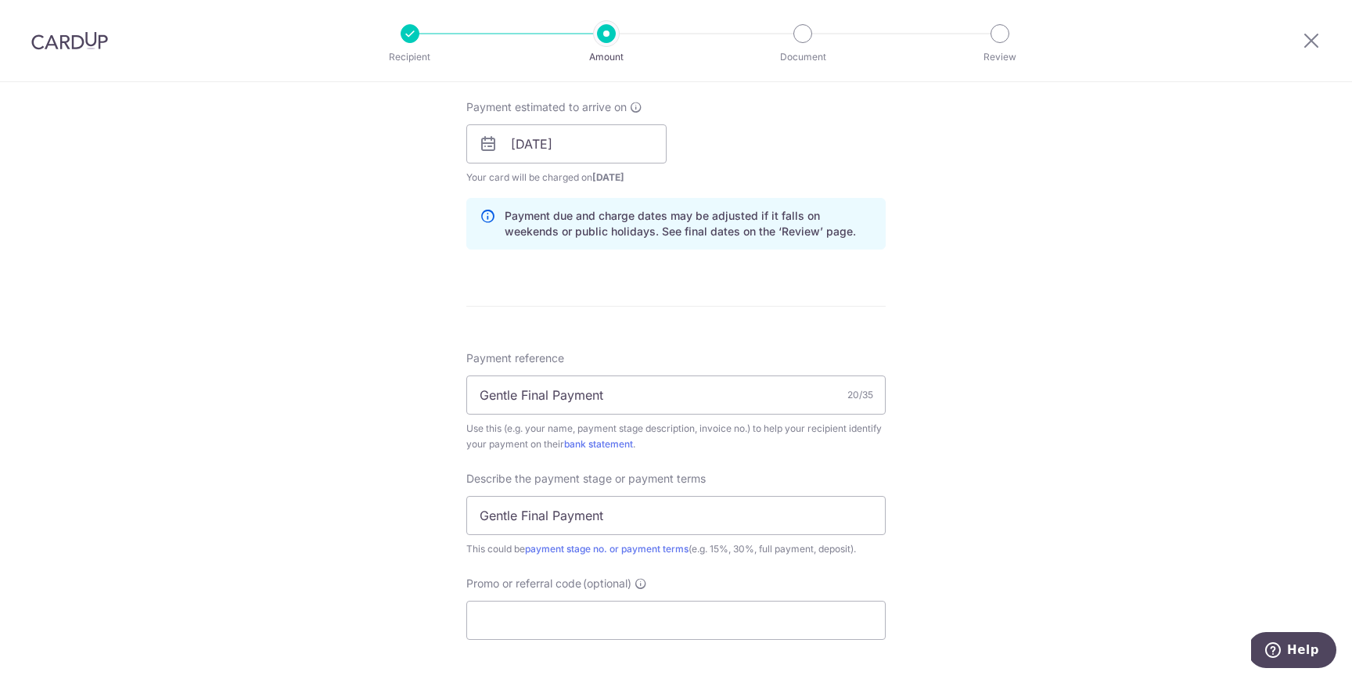
click at [398, 530] on div "Tell us more about your payment Enter payment amount SGD 10,870.00 10870.00 Sel…" at bounding box center [676, 172] width 1352 height 1584
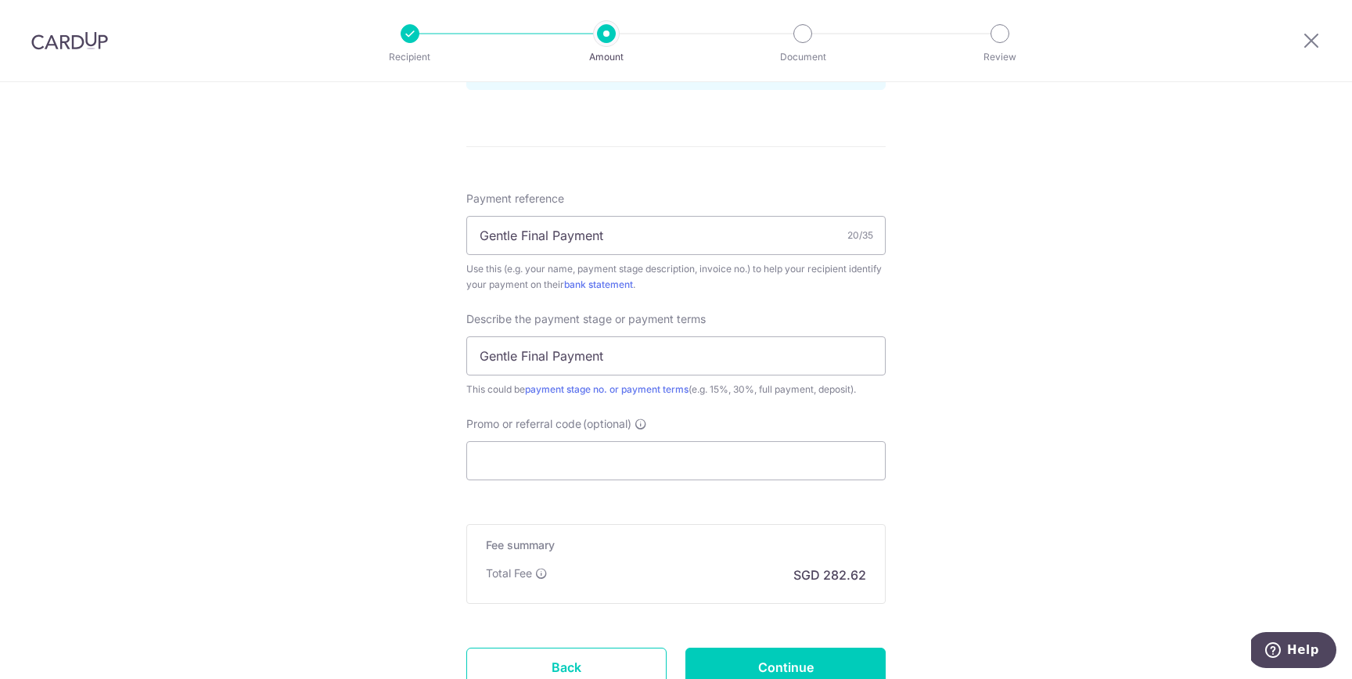
scroll to position [987, 0]
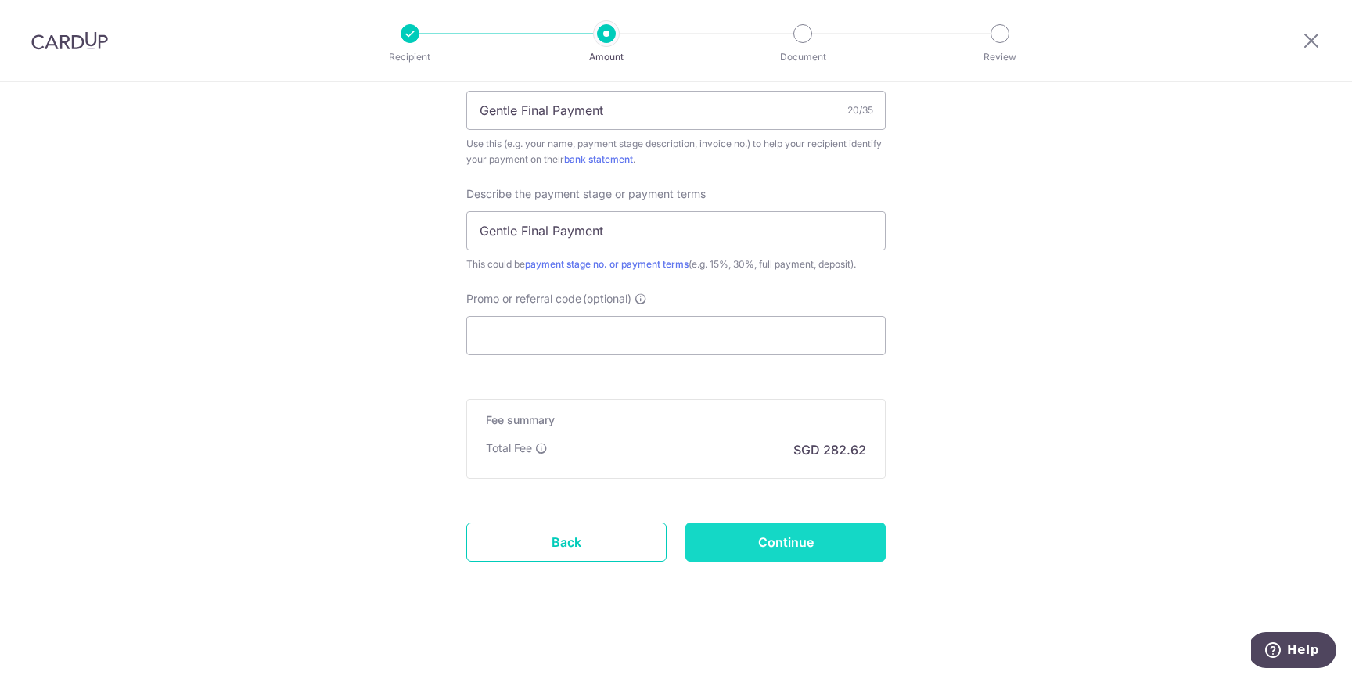
click at [748, 555] on input "Continue" at bounding box center [785, 542] width 200 height 39
type input "Create Schedule"
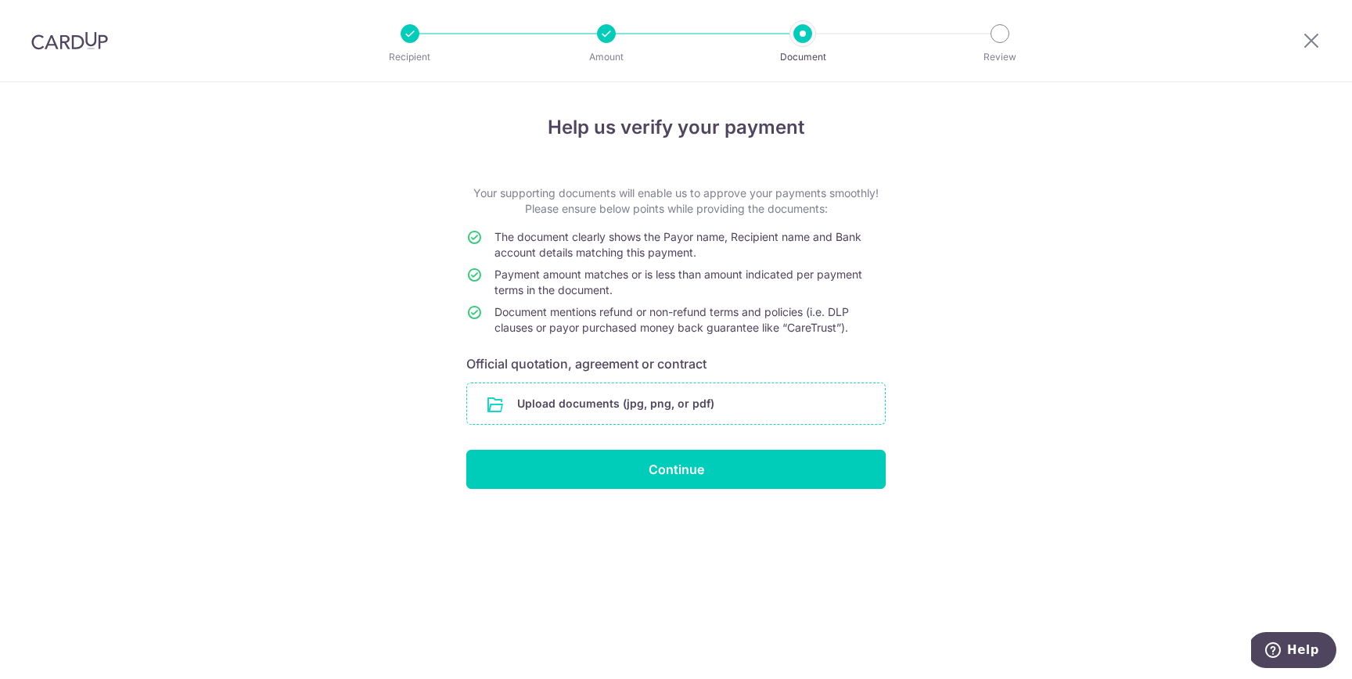
click at [671, 407] on input "file" at bounding box center [676, 403] width 418 height 41
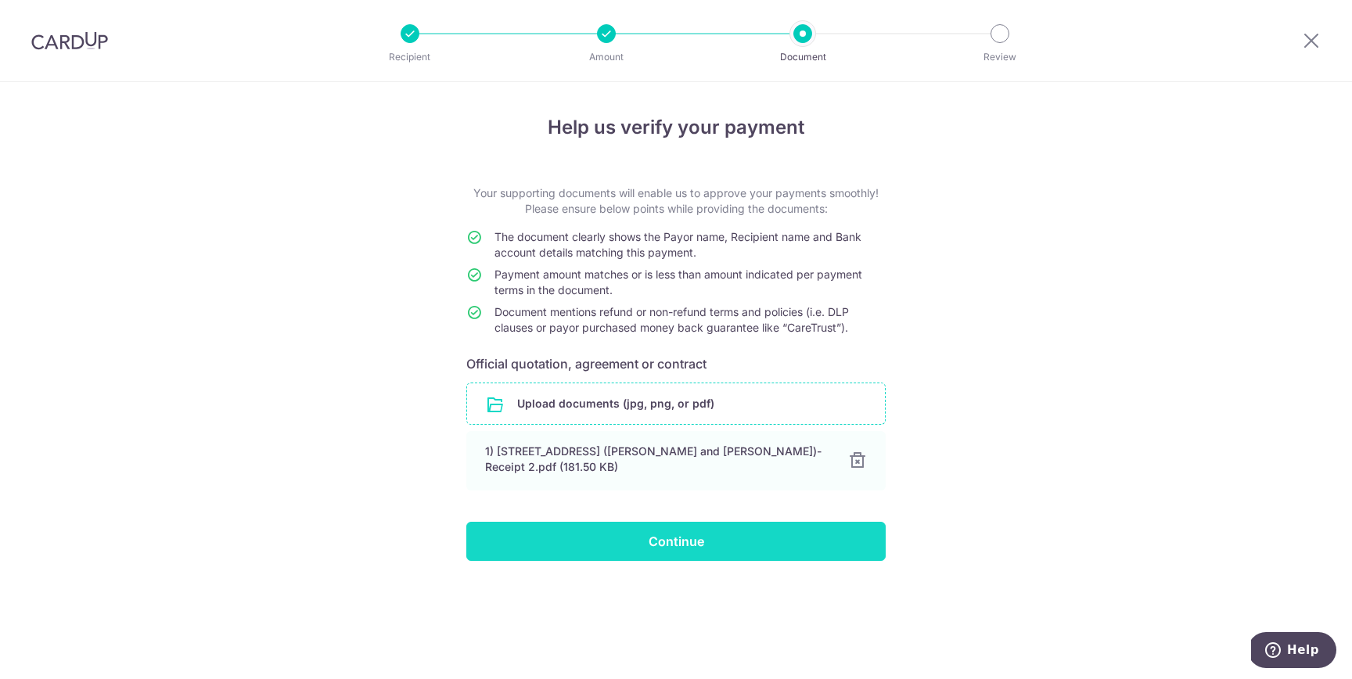
click at [738, 537] on input "Continue" at bounding box center [675, 541] width 419 height 39
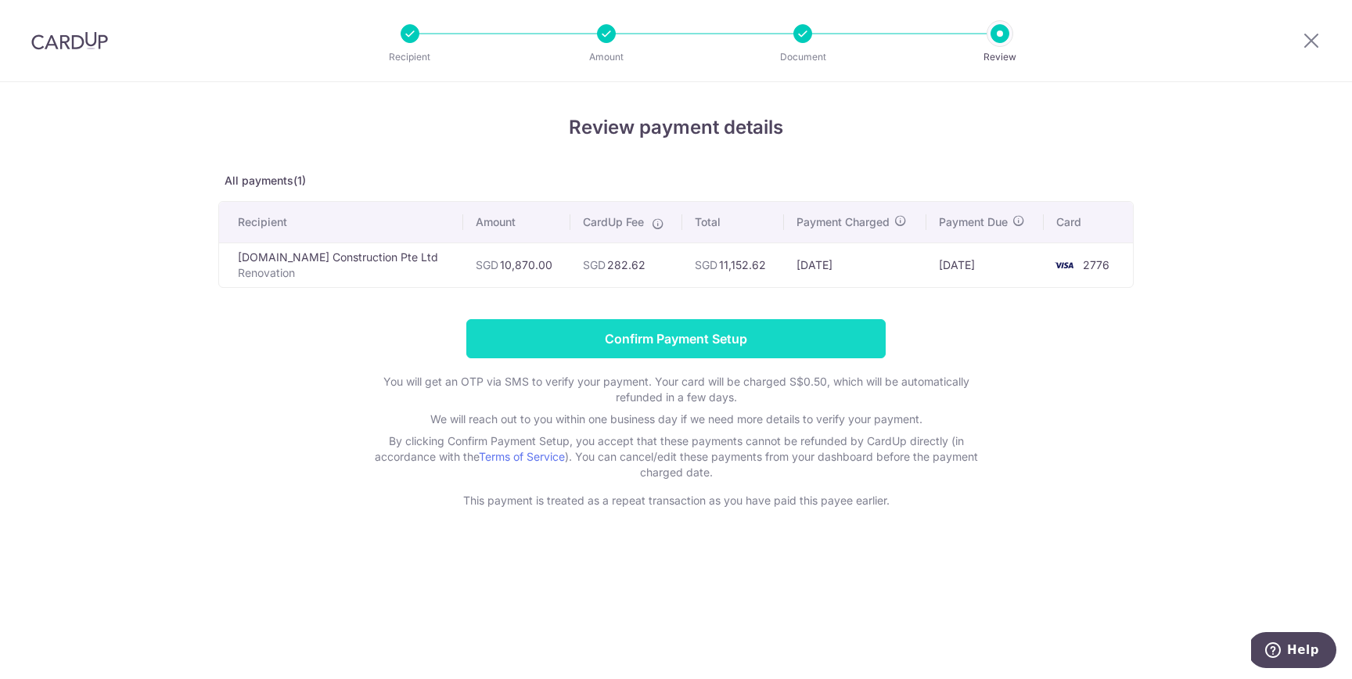
click at [688, 339] on input "Confirm Payment Setup" at bounding box center [675, 338] width 419 height 39
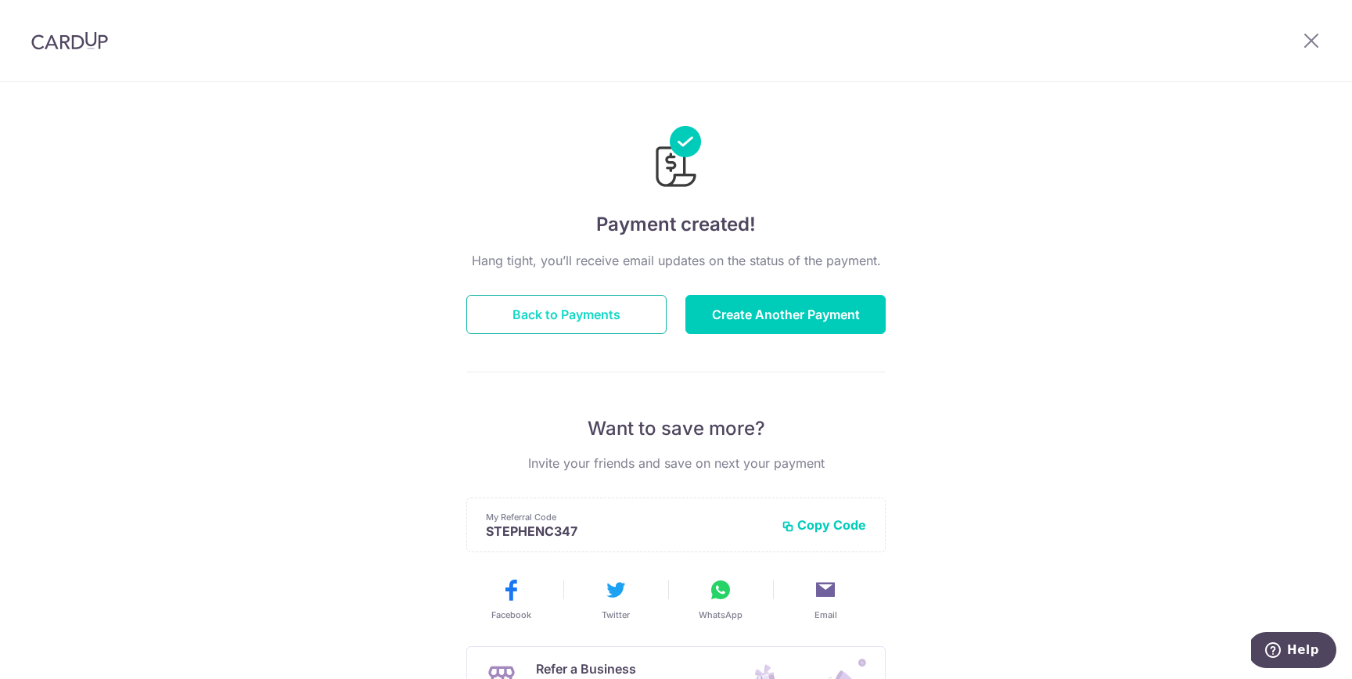
click at [615, 315] on button "Back to Payments" at bounding box center [566, 314] width 200 height 39
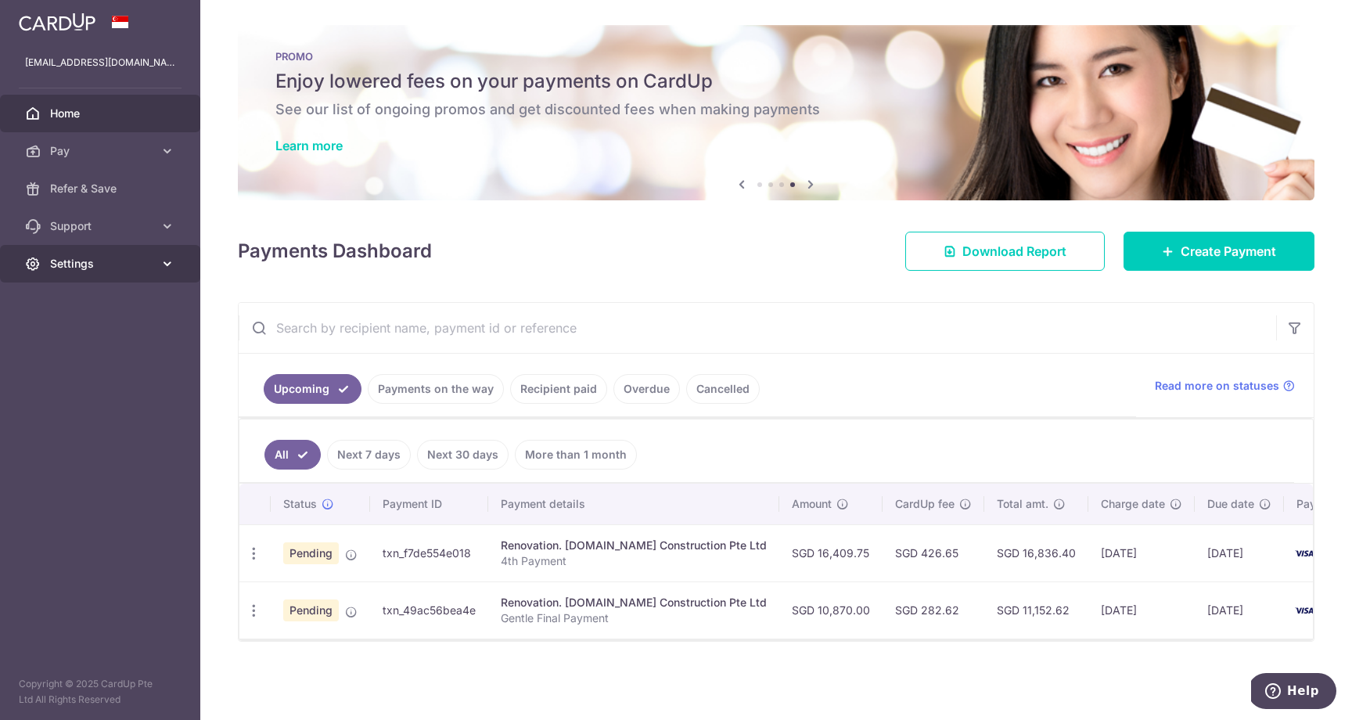
click at [157, 272] on link "Settings" at bounding box center [100, 264] width 200 height 38
click at [81, 332] on span "Logout" at bounding box center [101, 339] width 103 height 16
